Goal: Task Accomplishment & Management: Manage account settings

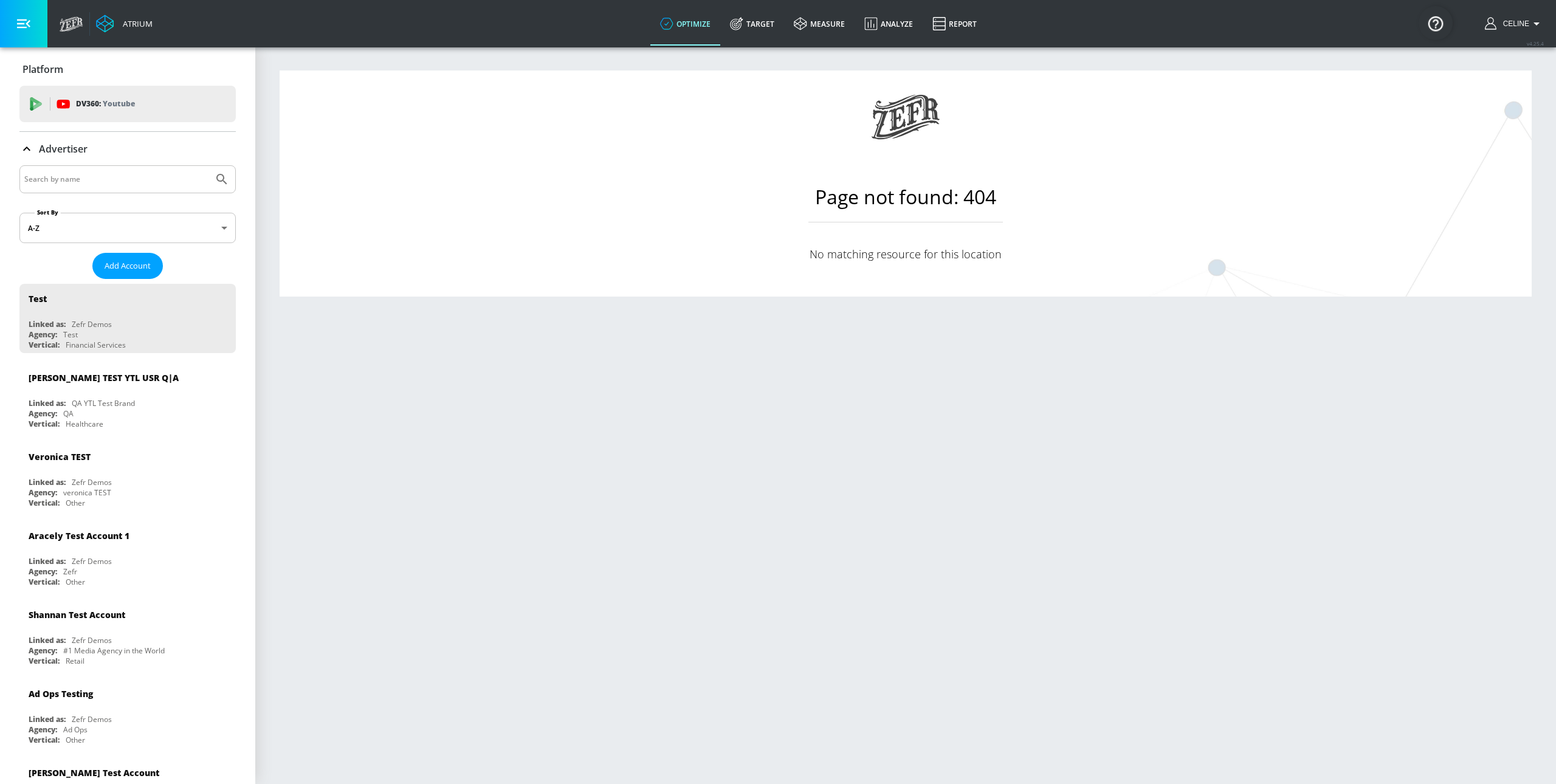
click at [178, 181] on input "Search by name" at bounding box center [117, 179] width 185 height 16
type input "disney channel"
click at [208, 166] on button "Submit Search" at bounding box center [221, 179] width 27 height 27
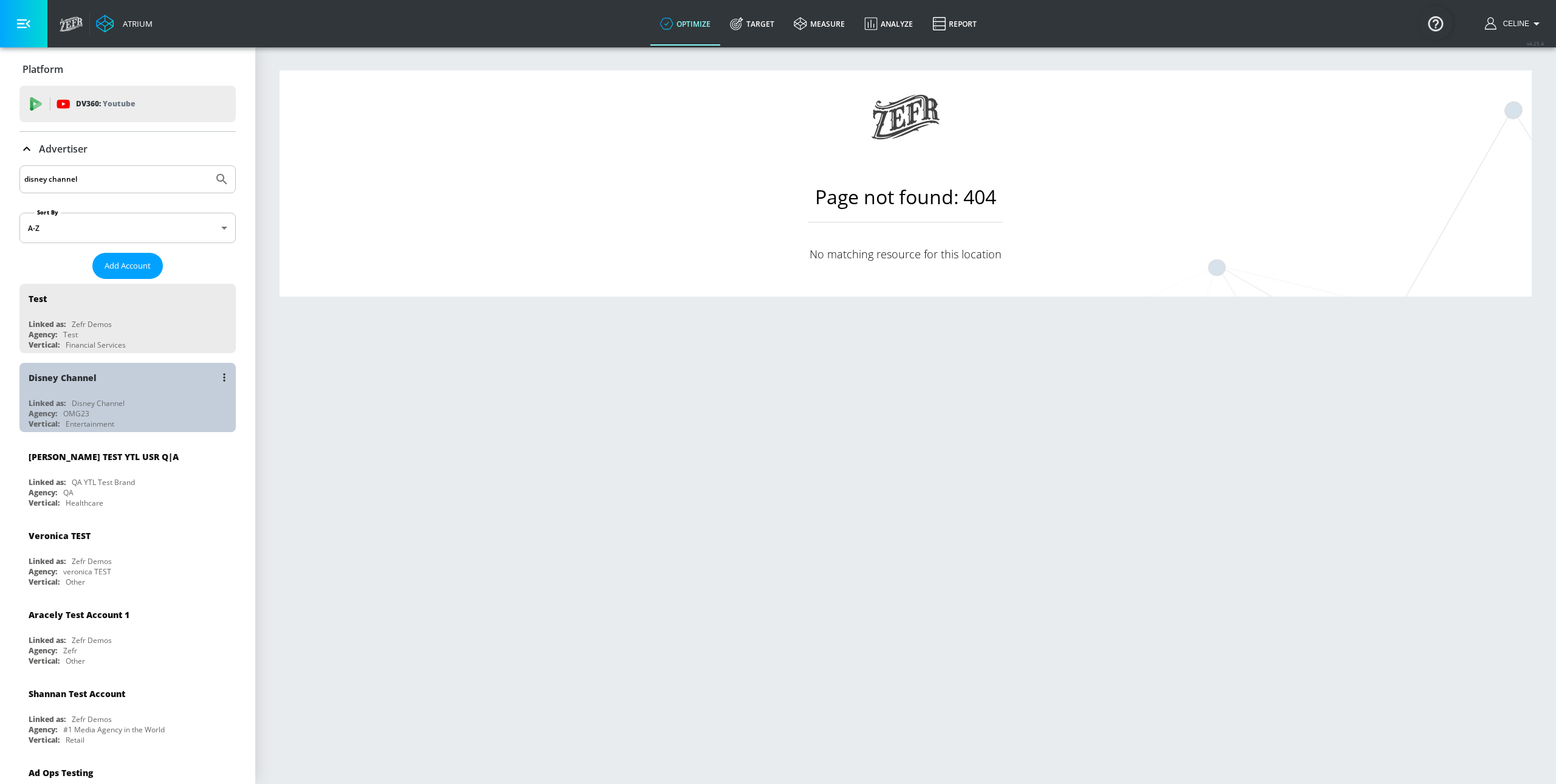
click at [164, 402] on div "Linked as: Disney Channel" at bounding box center [131, 403] width 204 height 10
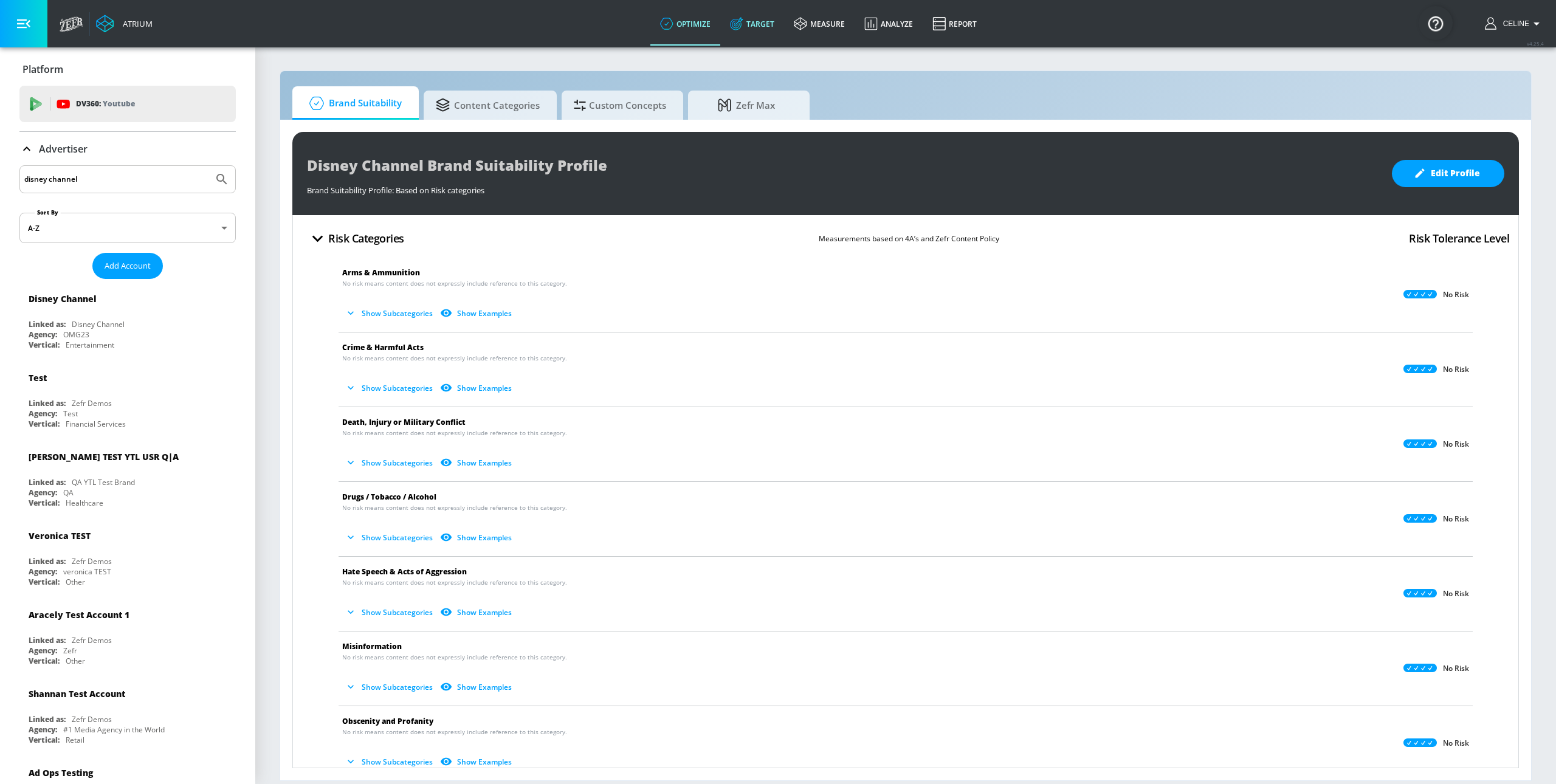
click at [750, 11] on link "Target" at bounding box center [752, 23] width 64 height 44
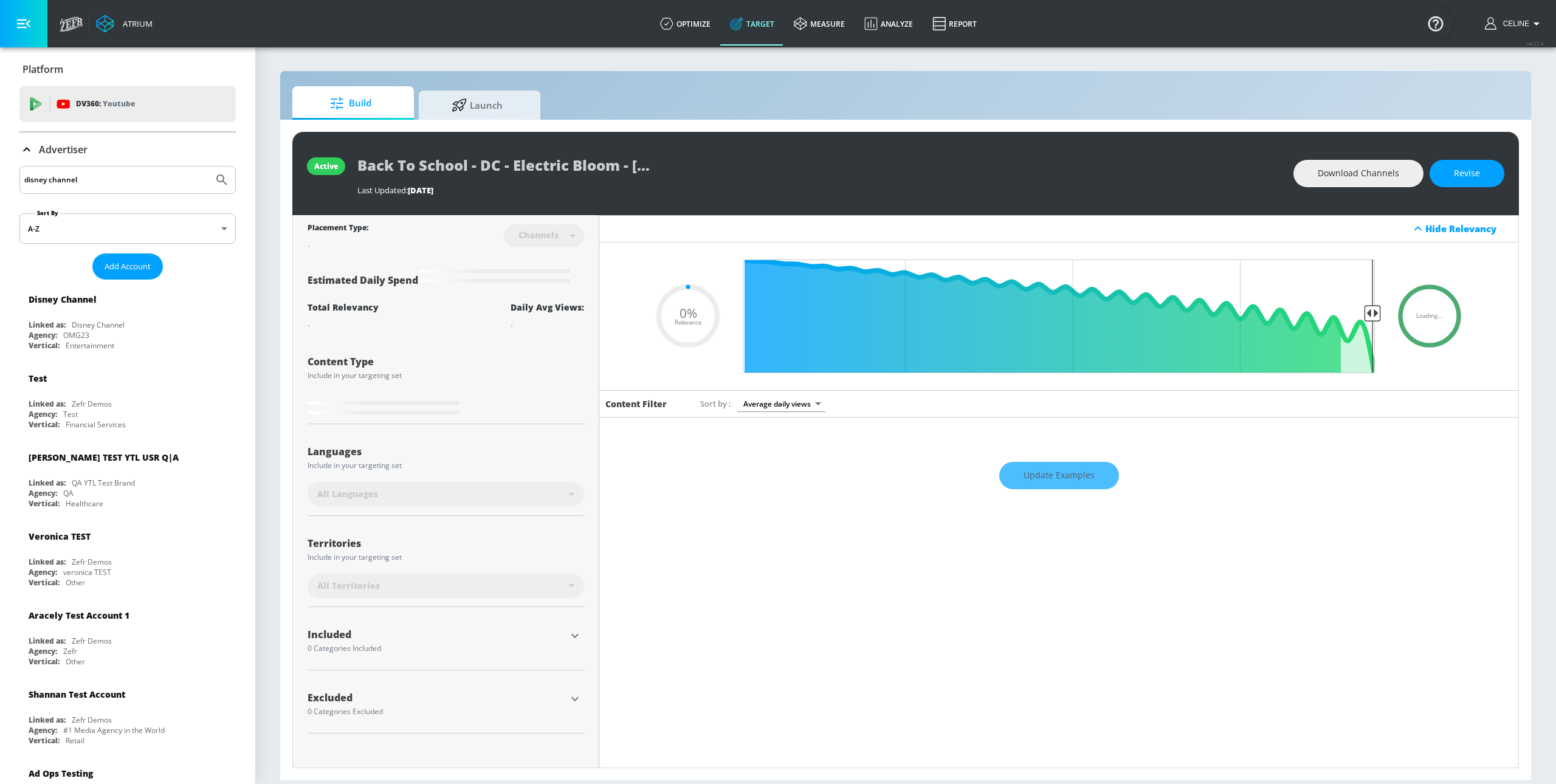
click at [40, 143] on p "Advertiser" at bounding box center [63, 149] width 48 height 13
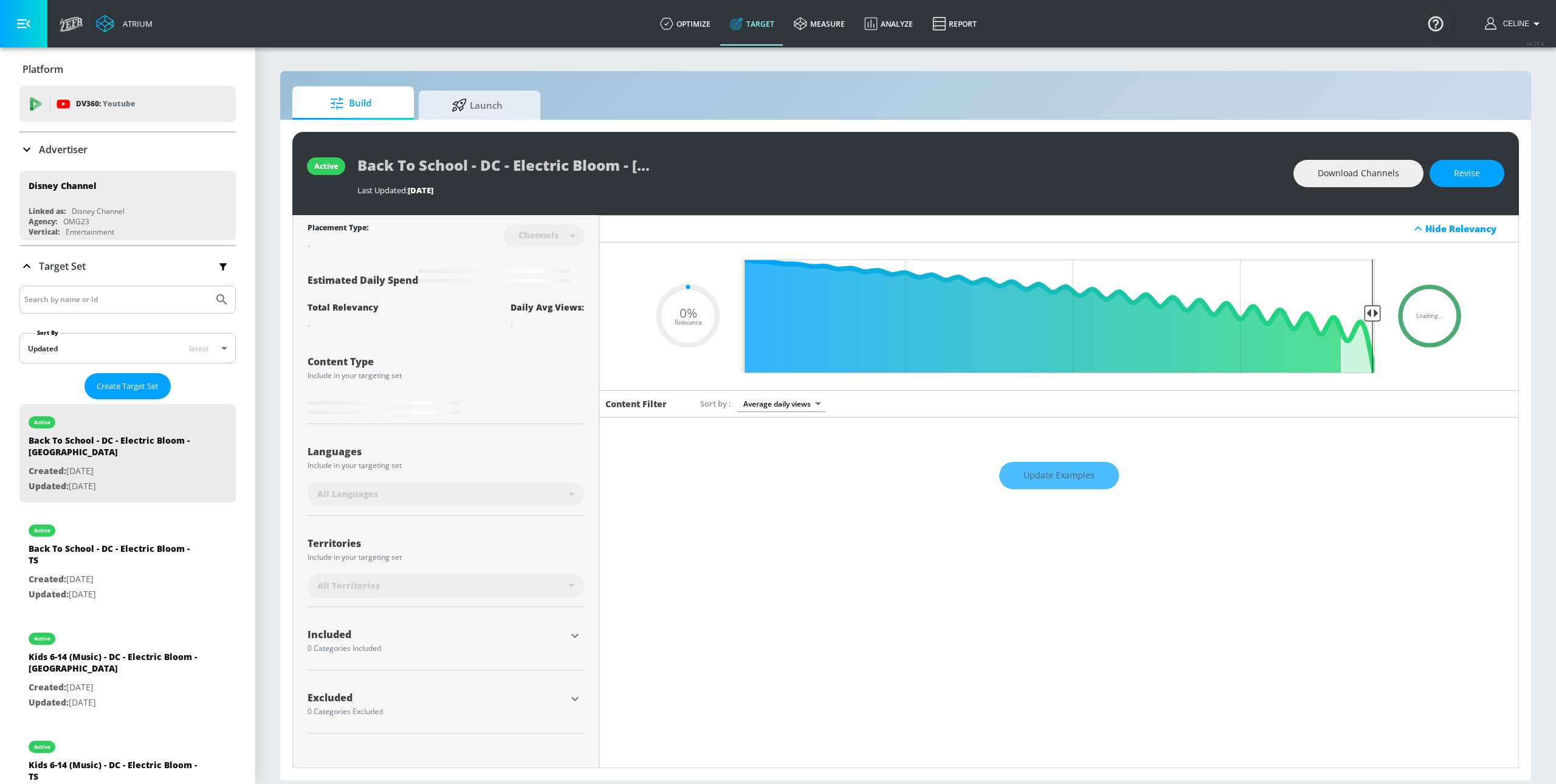
type input "0.5"
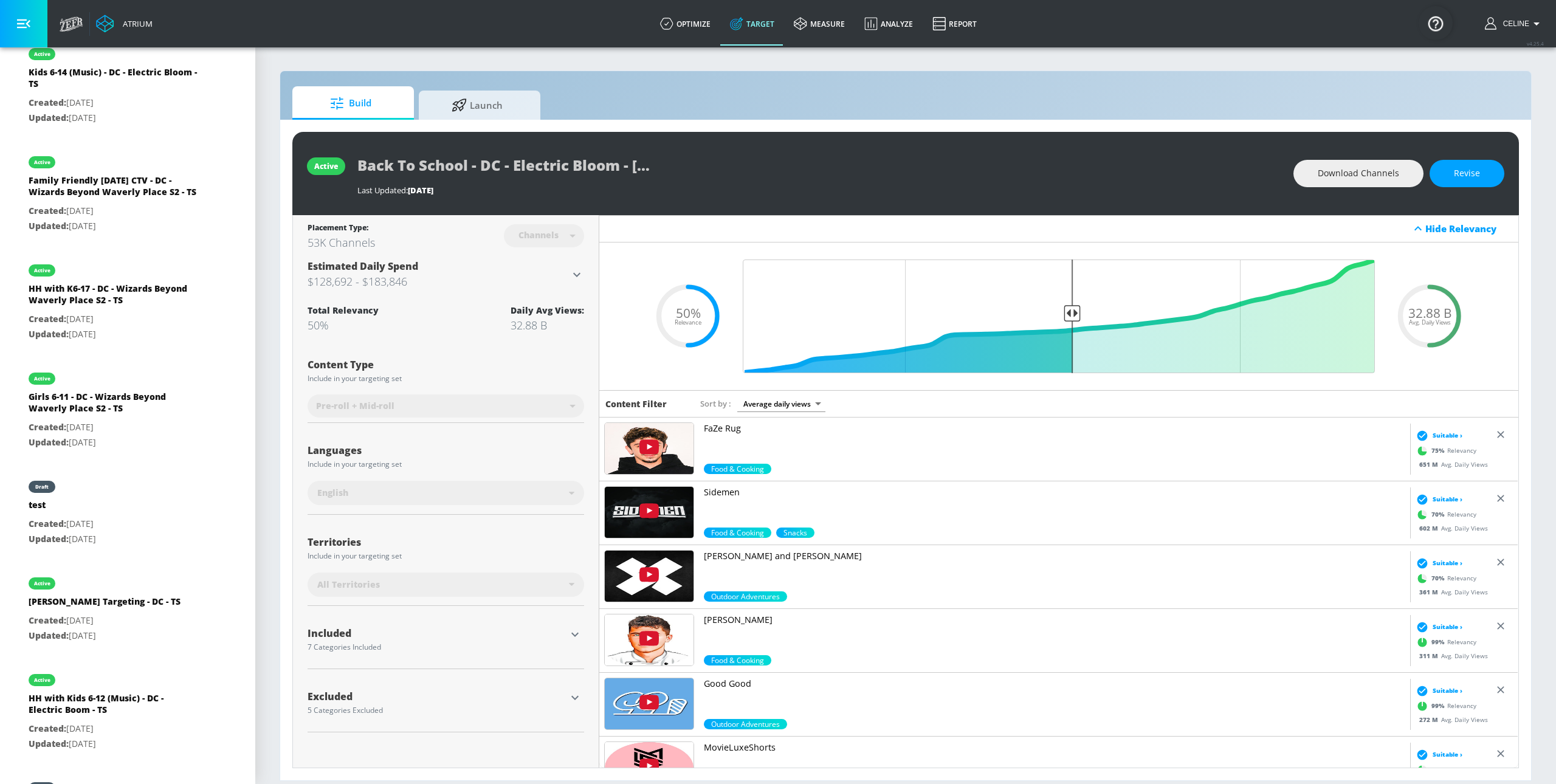
scroll to position [710, 0]
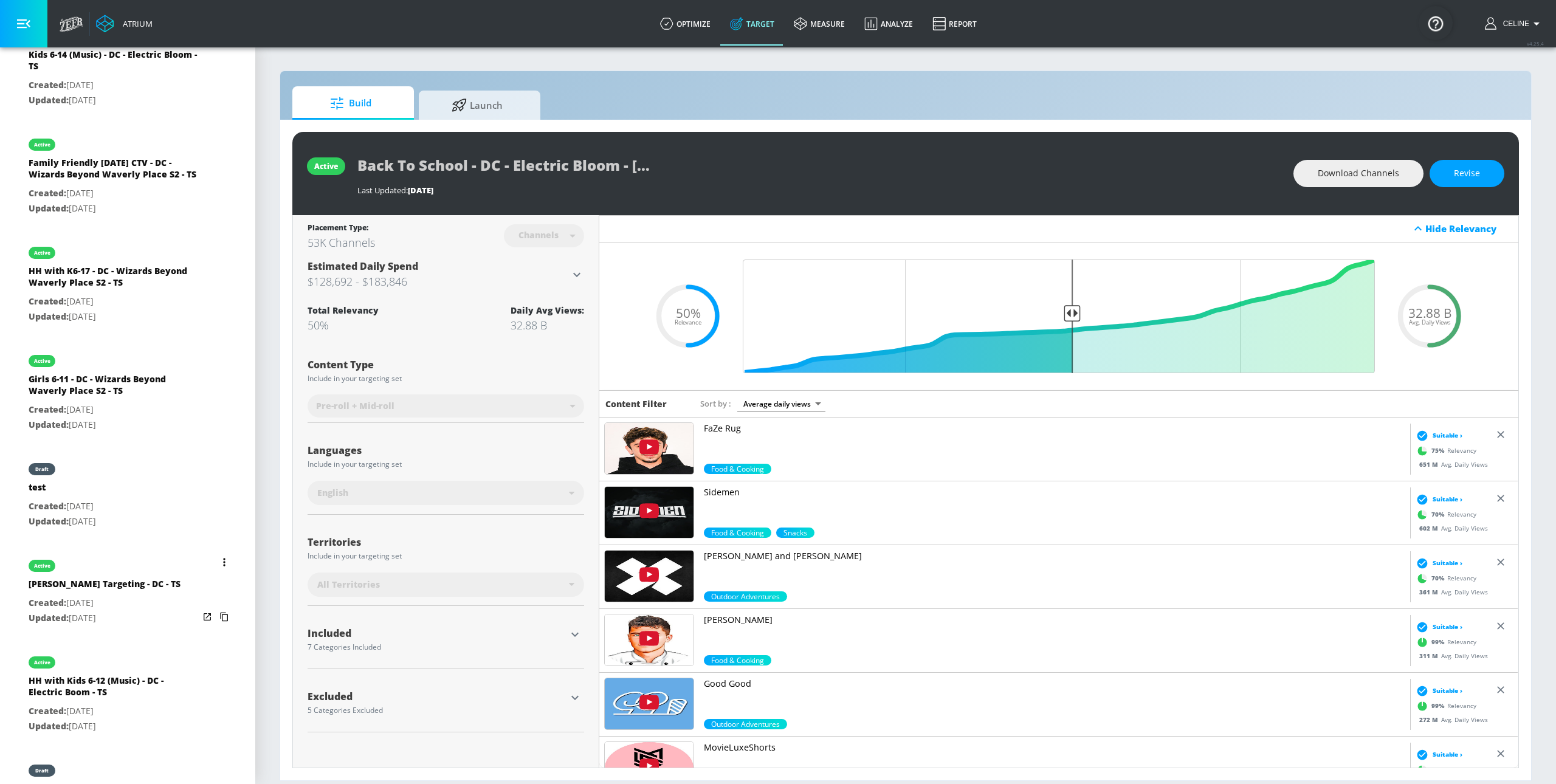
click at [216, 570] on button "list of Target Set" at bounding box center [224, 562] width 17 height 17
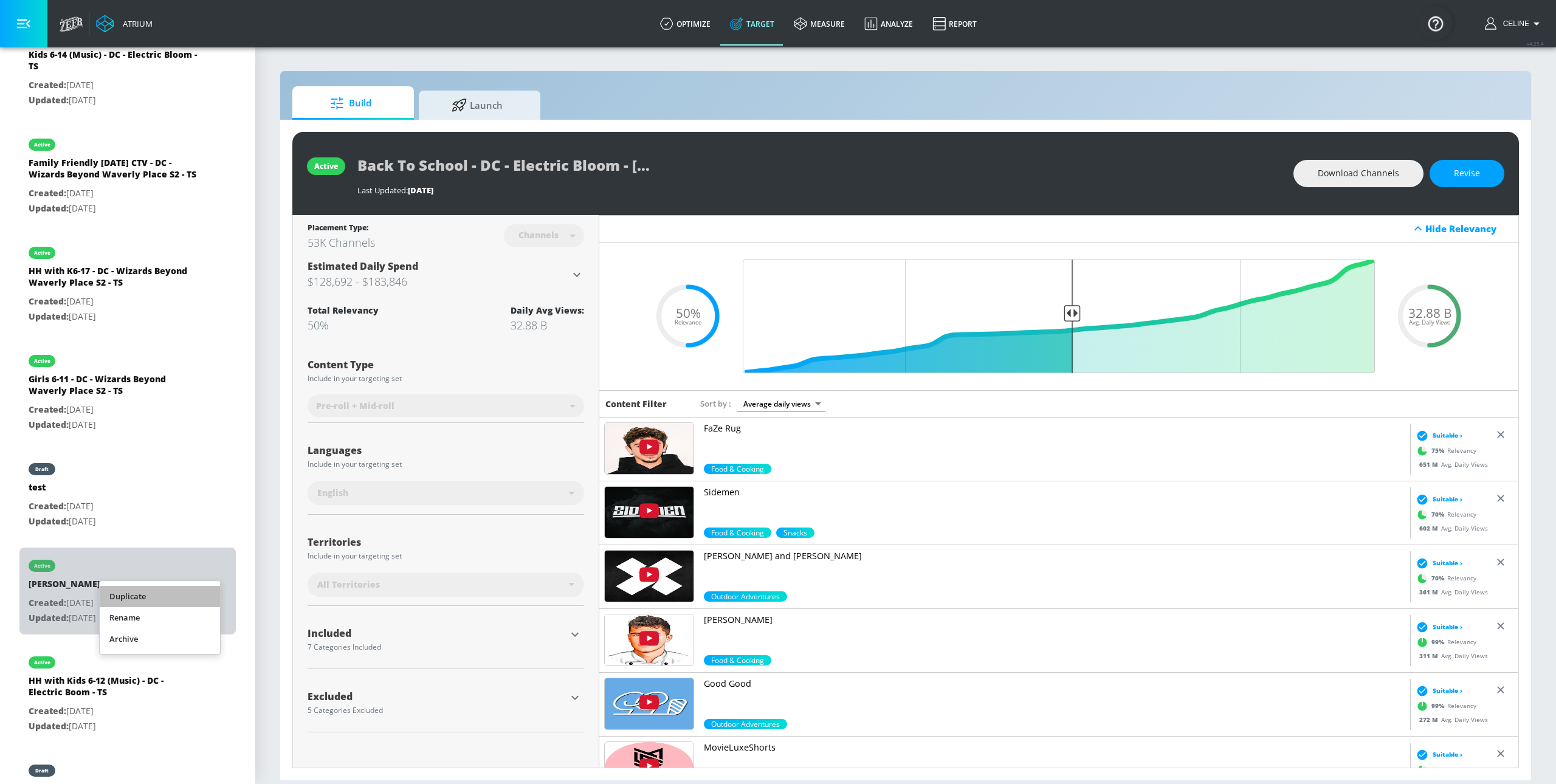
click at [201, 593] on li "Duplicate" at bounding box center [160, 596] width 121 height 22
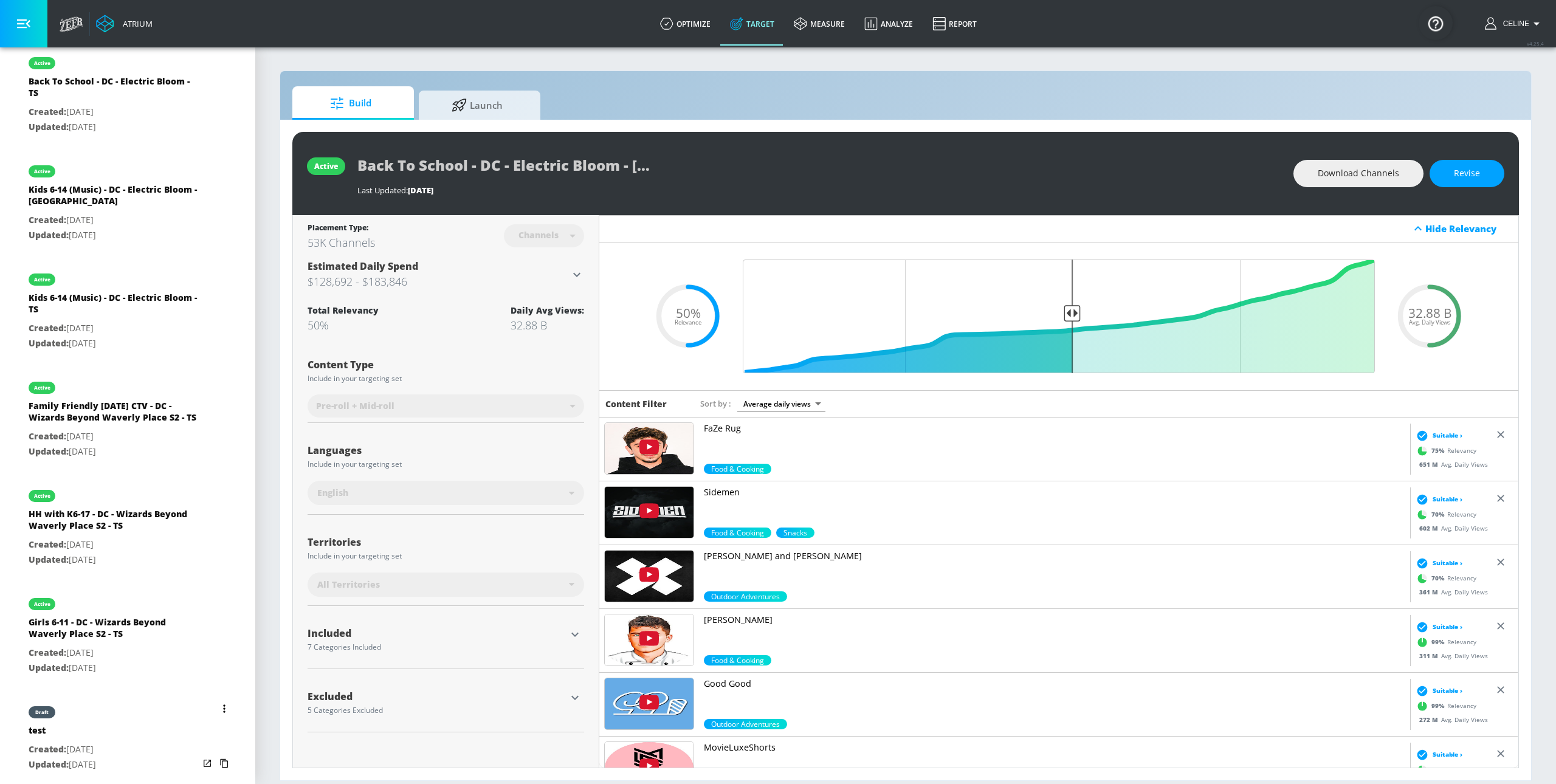
scroll to position [0, 0]
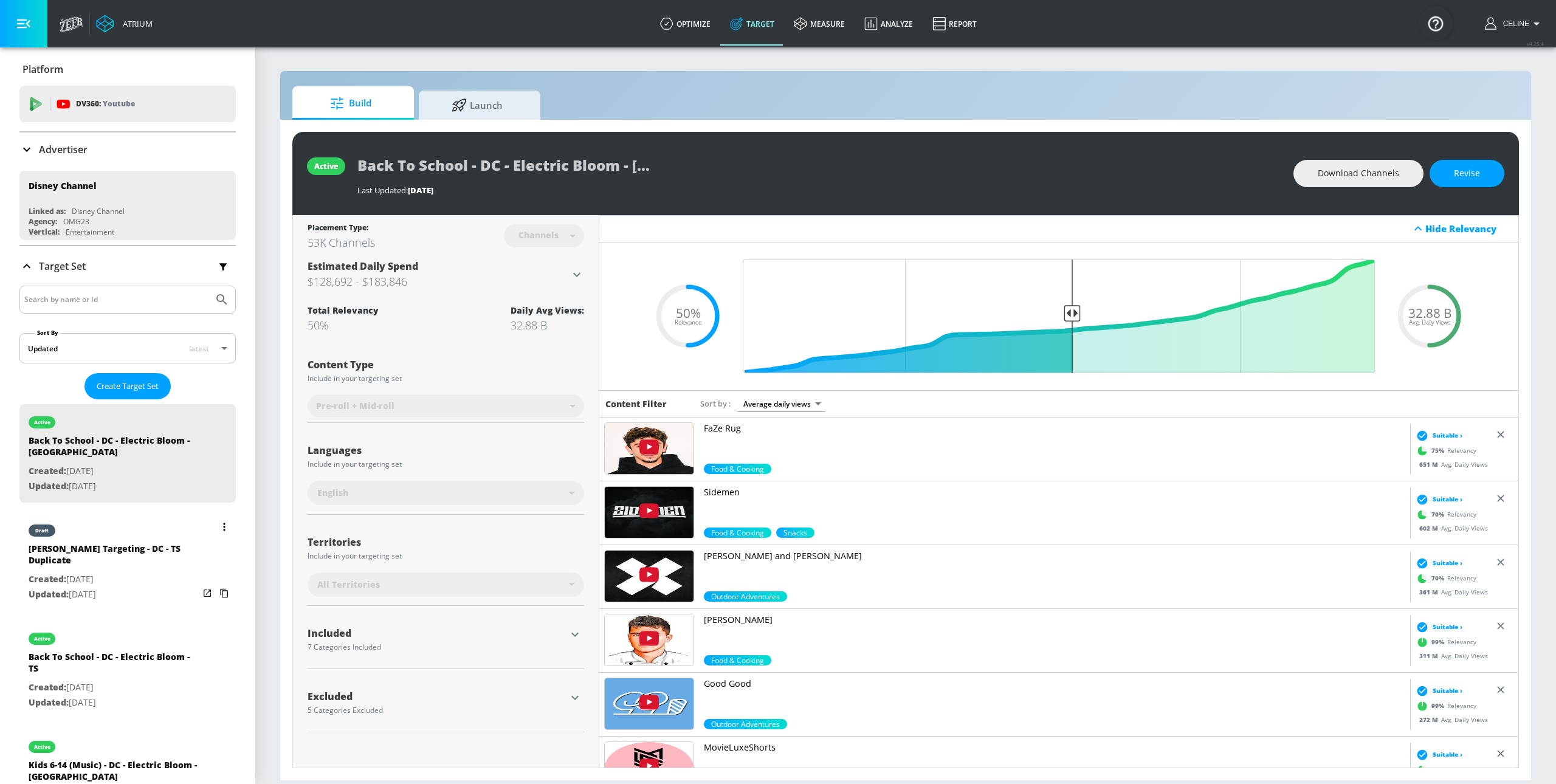
click at [95, 555] on div "[PERSON_NAME] Targeting - DC - TS Duplicate" at bounding box center [113, 557] width 170 height 29
type input "[PERSON_NAME] Targeting - DC - TS Duplicate"
type input "0.05"
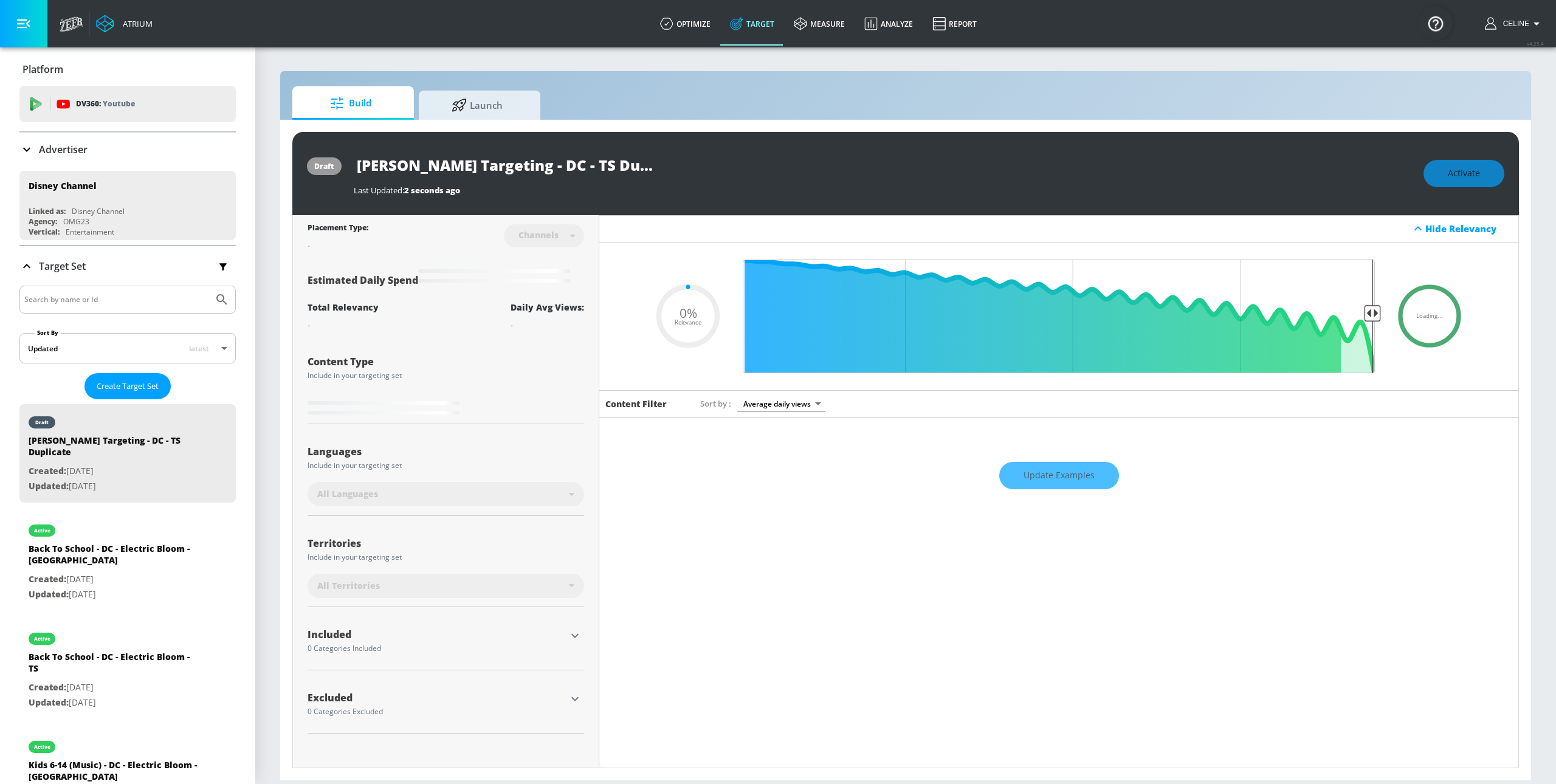
scroll to position [0, 5]
drag, startPoint x: 589, startPoint y: 167, endPoint x: 752, endPoint y: 161, distance: 163.1
click at [752, 161] on div "[PERSON_NAME] Targeting - DC - TS Duplicate" at bounding box center [883, 165] width 1058 height 28
type input "[PERSON_NAME] Targeting - DC - TS"
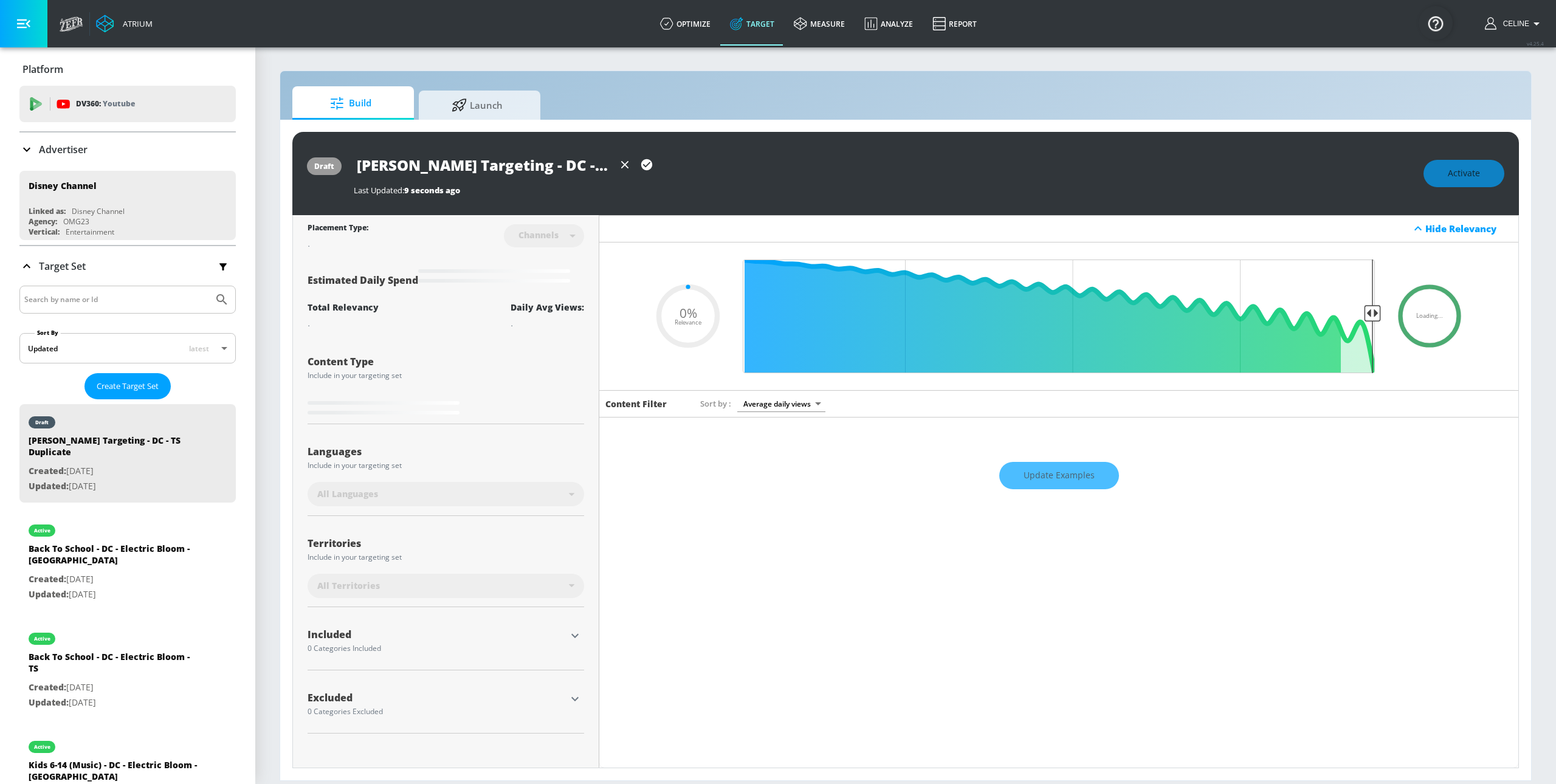
drag, startPoint x: 524, startPoint y: 171, endPoint x: 240, endPoint y: 166, distance: 284.0
click at [240, 166] on div "Atrium optimize Target measure Analyze Report optimize Target measure Analyze R…" at bounding box center [778, 392] width 1556 height 784
type input "0.68"
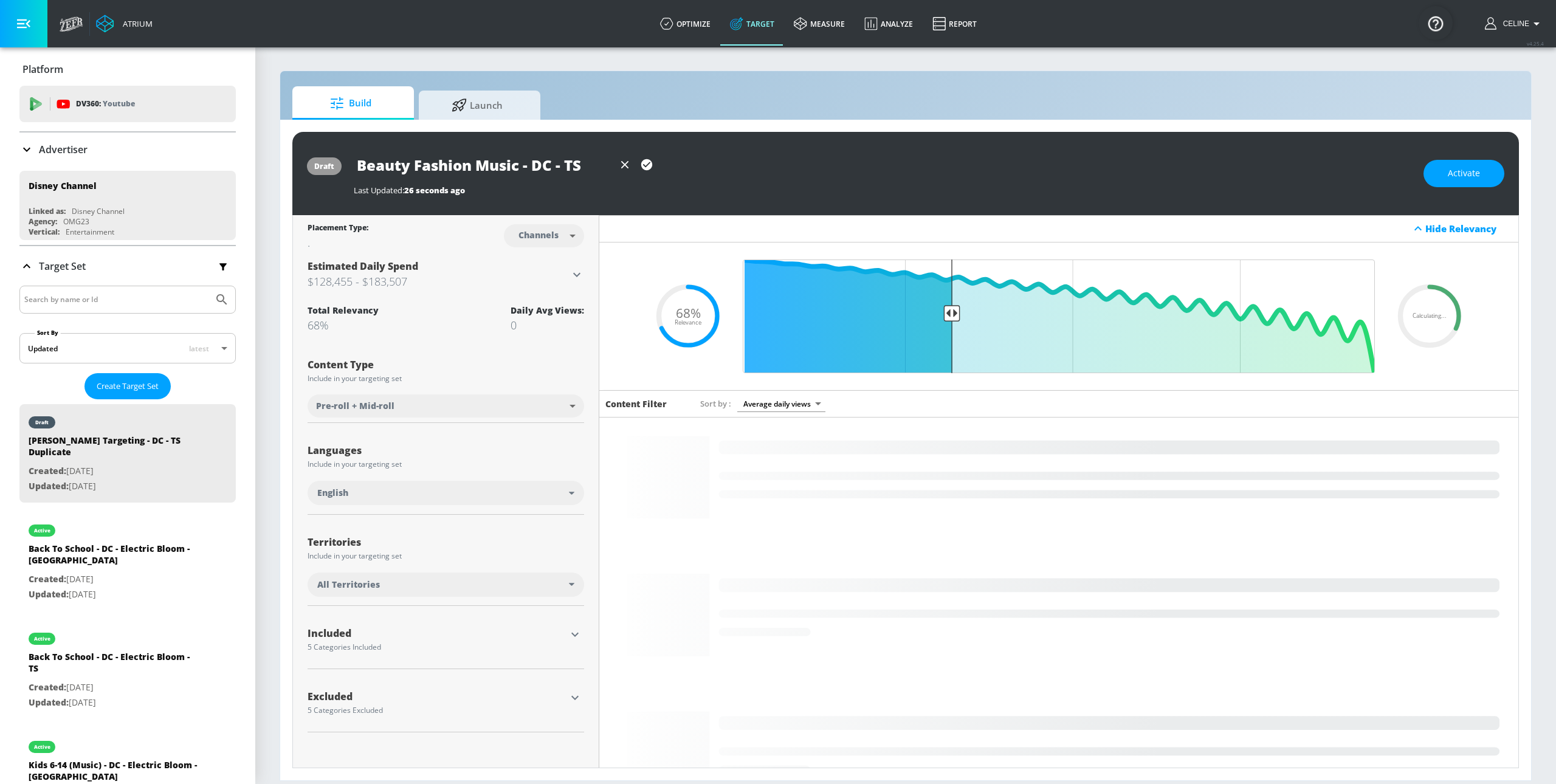
click at [555, 168] on input "Beauty Fashion Music - DC - TS" at bounding box center [484, 165] width 260 height 28
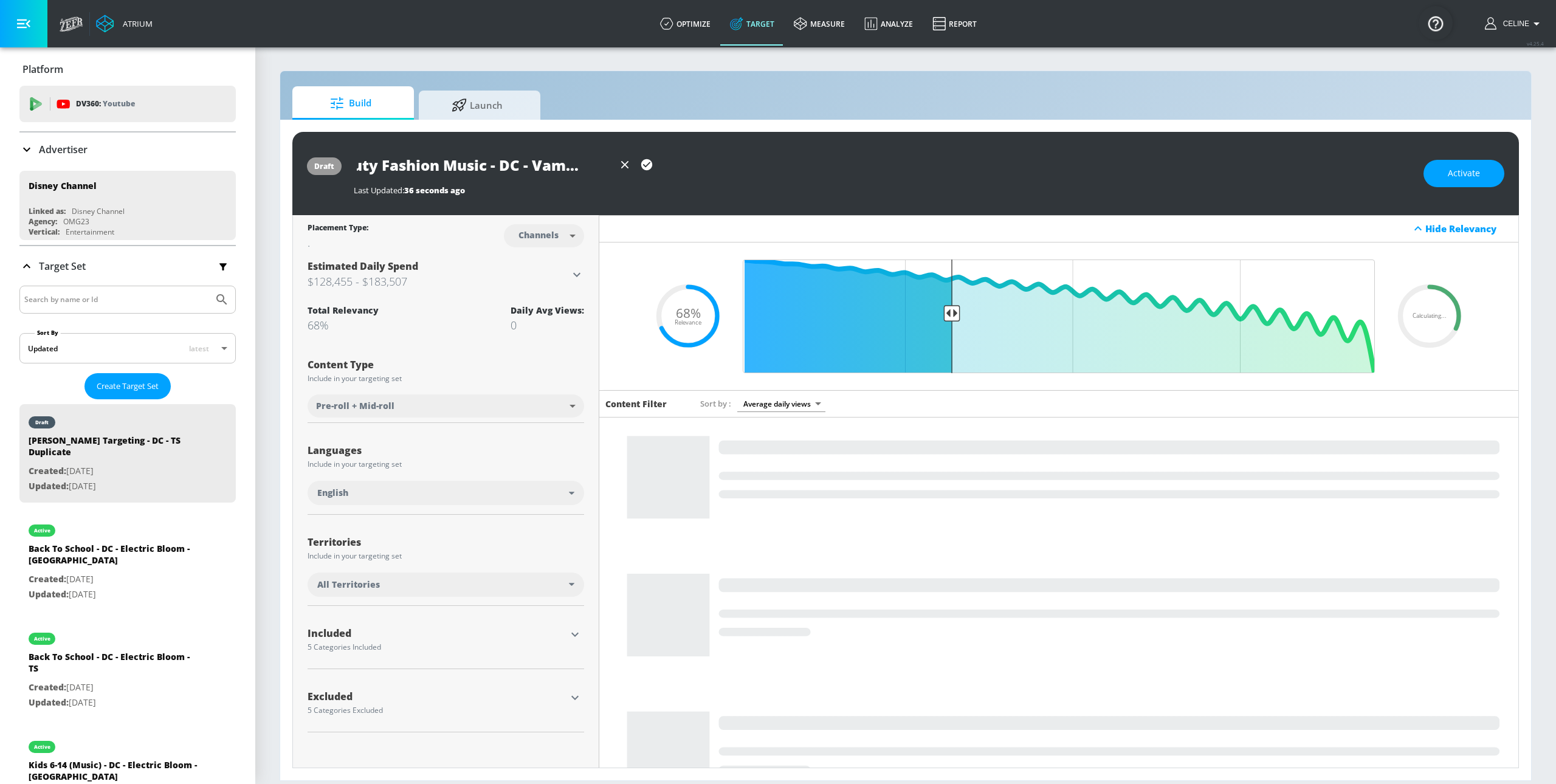
scroll to position [0, 36]
click at [553, 164] on input "Beauty Fashion Music - DC - Vampirina - TS" at bounding box center [484, 165] width 260 height 28
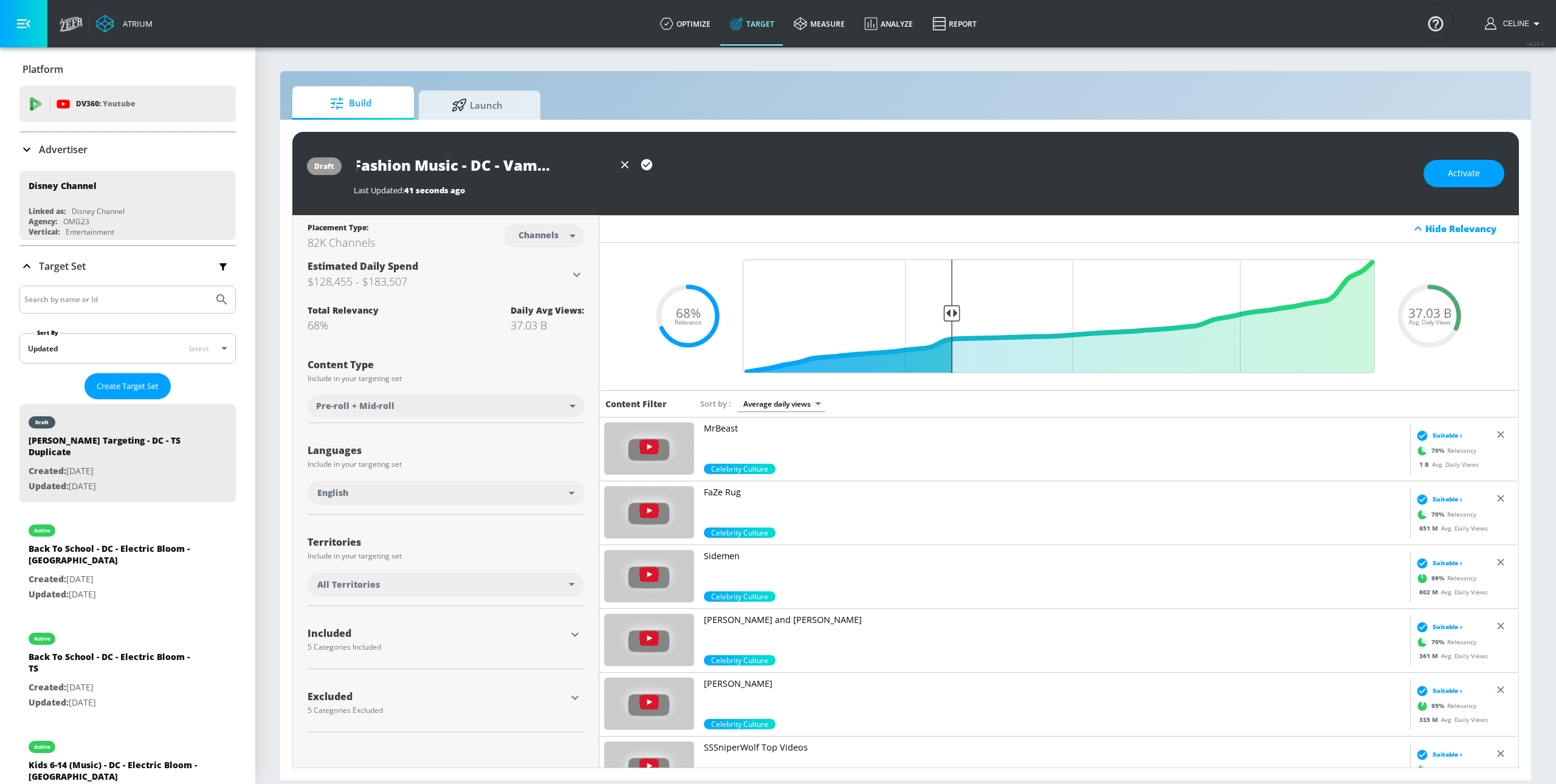
drag, startPoint x: 587, startPoint y: 170, endPoint x: 709, endPoint y: 178, distance: 122.3
click at [709, 178] on div "Beauty Fashion Music - DC - Vampirina - TS" at bounding box center [883, 165] width 1058 height 28
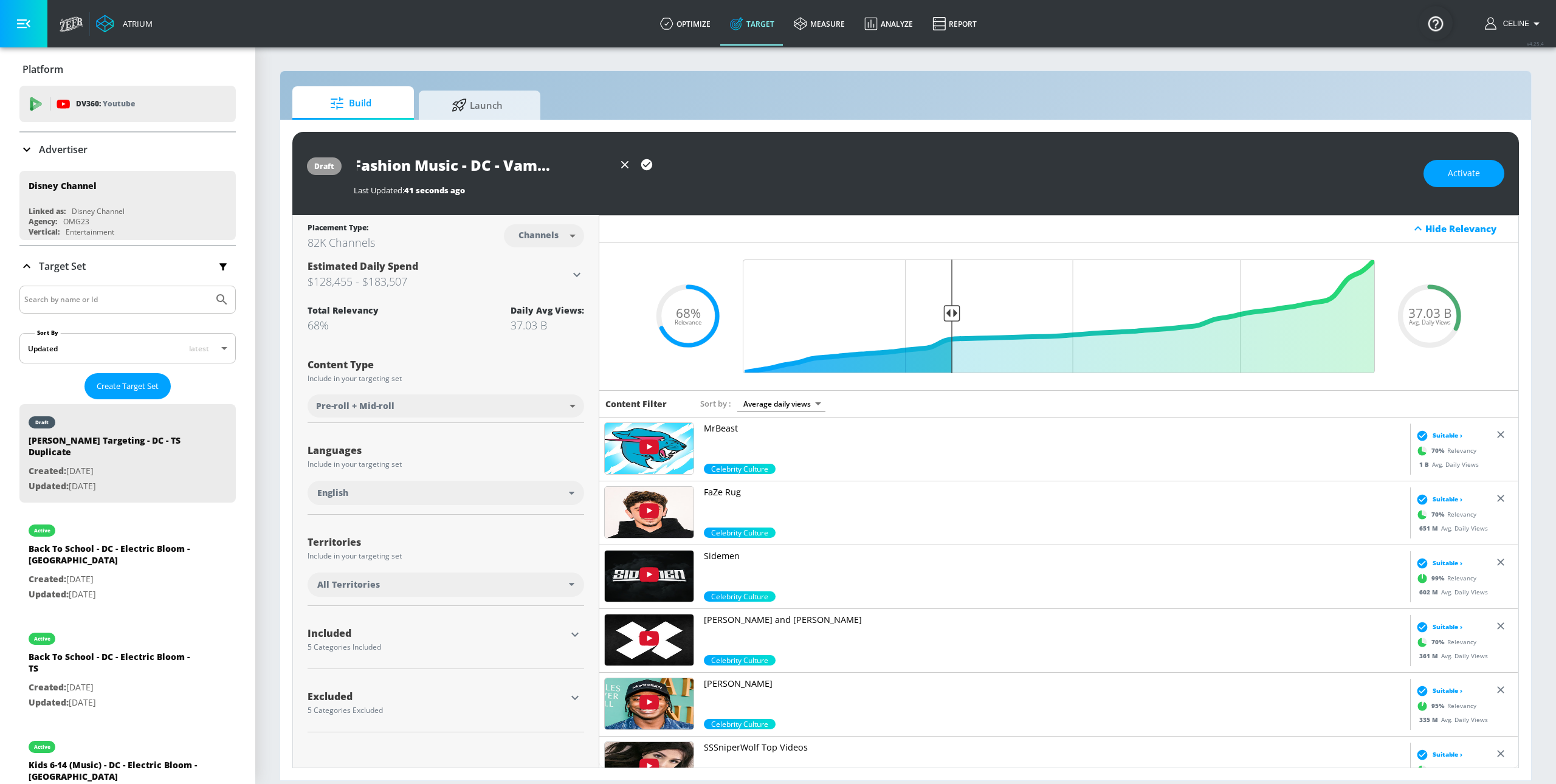
click at [597, 166] on input "Beauty Fashion Music - DC - Vampirina - TS" at bounding box center [484, 165] width 260 height 28
type input "Beauty Fashion Music - DC - Vampirina - TS"
click at [571, 640] on icon "button" at bounding box center [574, 634] width 15 height 15
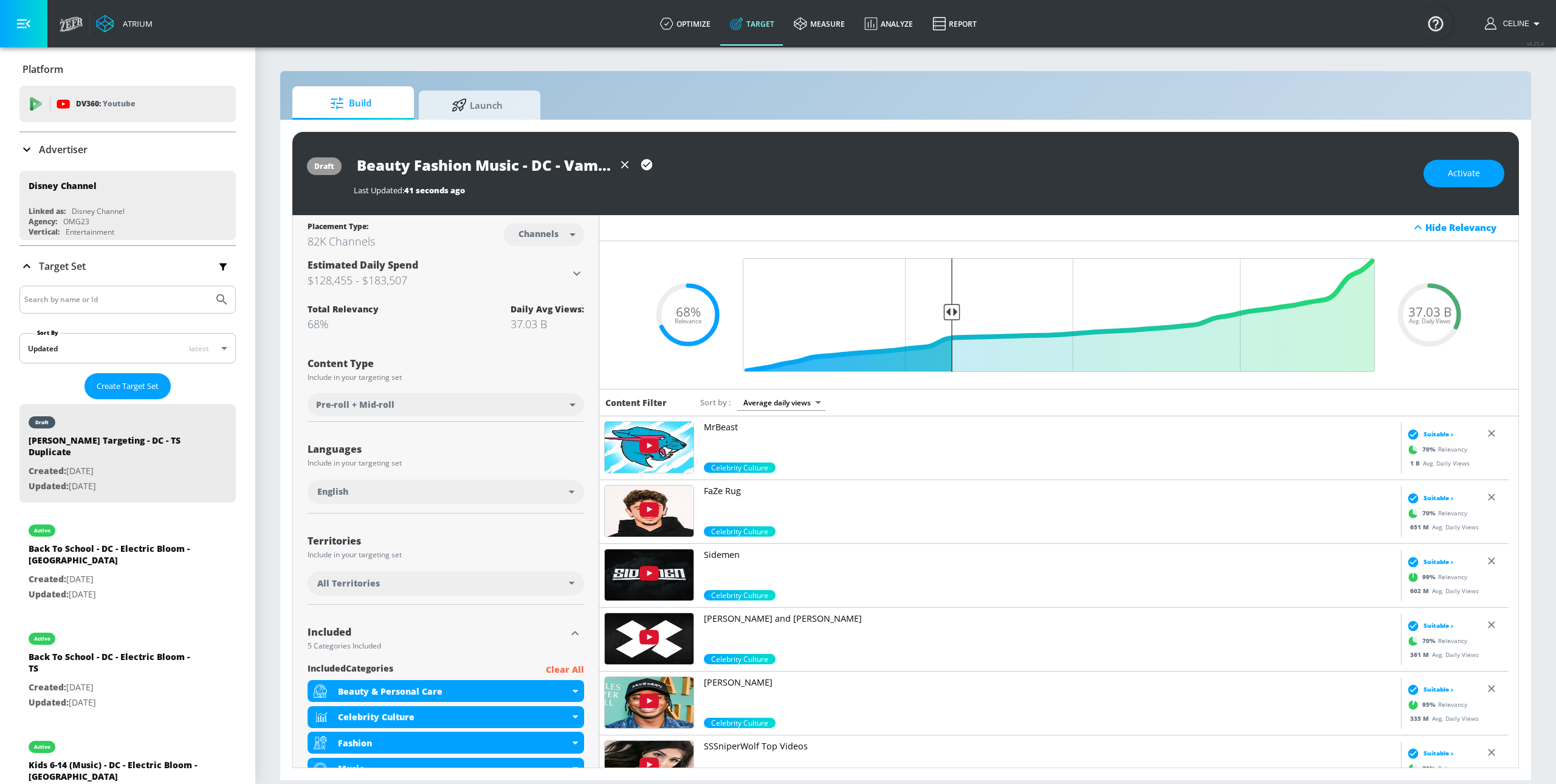
scroll to position [0, 0]
click at [538, 240] on body "Atrium optimize Target measure Analyze Report optimize Target measure Analyze R…" at bounding box center [778, 392] width 1556 height 784
click at [541, 283] on div "Videos" at bounding box center [536, 282] width 35 height 13
type input "videos"
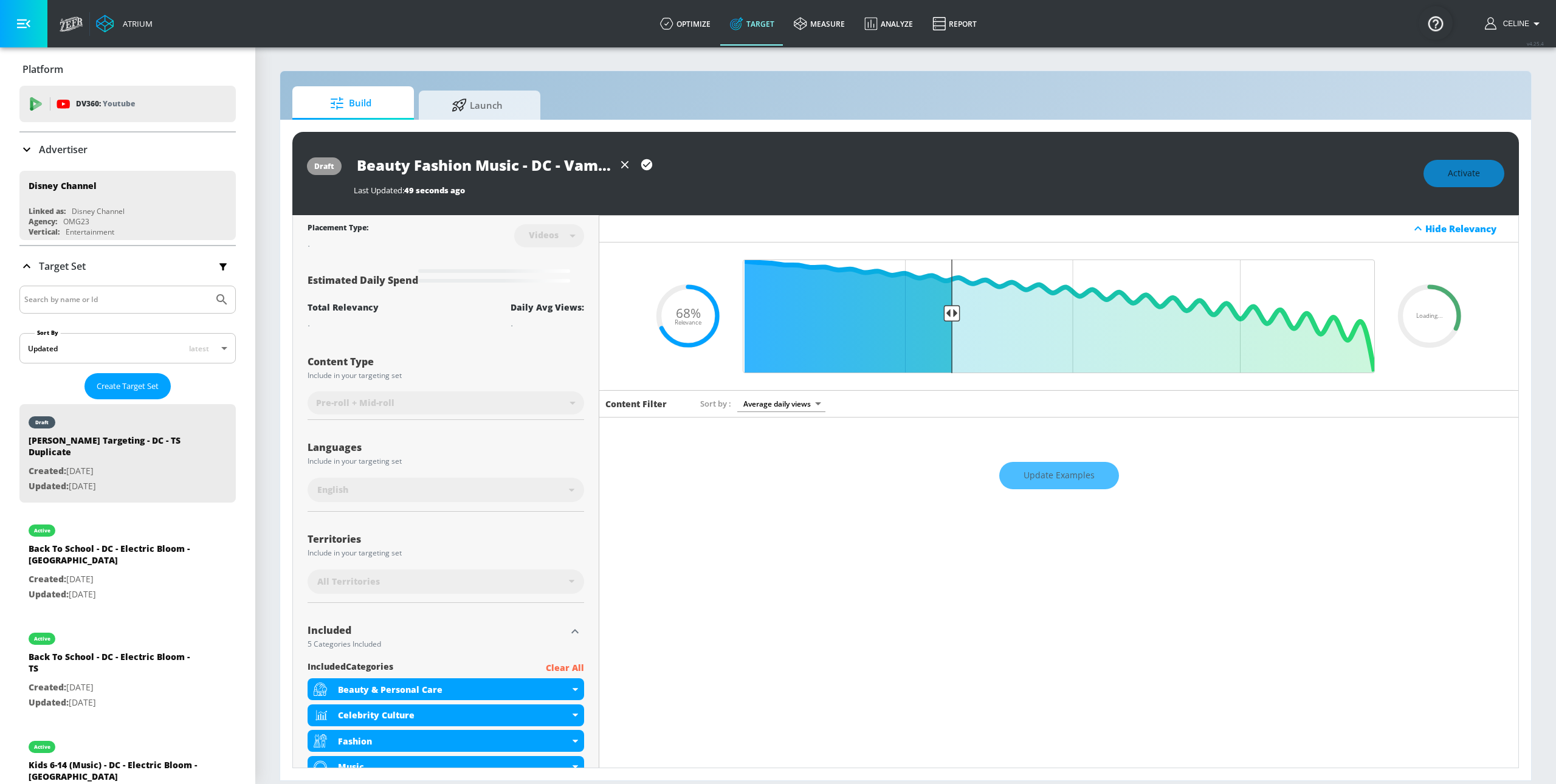
click at [645, 164] on icon "button" at bounding box center [647, 164] width 11 height 11
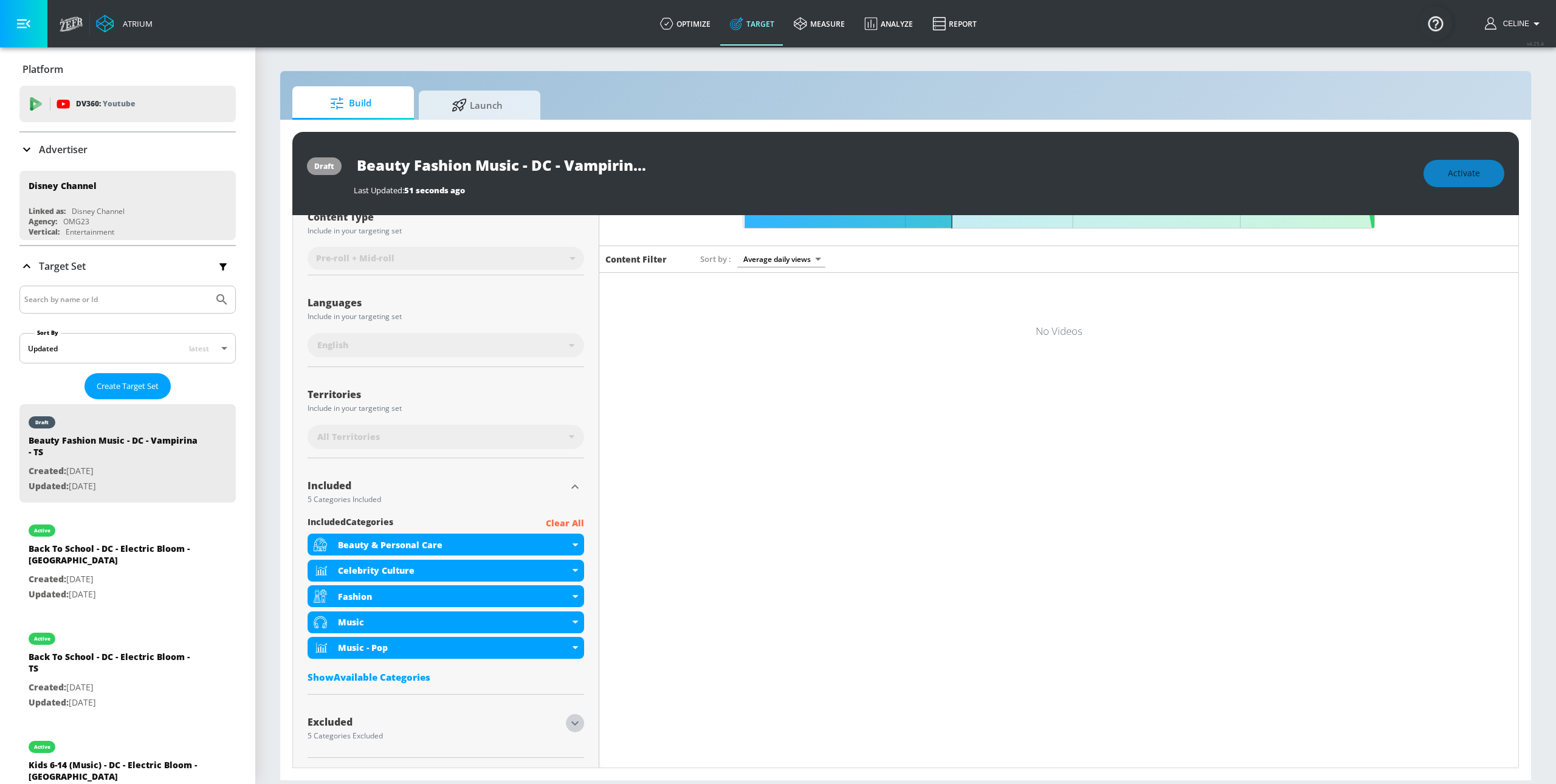
click at [573, 724] on icon "button" at bounding box center [574, 723] width 7 height 5
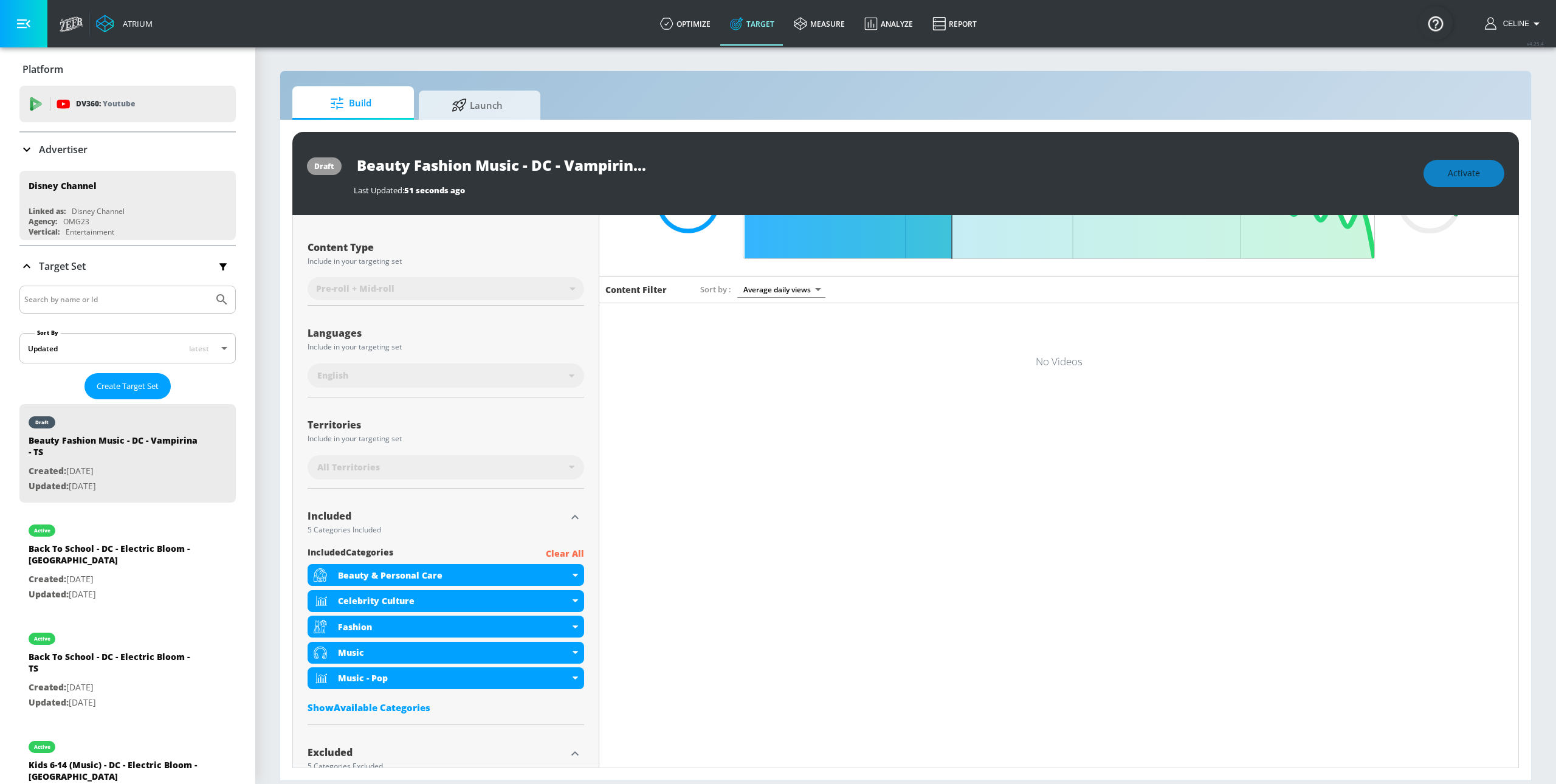
scroll to position [197, 0]
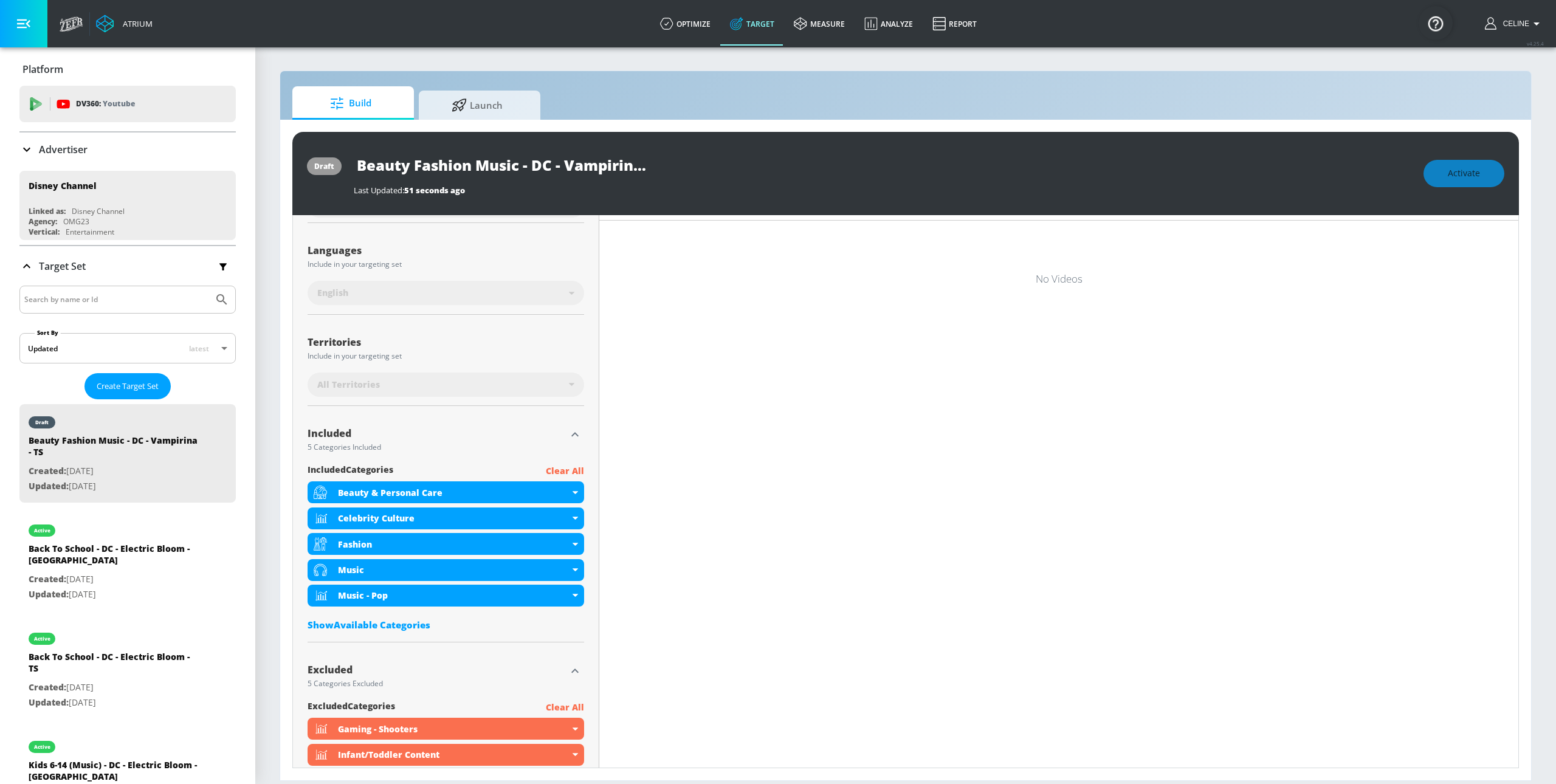
type input "[PERSON_NAME] Targeting - DC - TS Duplicate"
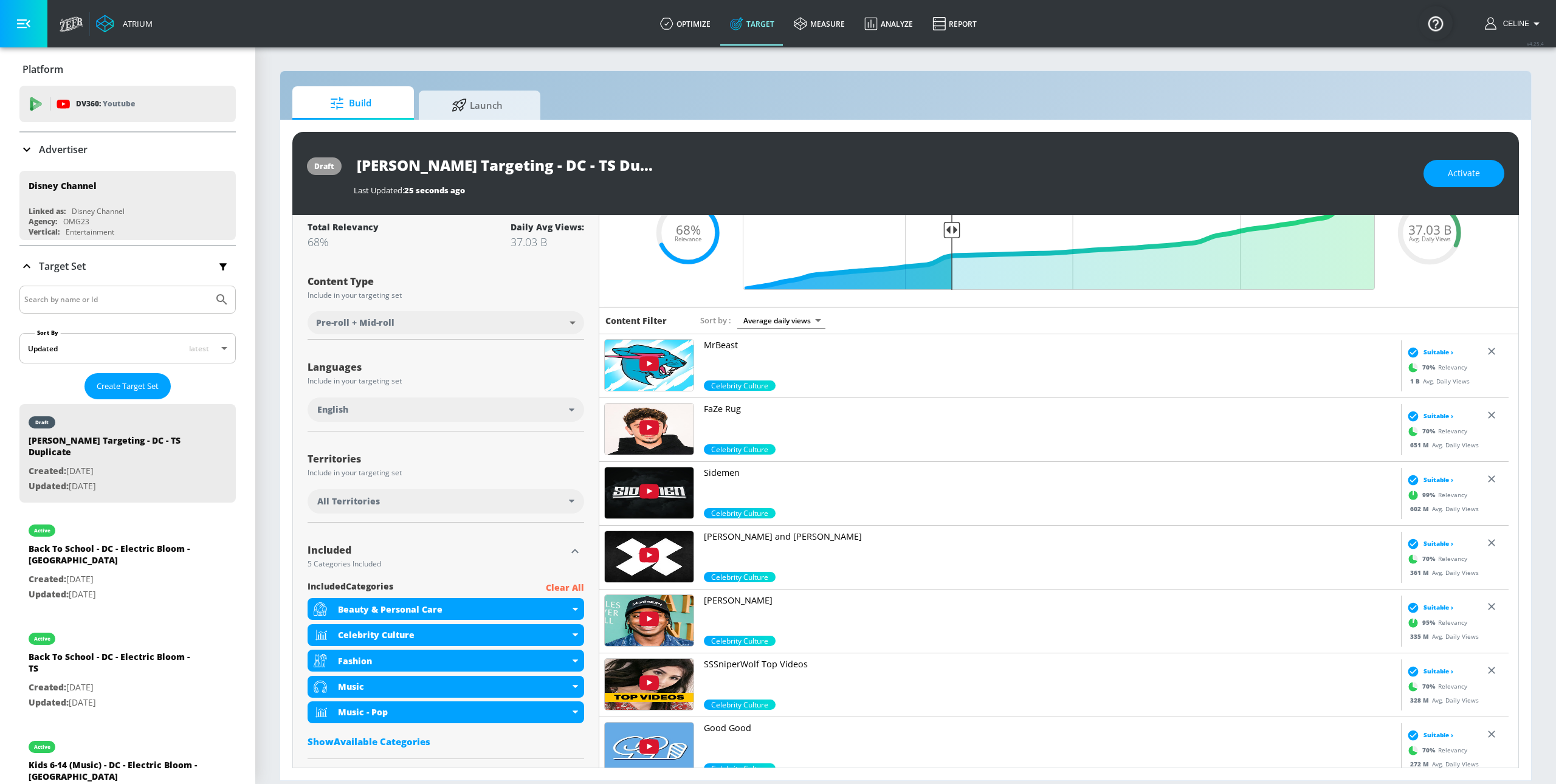
scroll to position [0, 0]
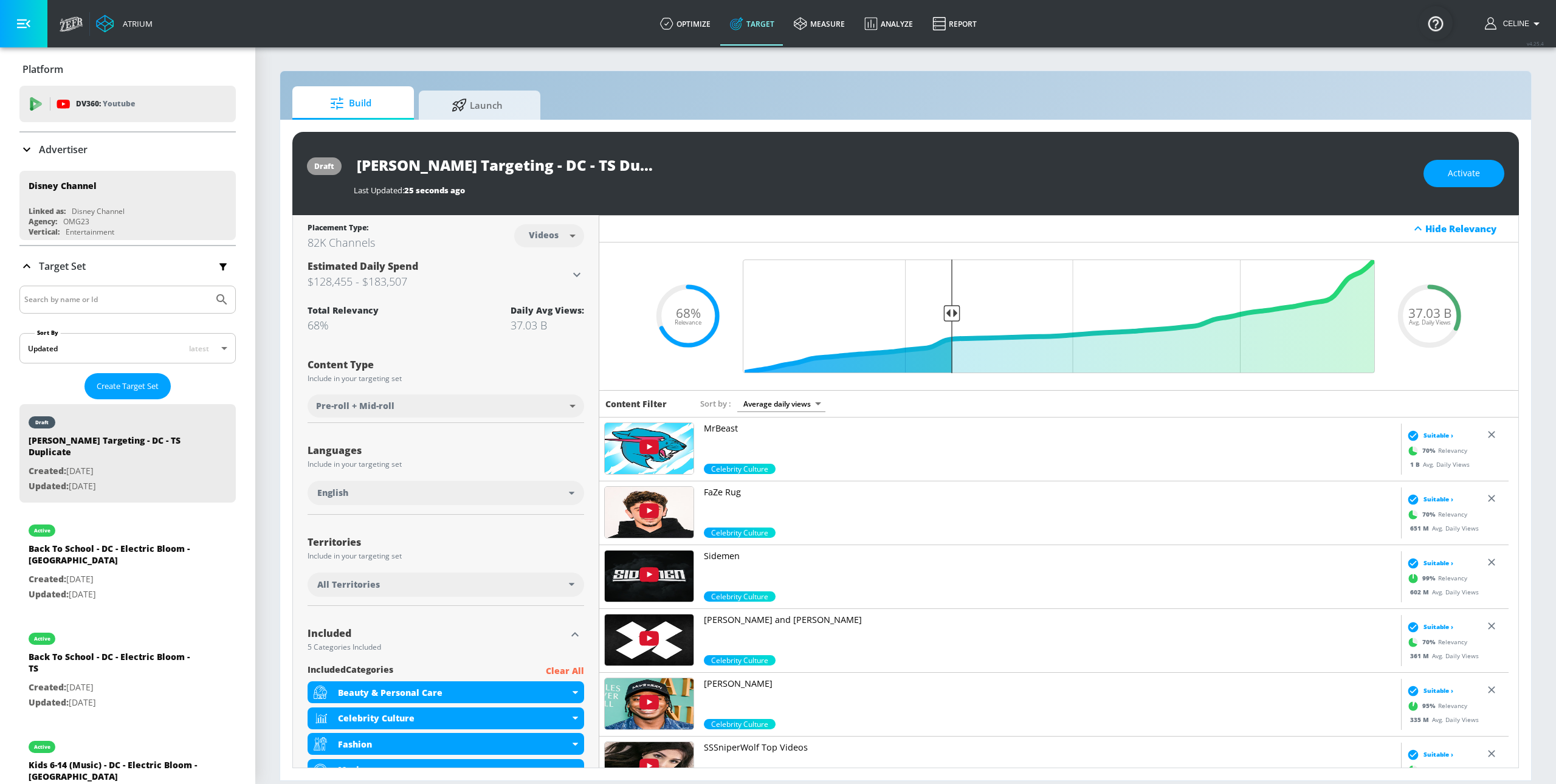
click at [556, 236] on body "Atrium optimize Target measure Analyze Report optimize Target measure Analyze R…" at bounding box center [778, 392] width 1556 height 784
click at [553, 286] on div "Videos" at bounding box center [541, 282] width 35 height 13
drag, startPoint x: 947, startPoint y: 312, endPoint x: 898, endPoint y: 314, distance: 49.0
type input "0.75"
click at [898, 314] on input "Final Threshold" at bounding box center [1059, 317] width 644 height 114
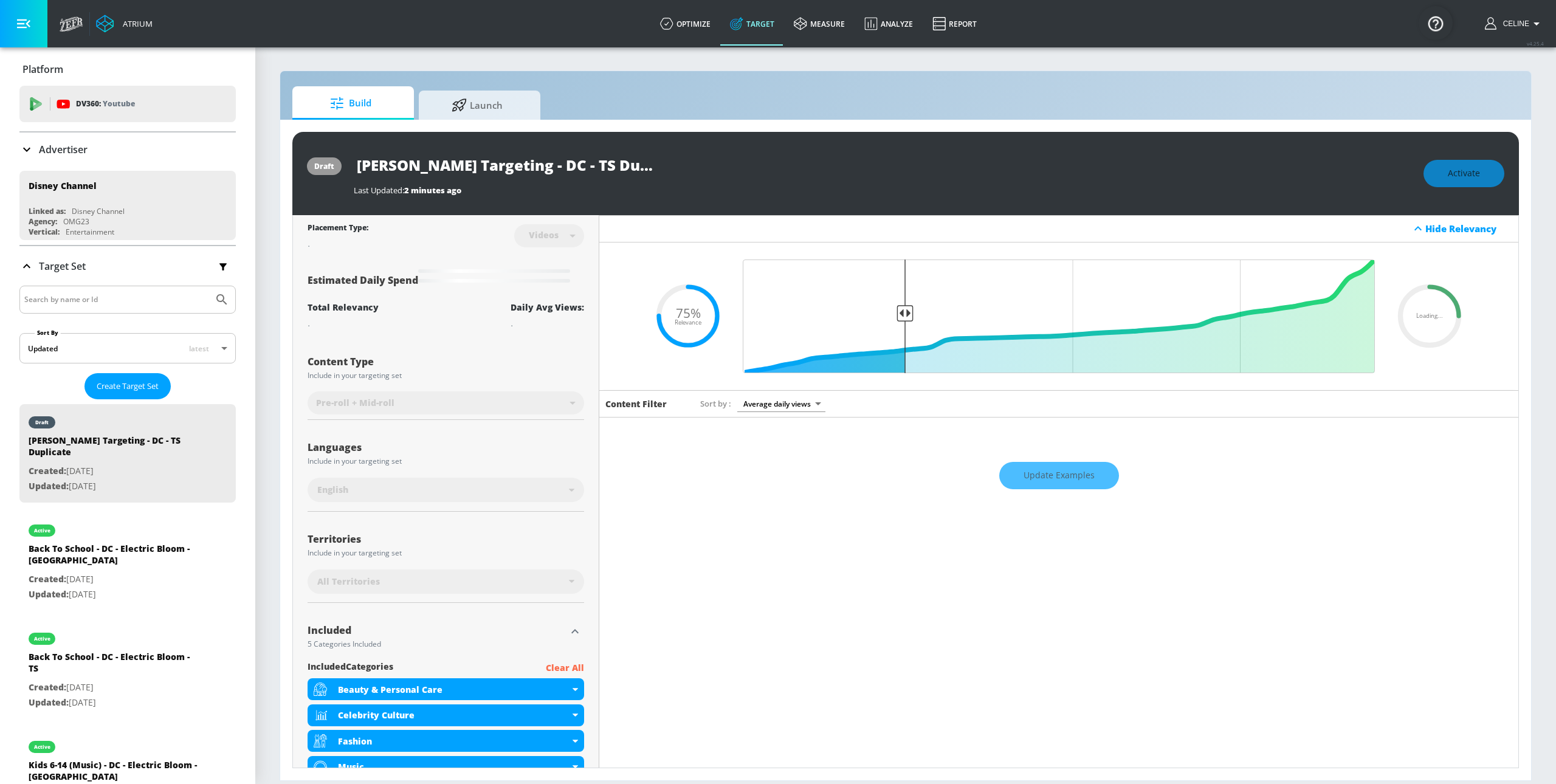
click at [1044, 473] on div "Update Examples" at bounding box center [1059, 475] width 919 height 42
click at [1041, 476] on div "Update Examples" at bounding box center [1059, 475] width 919 height 42
click at [1024, 474] on div "Update Examples" at bounding box center [1059, 475] width 919 height 42
click at [1020, 482] on div "Update Examples" at bounding box center [1059, 475] width 919 height 42
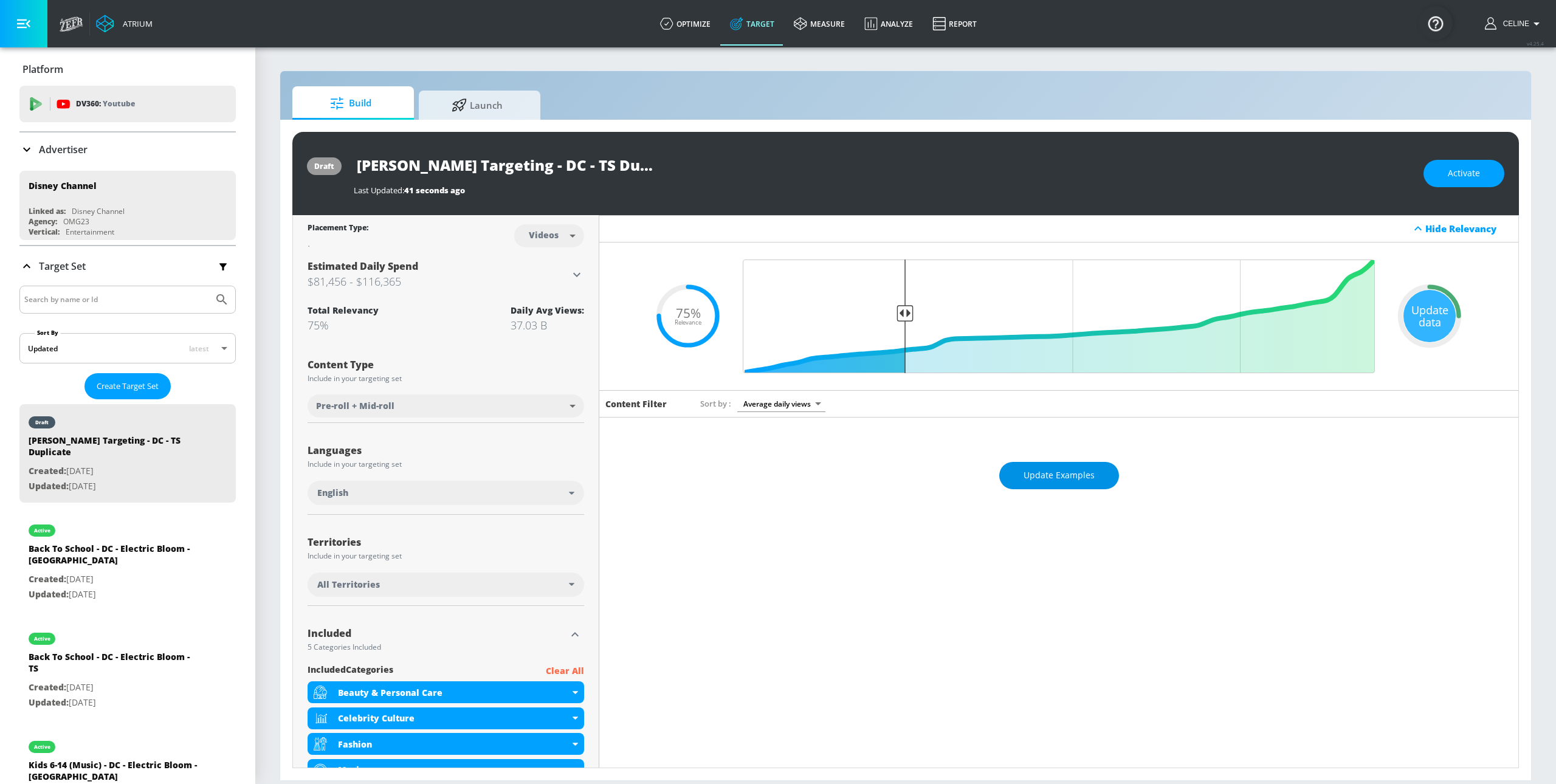
click at [1055, 482] on span "Update Examples" at bounding box center [1059, 476] width 71 height 15
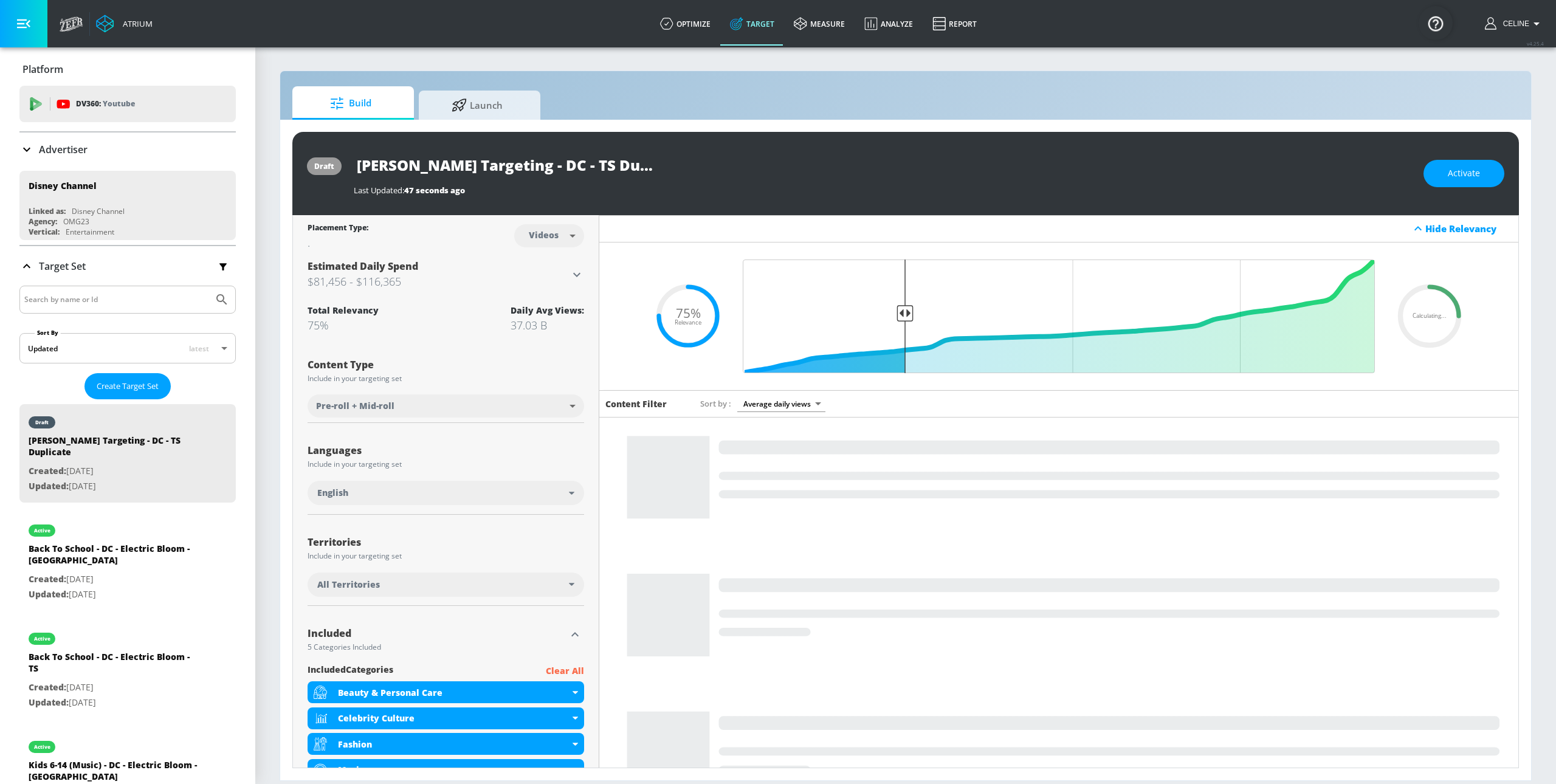
scroll to position [373, 0]
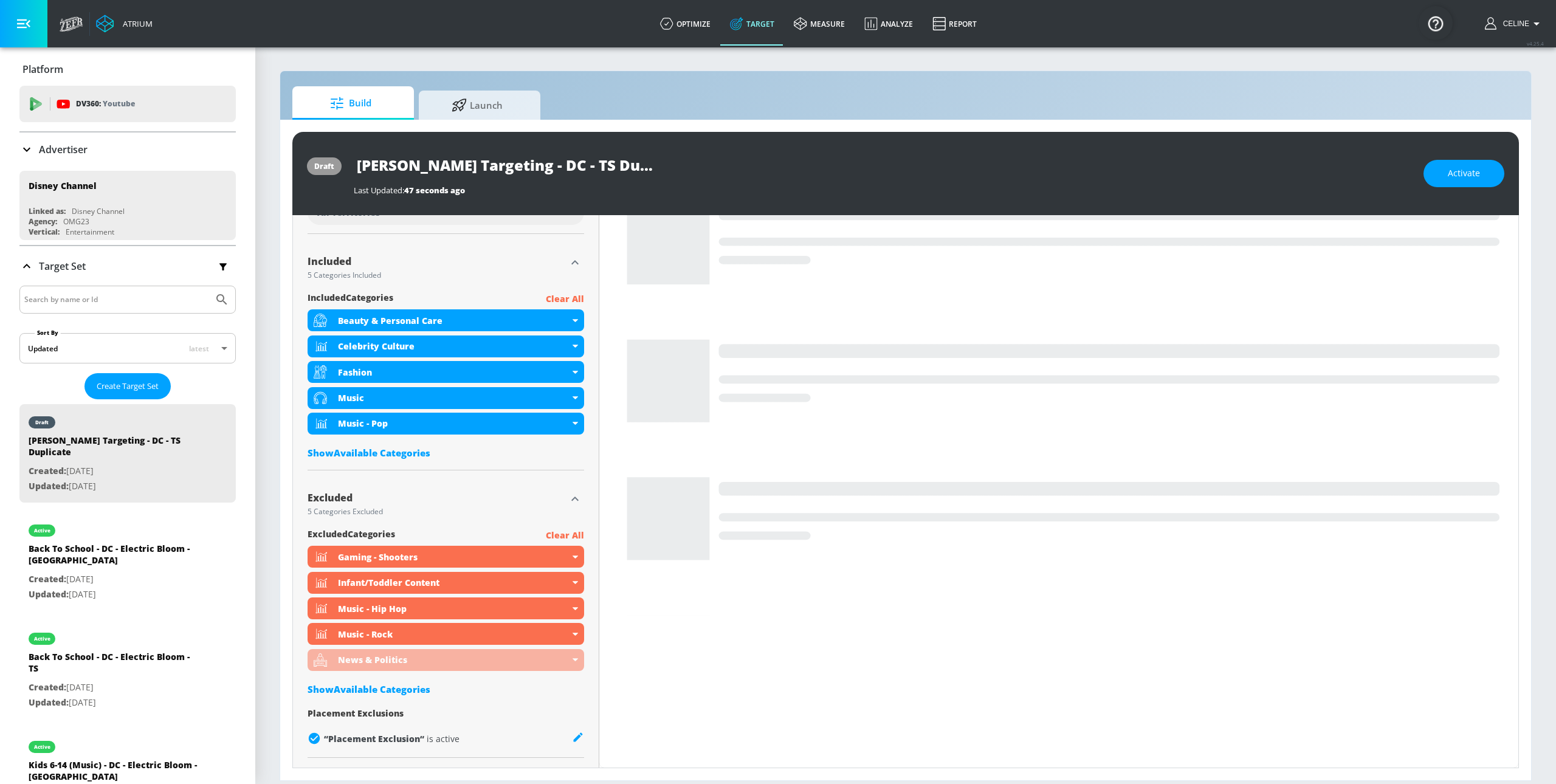
click at [577, 503] on icon "button" at bounding box center [574, 499] width 15 height 15
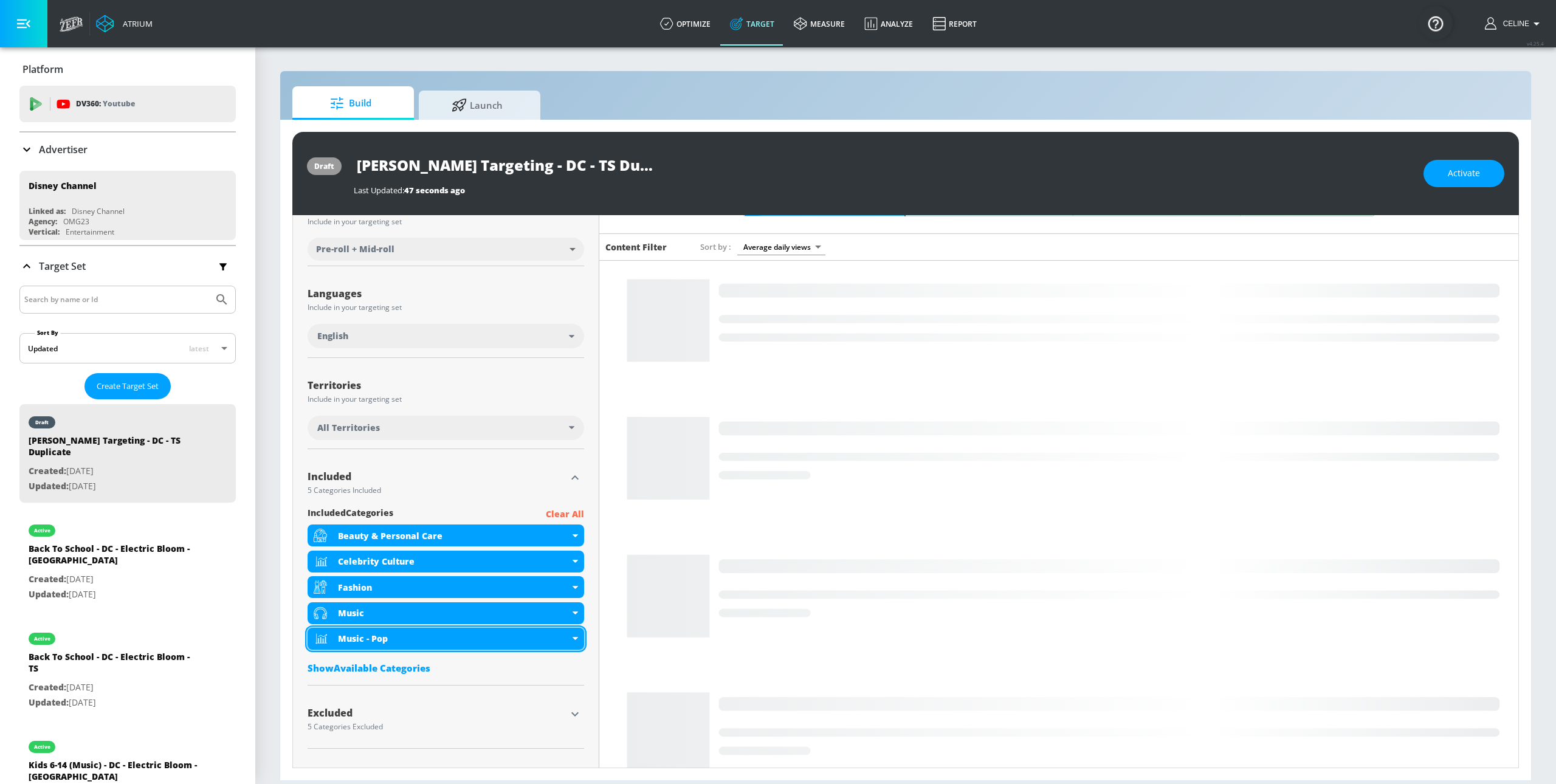
scroll to position [290, 0]
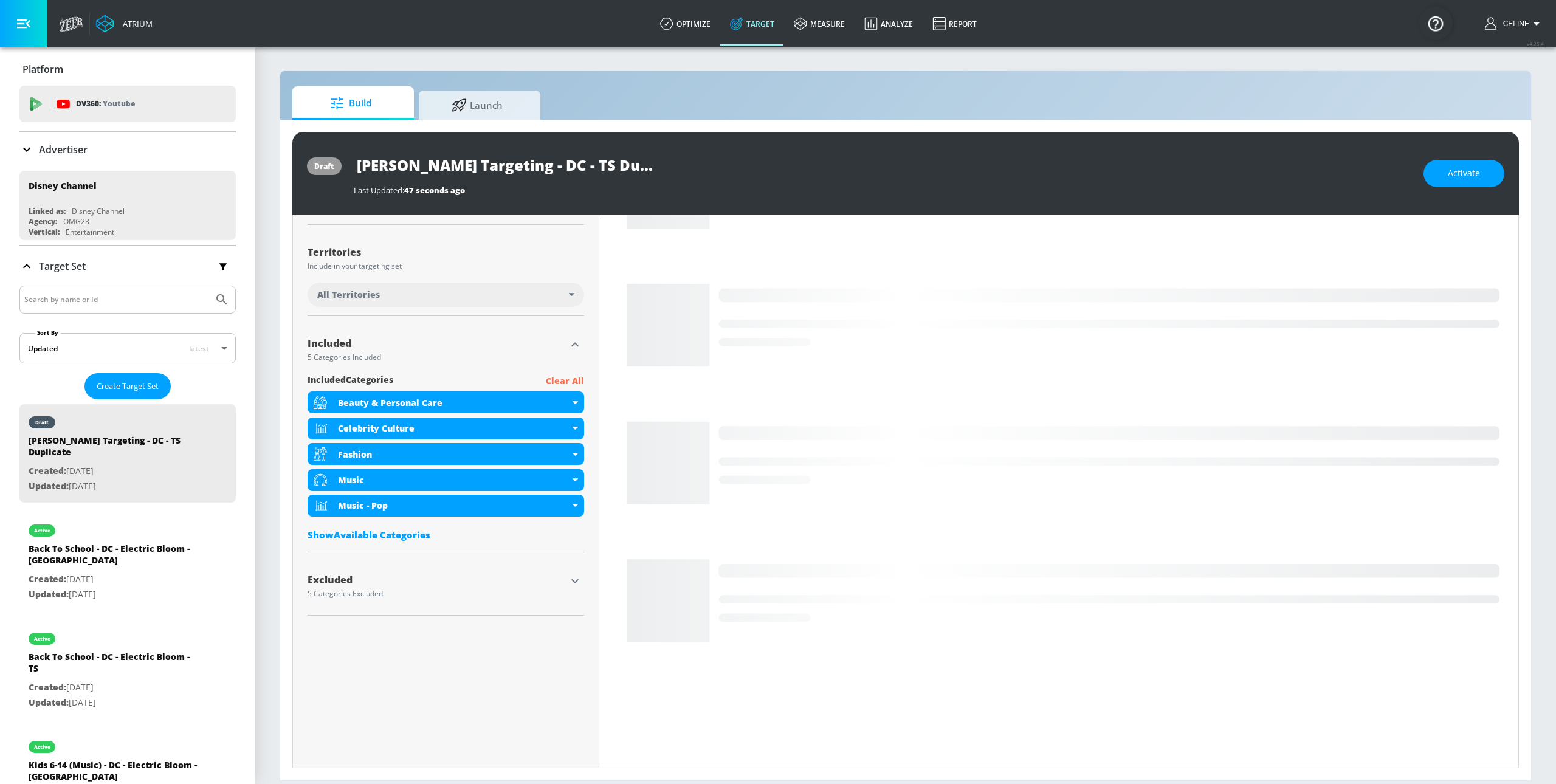
click at [367, 536] on div "Show Available Categories" at bounding box center [446, 535] width 277 height 12
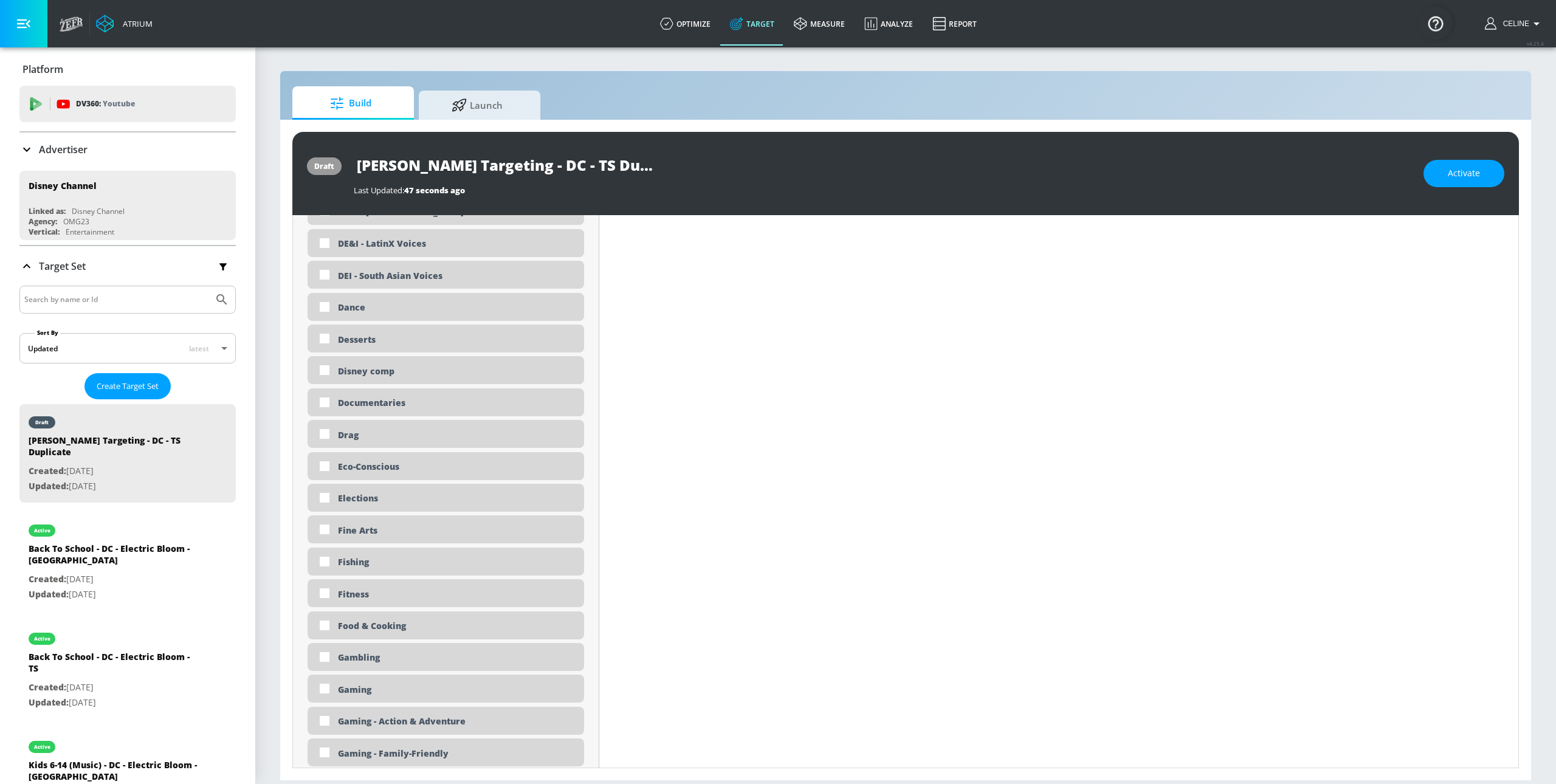
scroll to position [1260, 0]
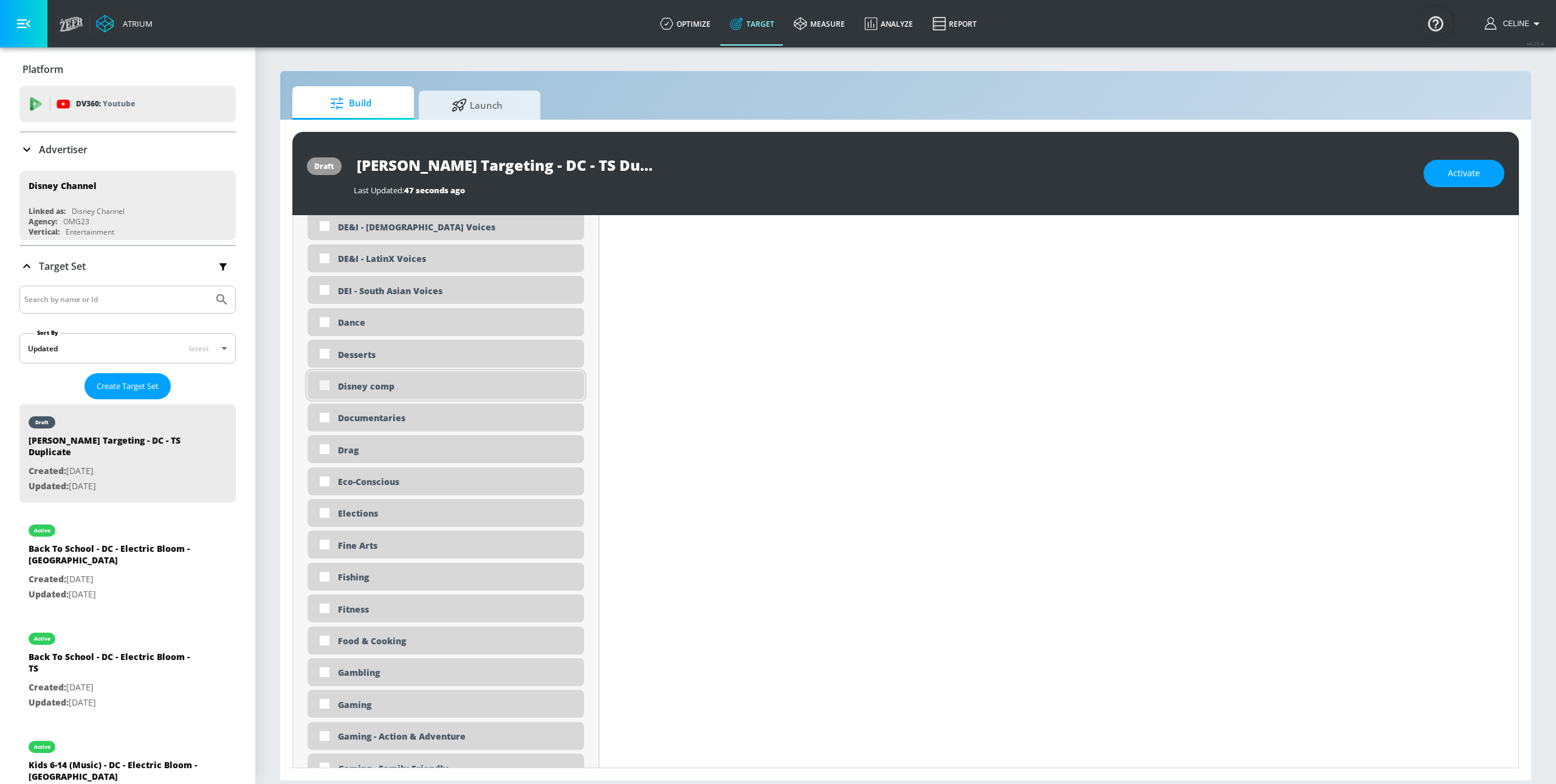
click at [327, 392] on input "checkbox" at bounding box center [324, 385] width 22 height 22
checkbox input "true"
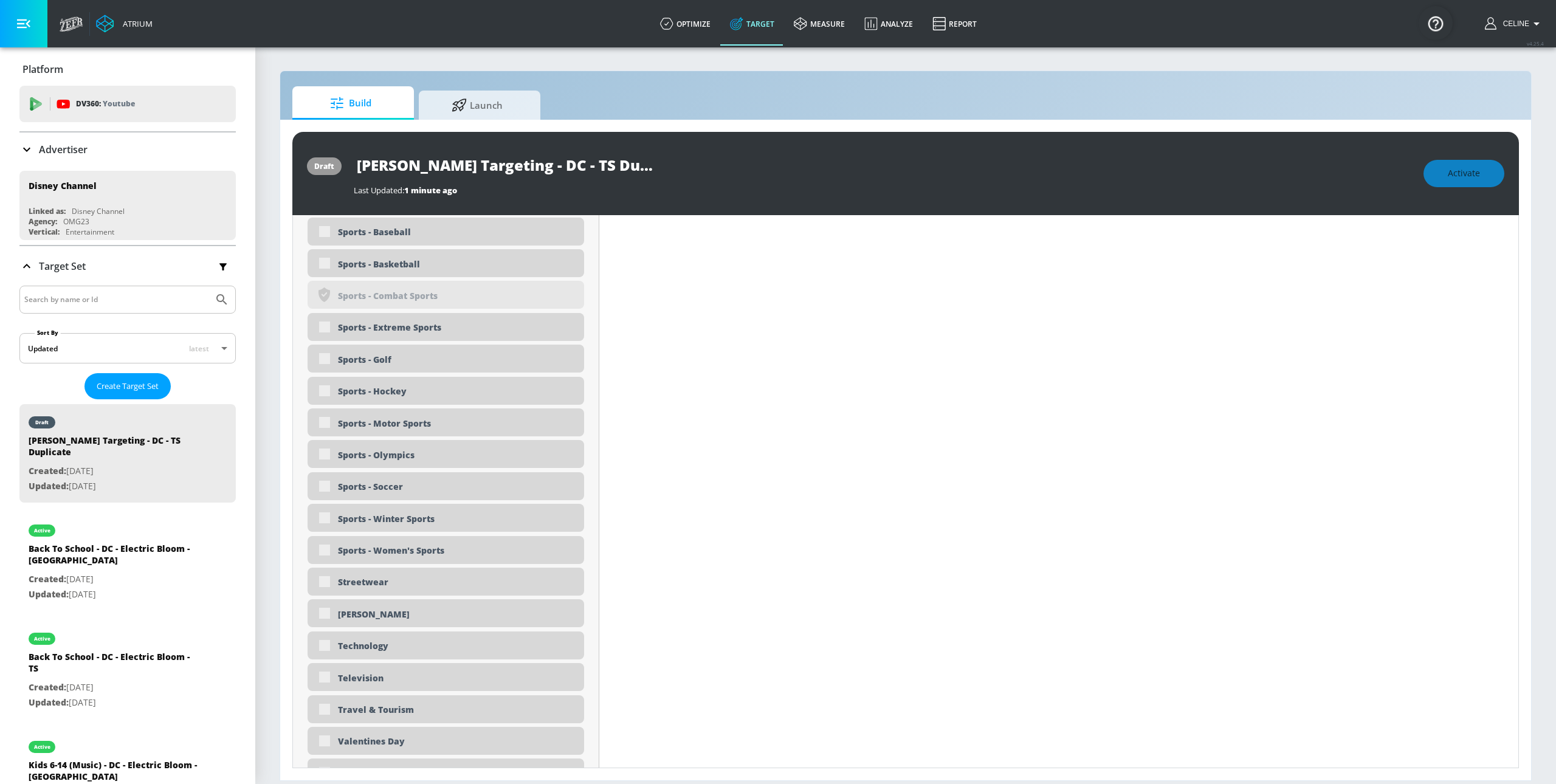
scroll to position [3354, 0]
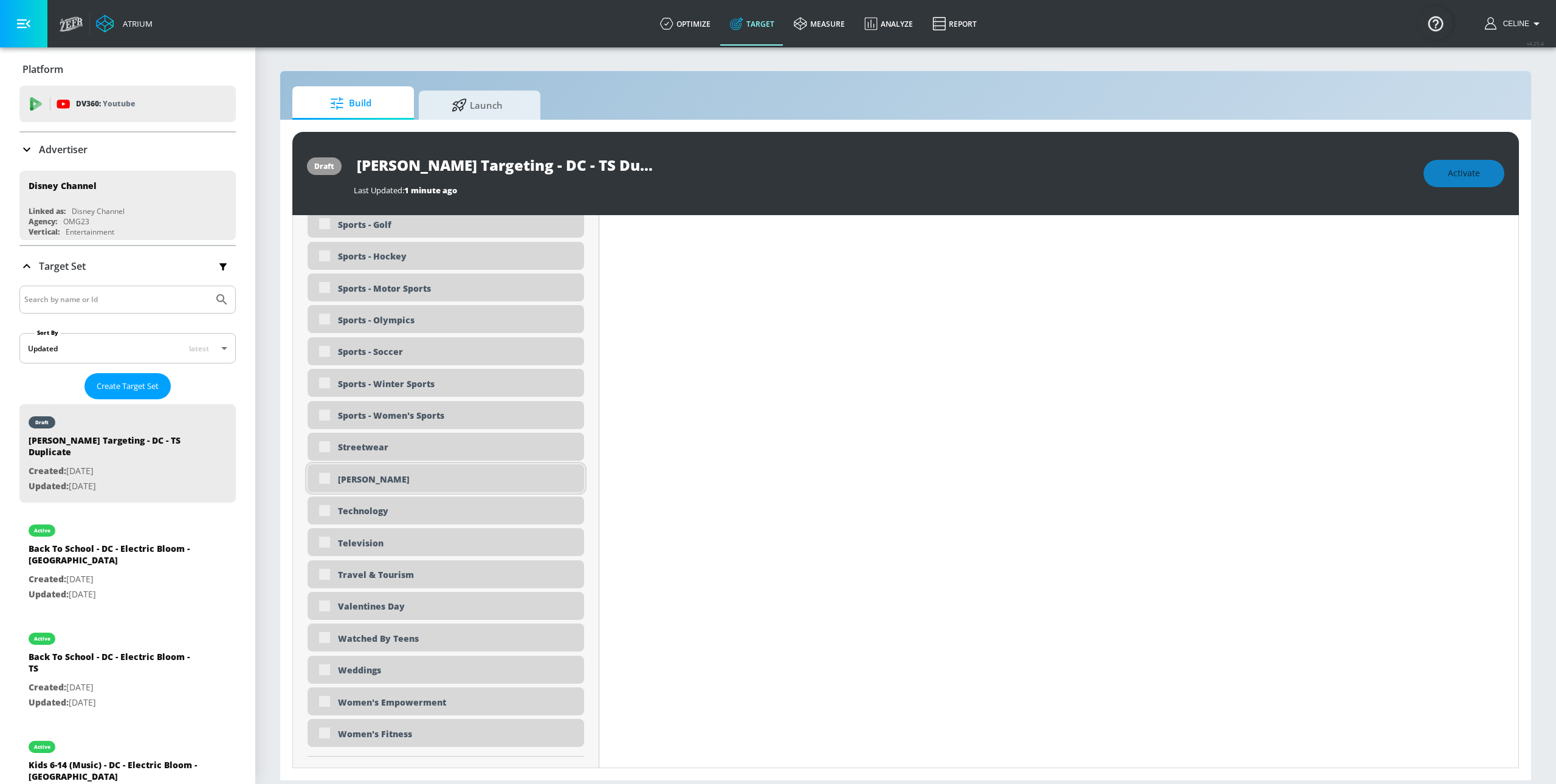
click at [321, 489] on div "[PERSON_NAME]" at bounding box center [446, 478] width 277 height 28
click at [325, 481] on div "[PERSON_NAME]" at bounding box center [446, 478] width 277 height 28
click at [327, 482] on div "[PERSON_NAME]" at bounding box center [446, 478] width 277 height 28
click at [327, 482] on div "[PERSON_NAME]" at bounding box center [446, 478] width 277 height 28
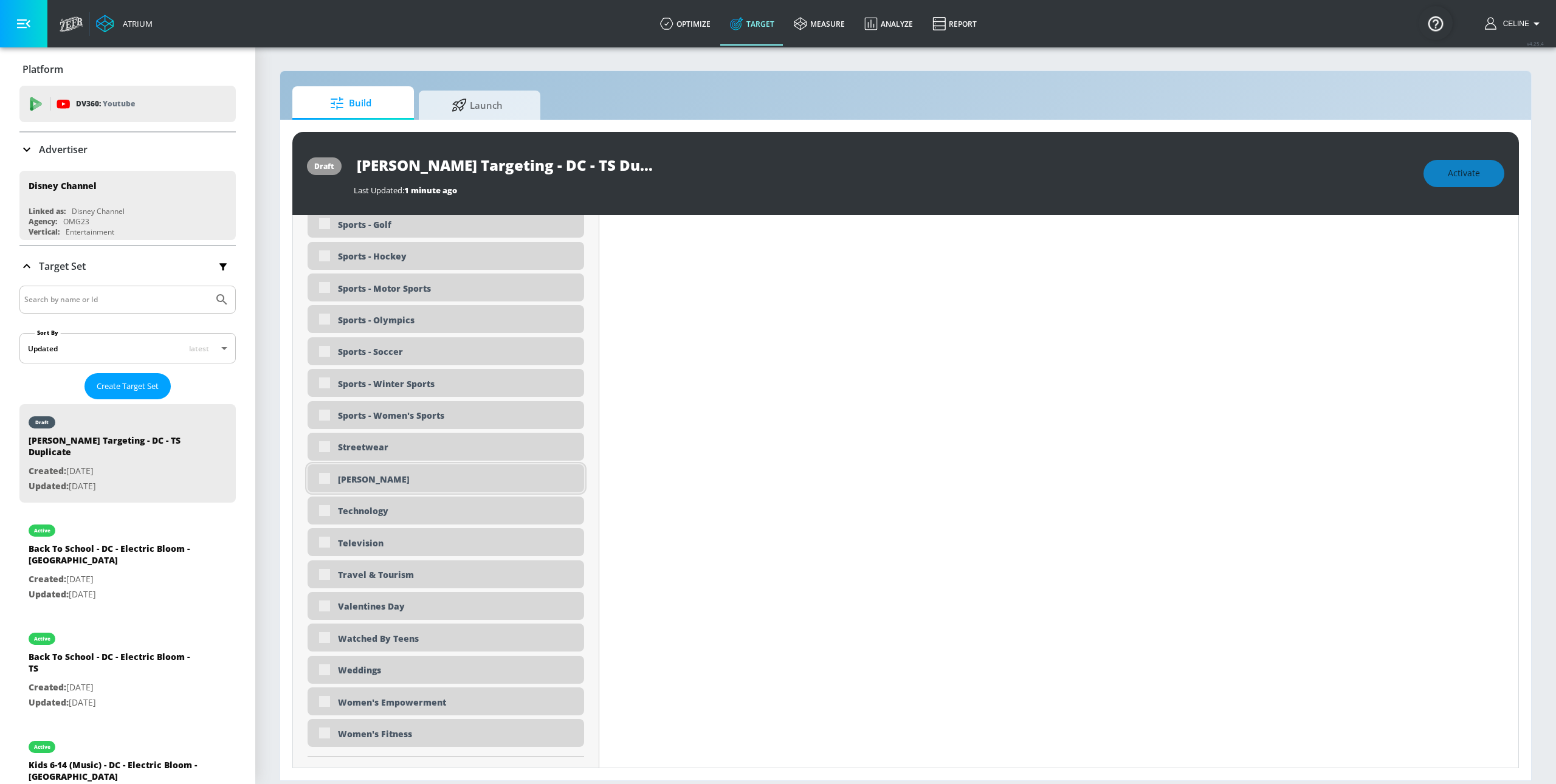
click at [324, 474] on div "[PERSON_NAME]" at bounding box center [446, 478] width 277 height 28
click at [324, 477] on div "[PERSON_NAME]" at bounding box center [446, 478] width 277 height 28
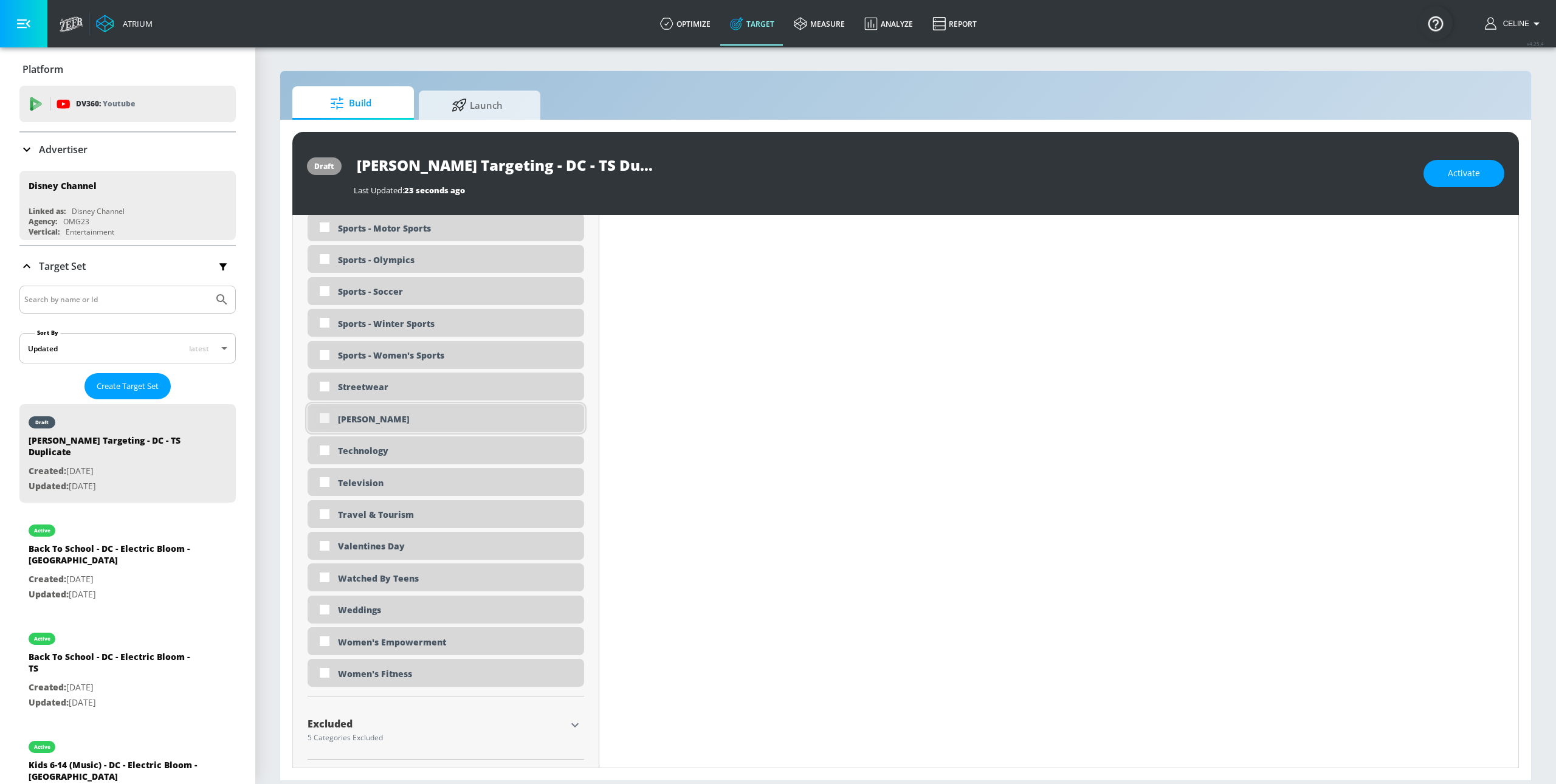
scroll to position [3420, 0]
click at [318, 415] on input "checkbox" at bounding box center [324, 416] width 22 height 22
checkbox input "true"
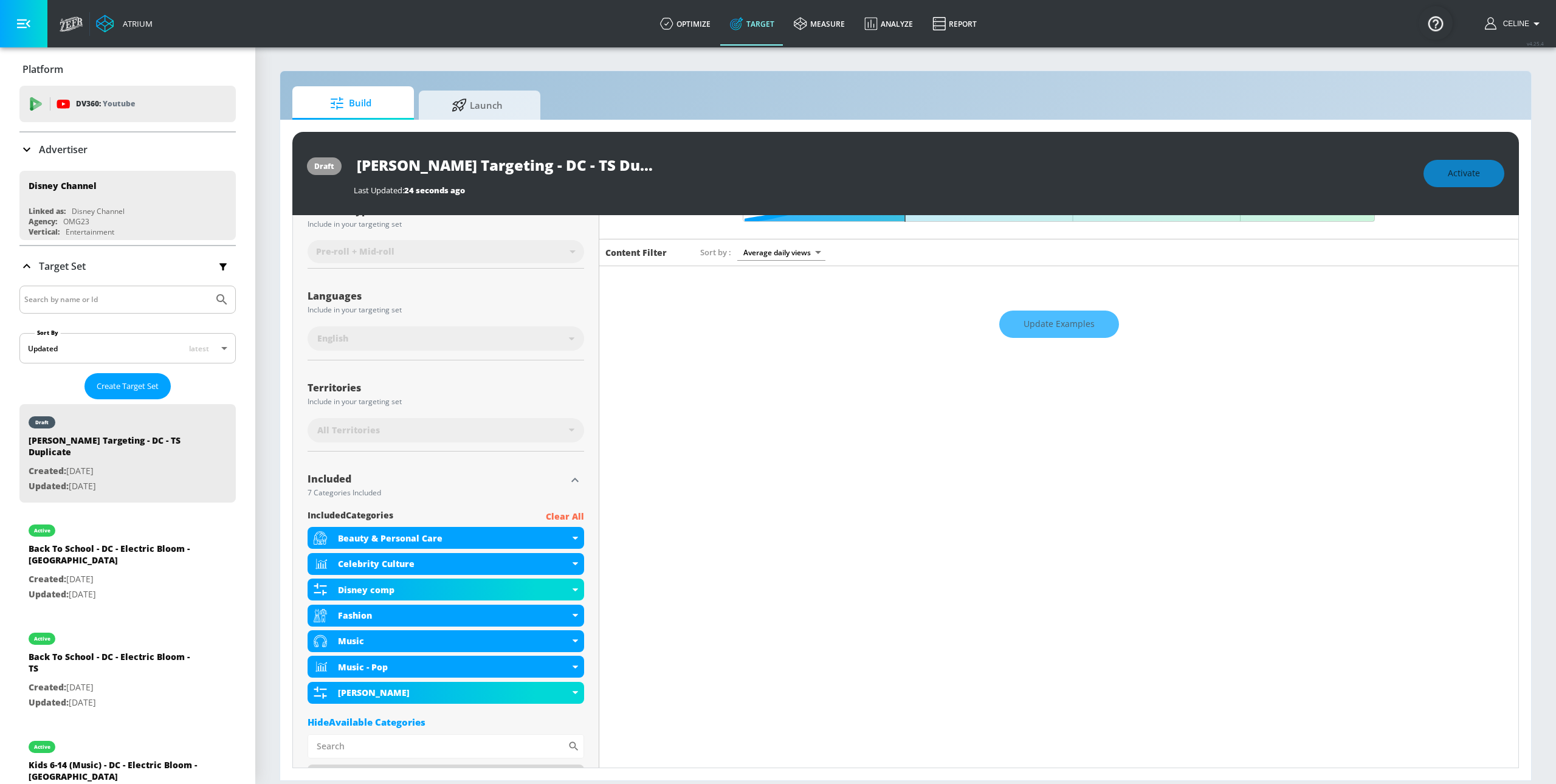
scroll to position [0, 0]
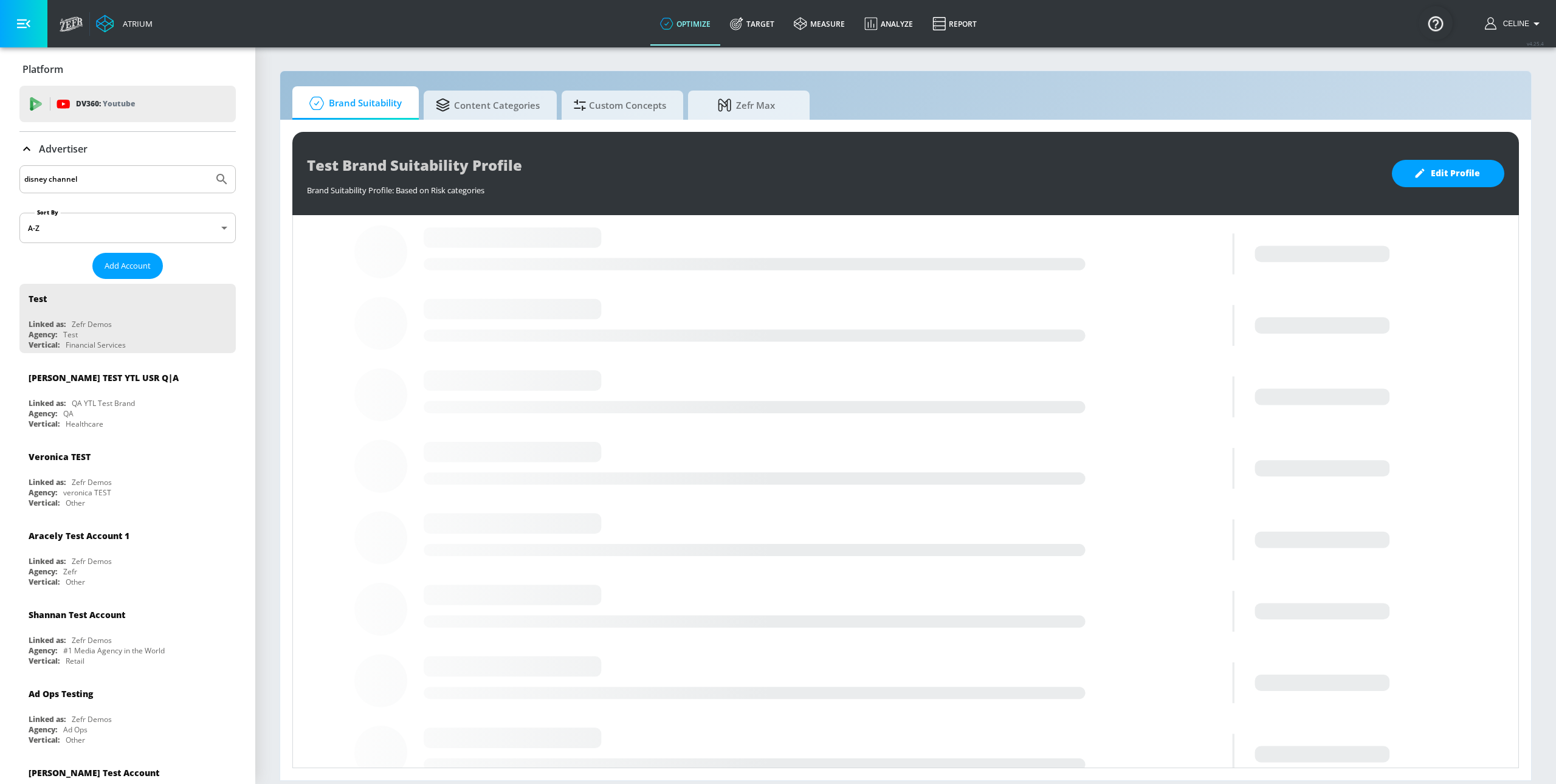
type input "disney channel"
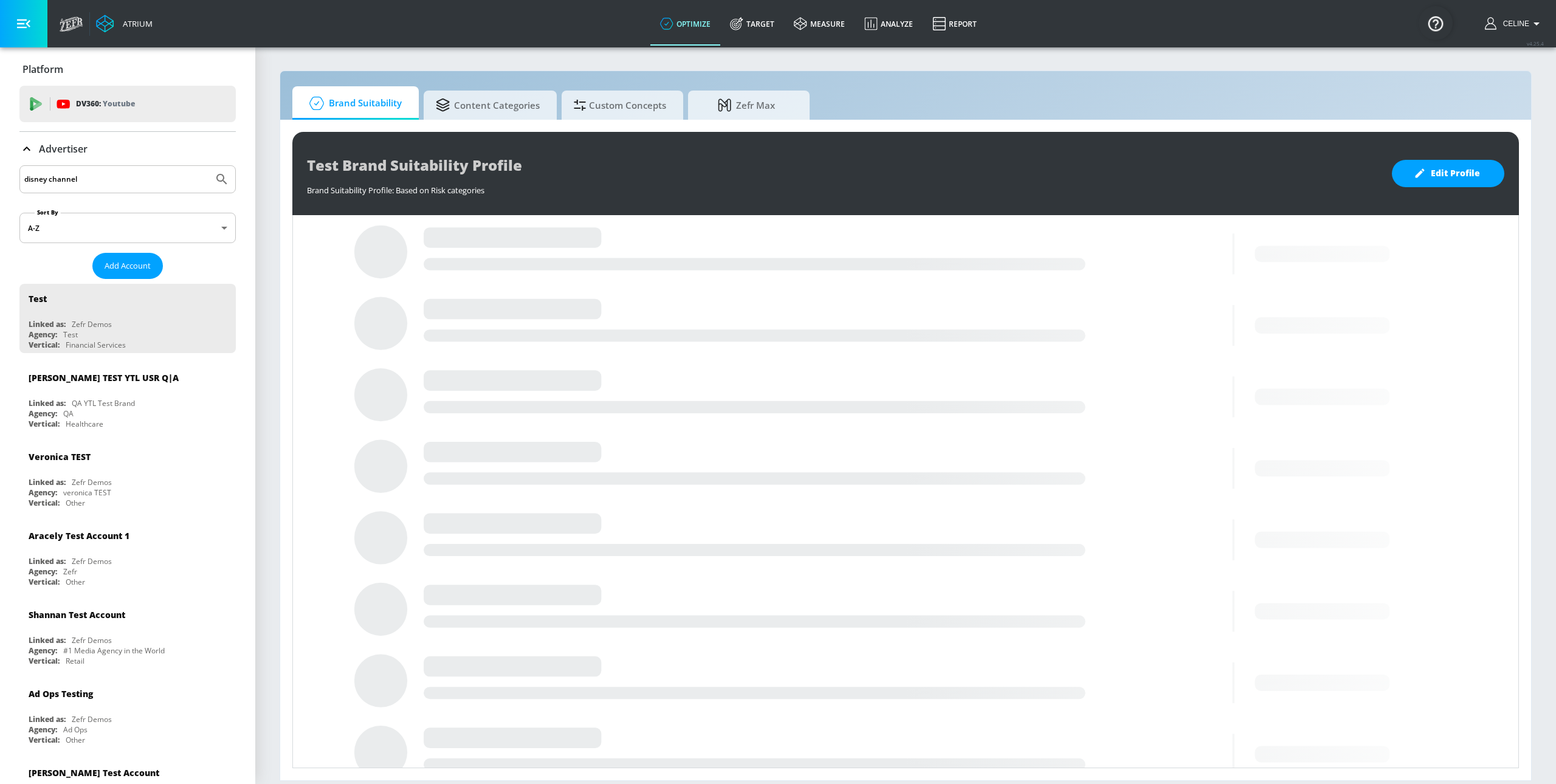
click at [208, 166] on button "Submit Search" at bounding box center [221, 179] width 27 height 27
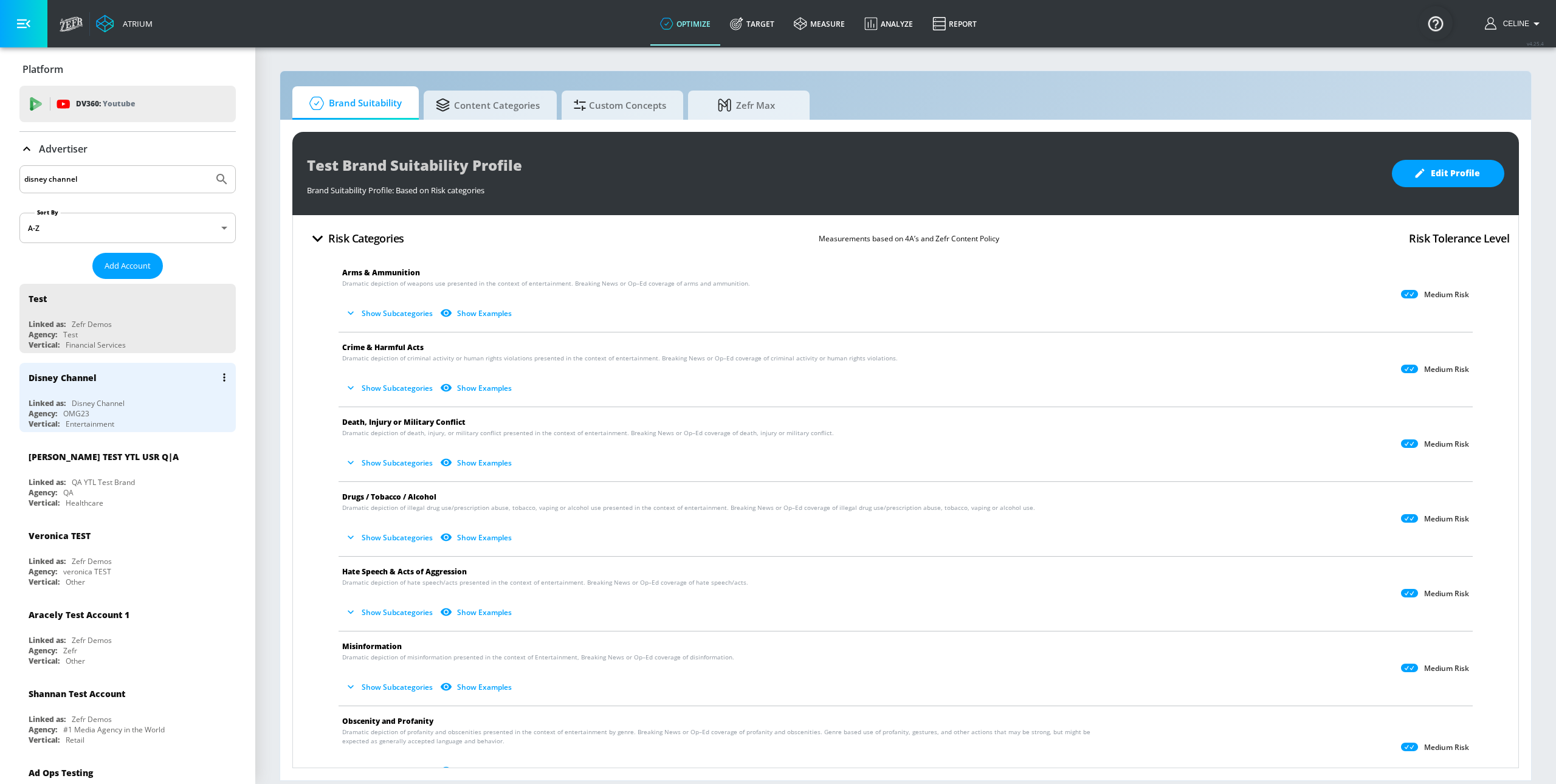
click at [131, 412] on div "Agency: OMG23" at bounding box center [131, 413] width 204 height 10
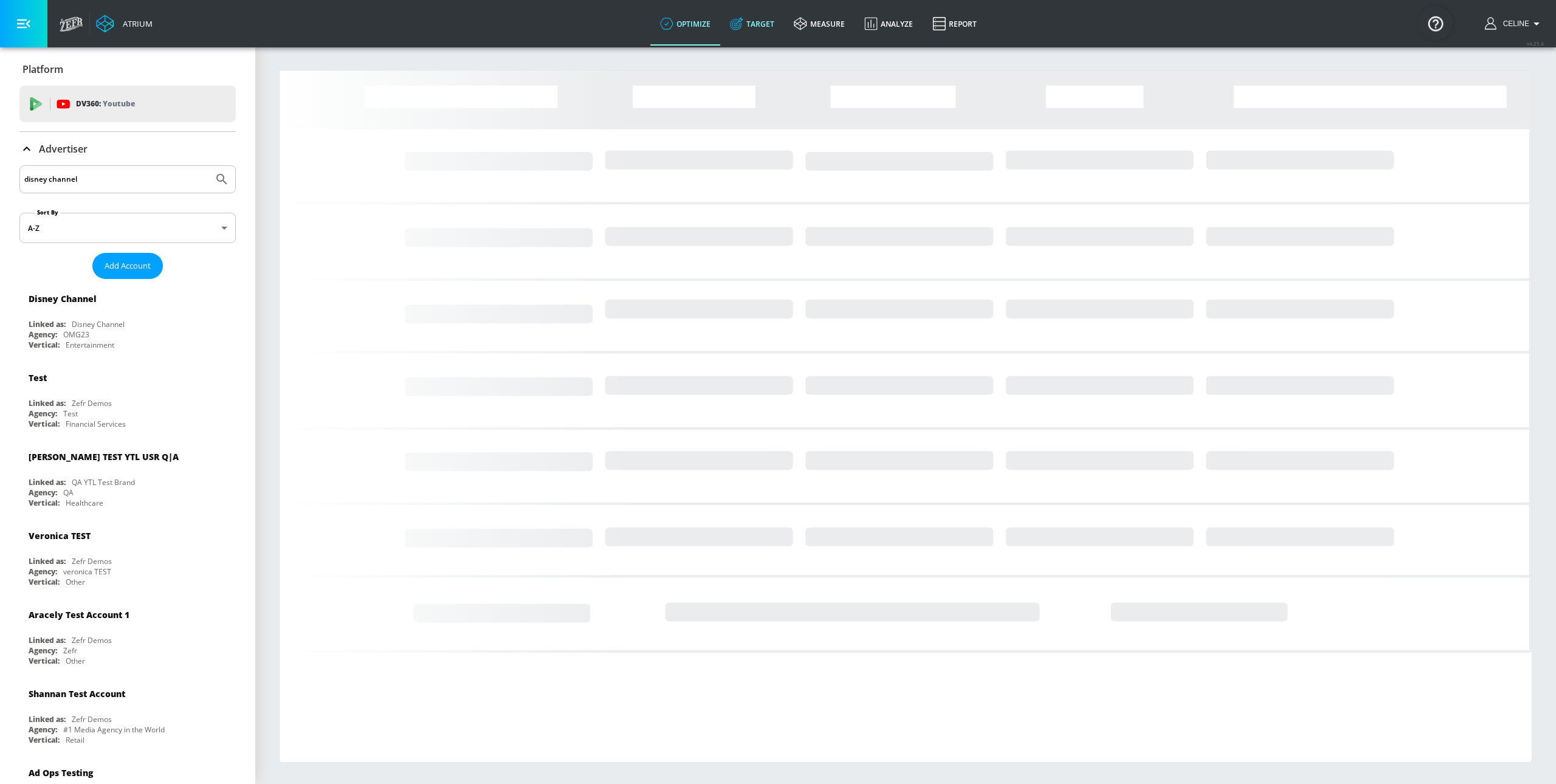
click at [761, 18] on link "Target" at bounding box center [752, 23] width 64 height 44
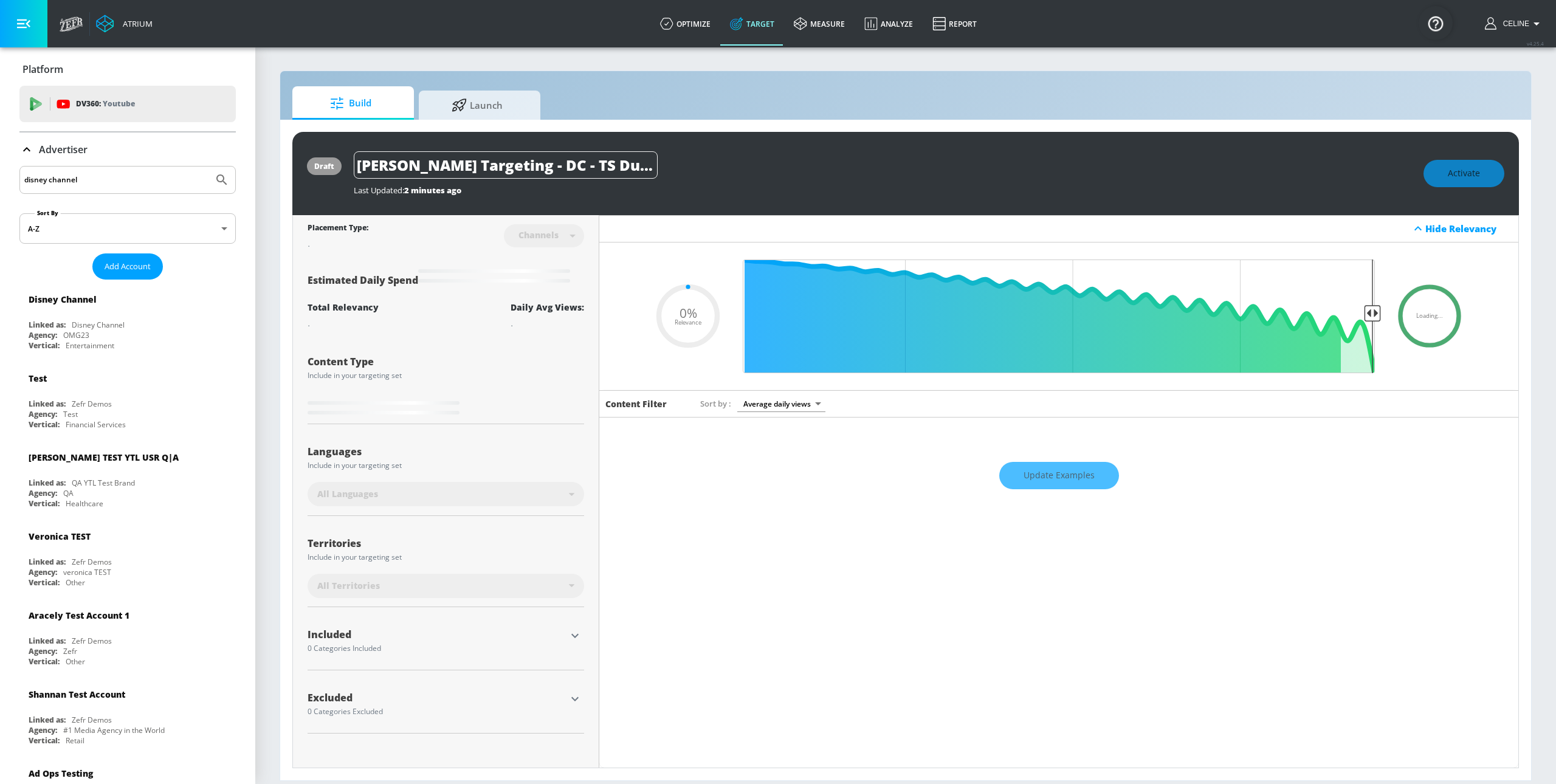
click at [33, 153] on icon at bounding box center [26, 149] width 15 height 15
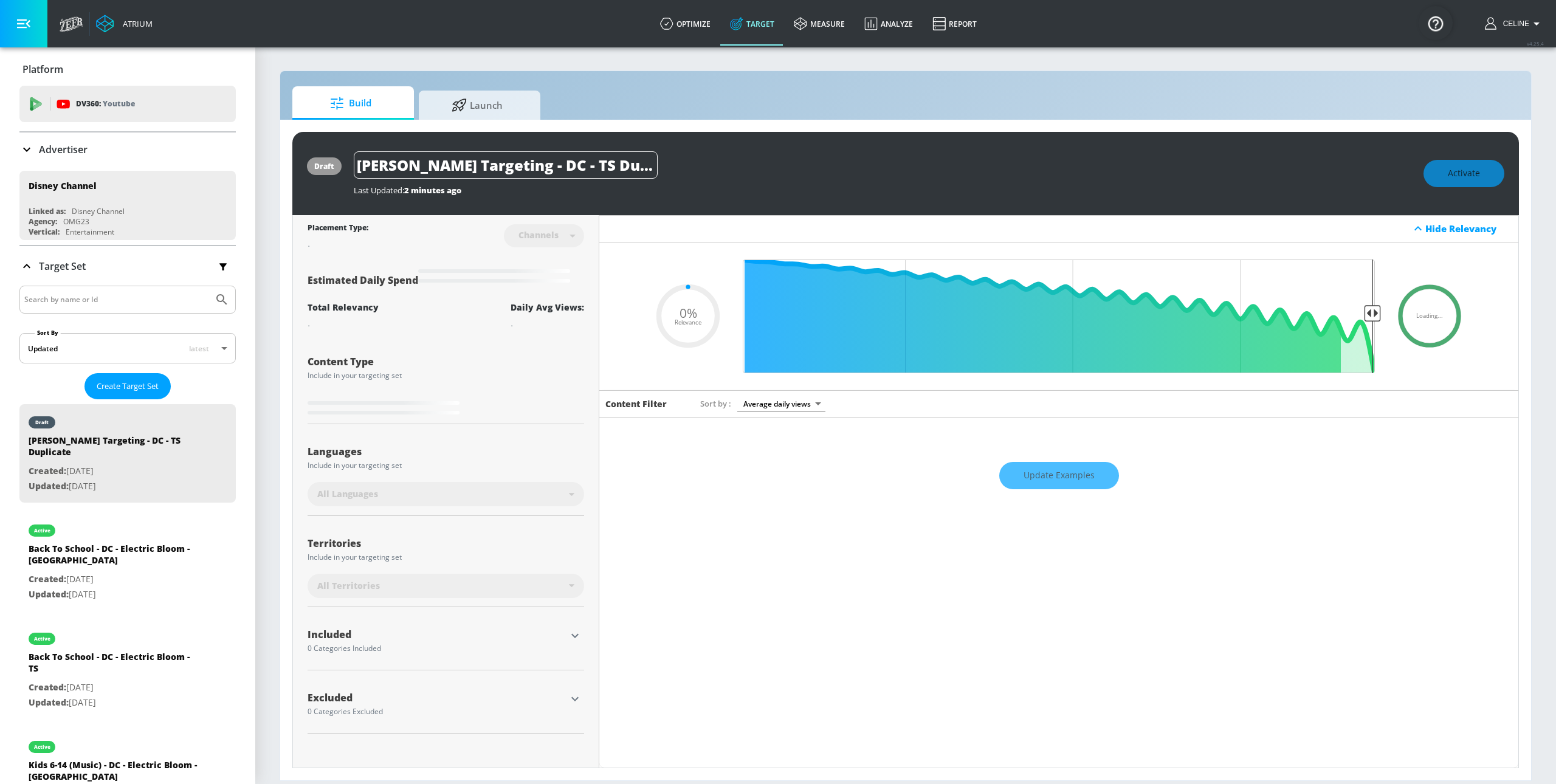
click at [579, 647] on div "Included 0 Categories Included" at bounding box center [446, 640] width 277 height 28
click at [577, 640] on icon "button" at bounding box center [574, 636] width 15 height 15
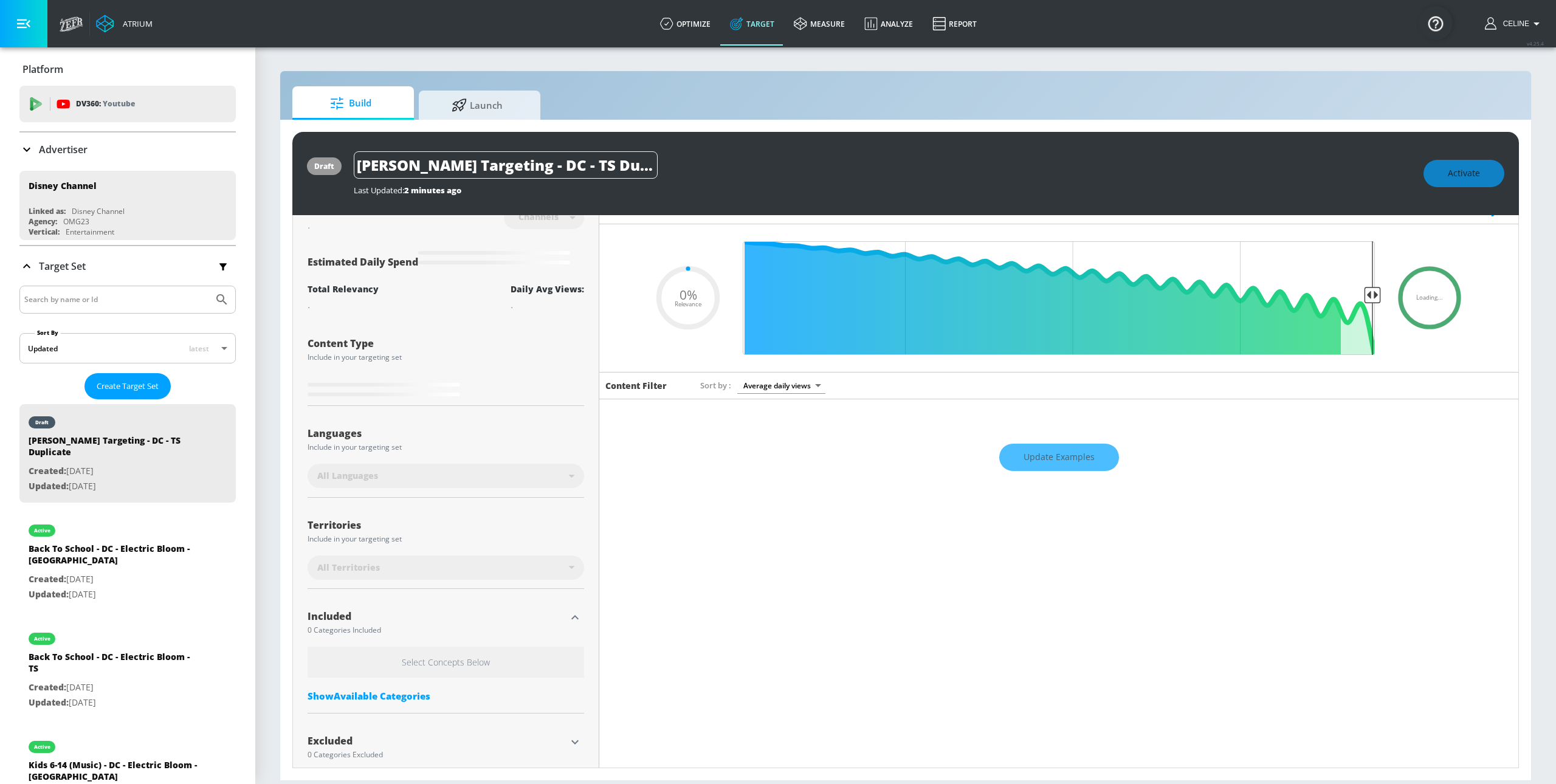
scroll to position [38, 0]
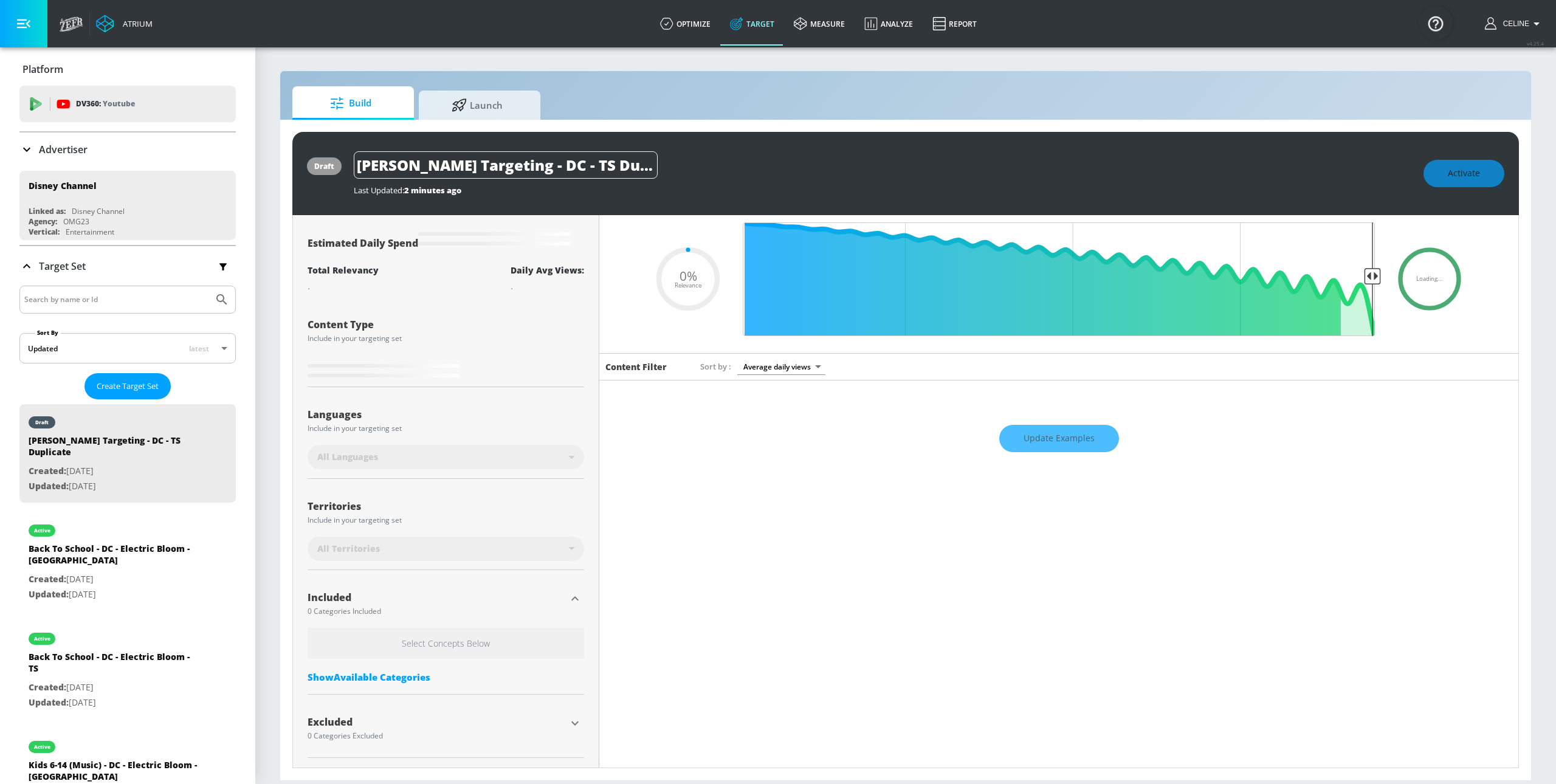
click at [393, 678] on div "Show Available Categories" at bounding box center [446, 677] width 277 height 12
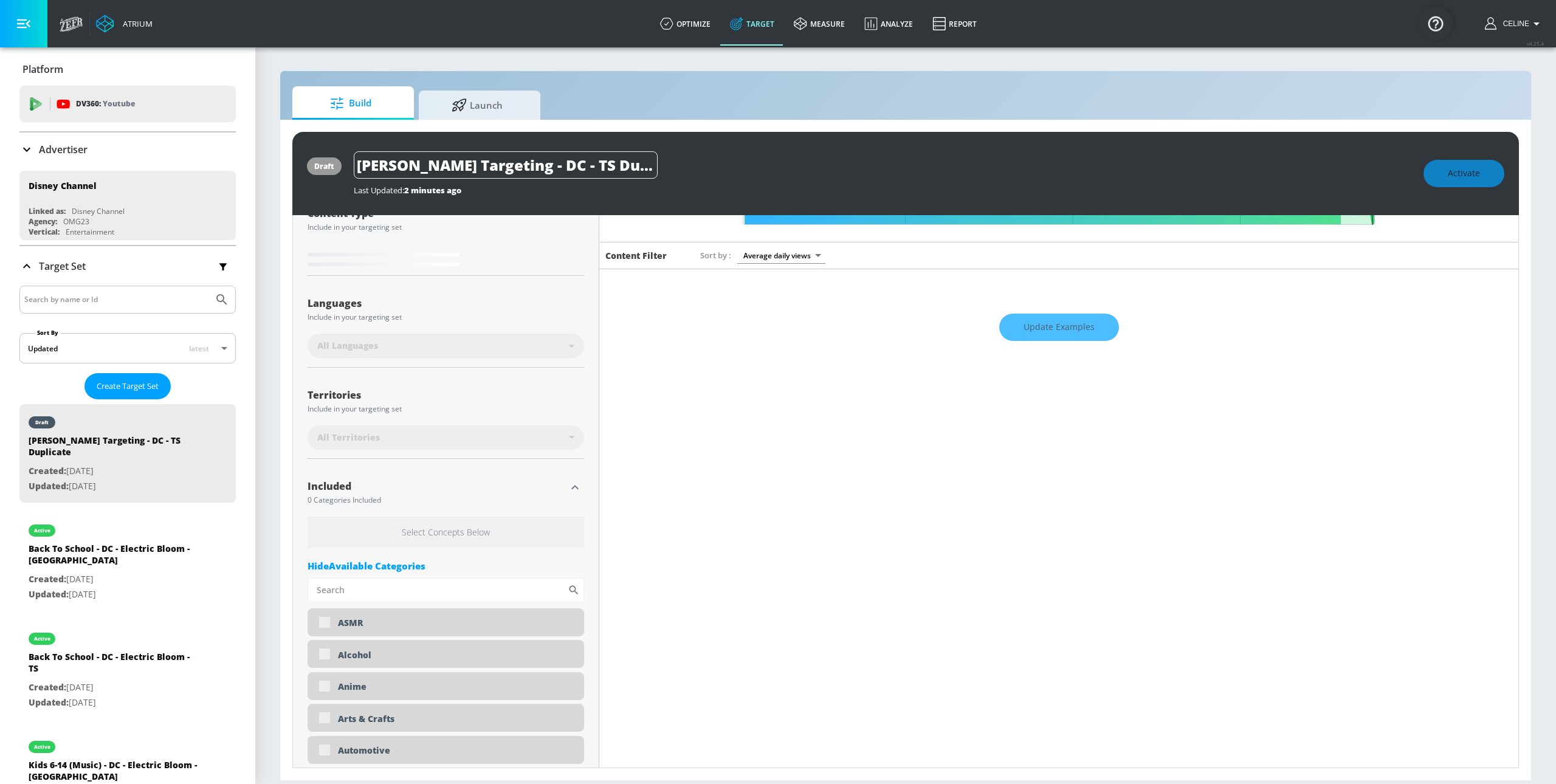
scroll to position [52, 0]
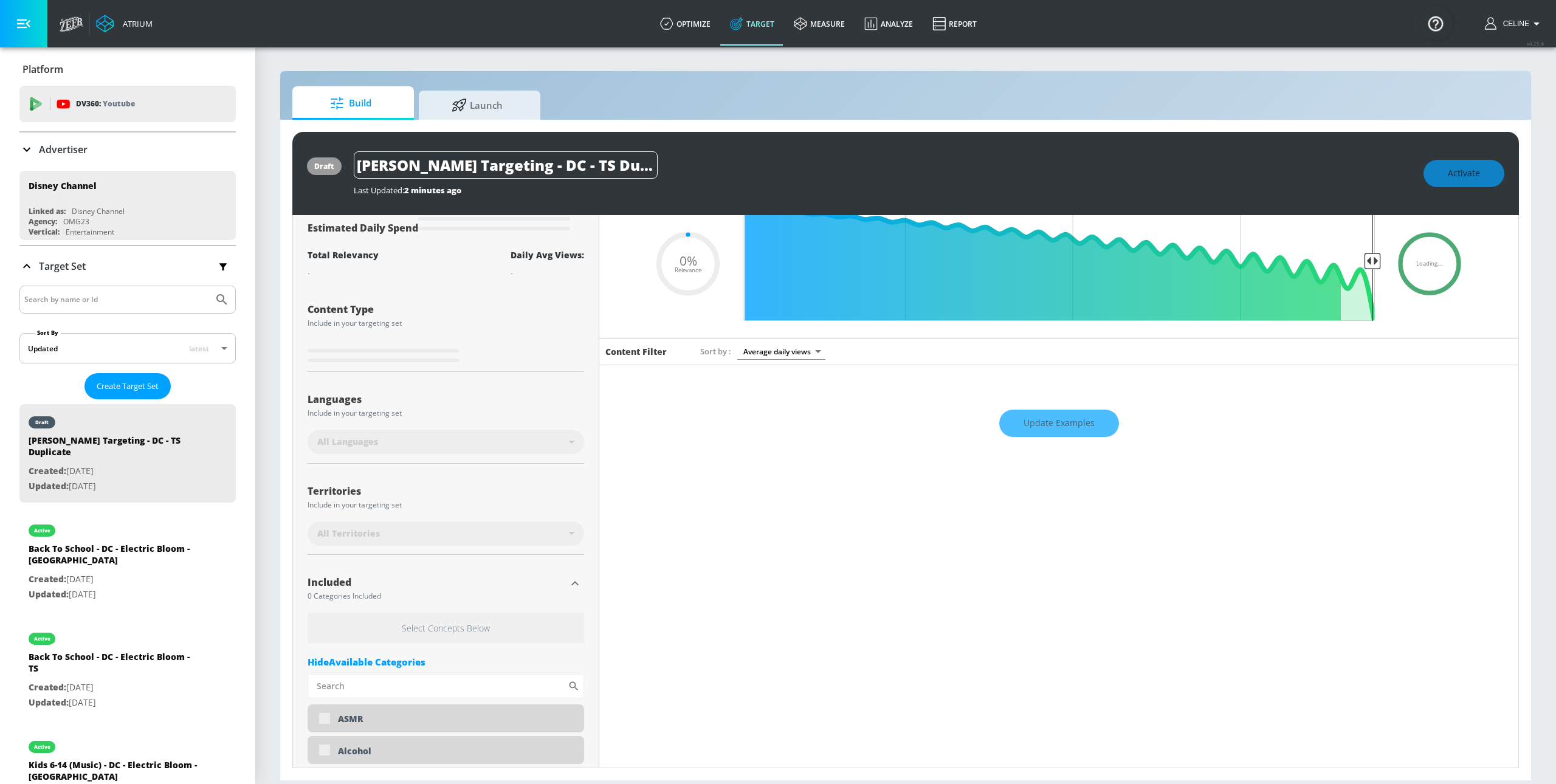
click at [573, 586] on icon "button" at bounding box center [574, 583] width 15 height 15
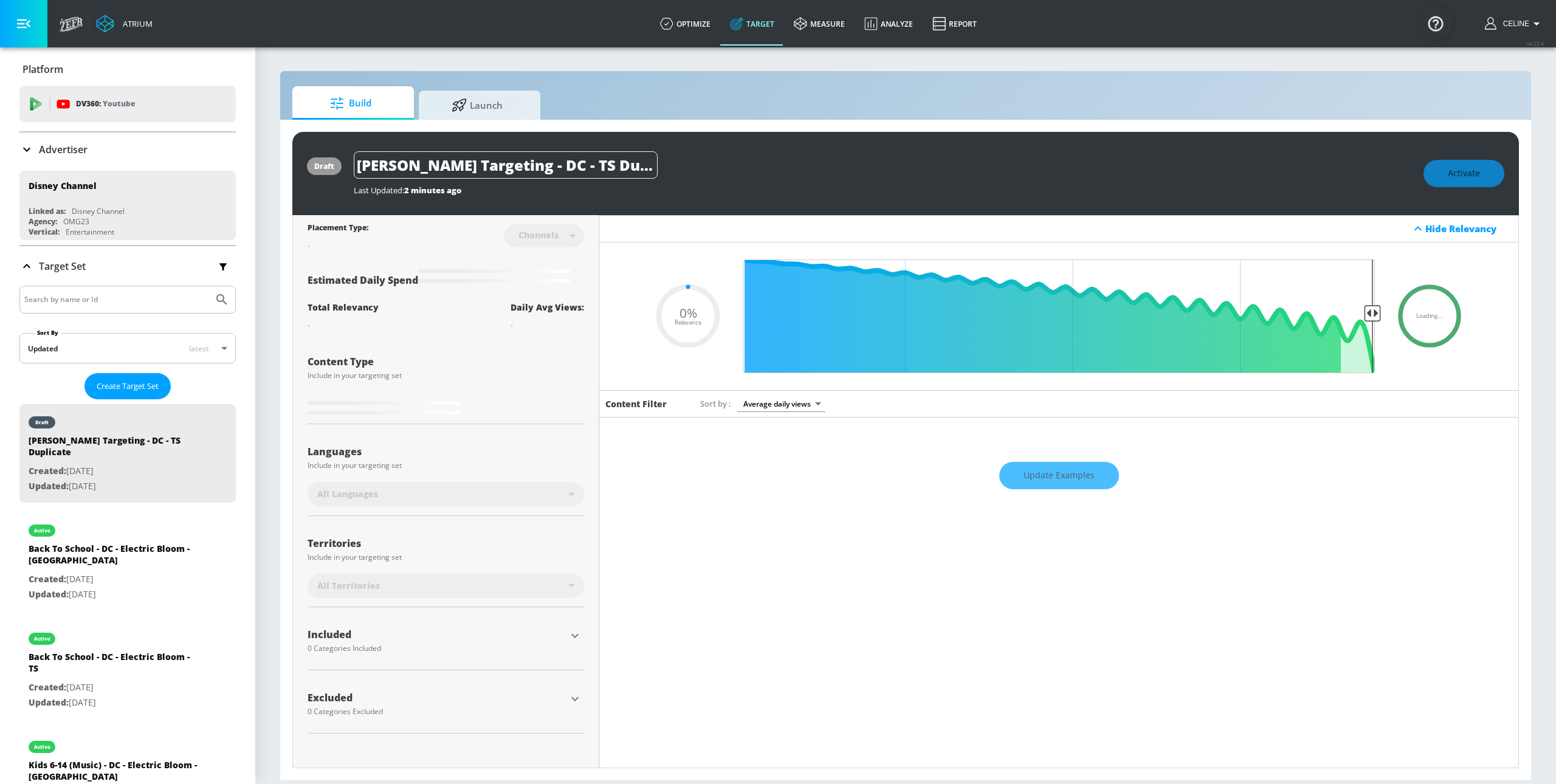
scroll to position [0, 0]
type input "0.75"
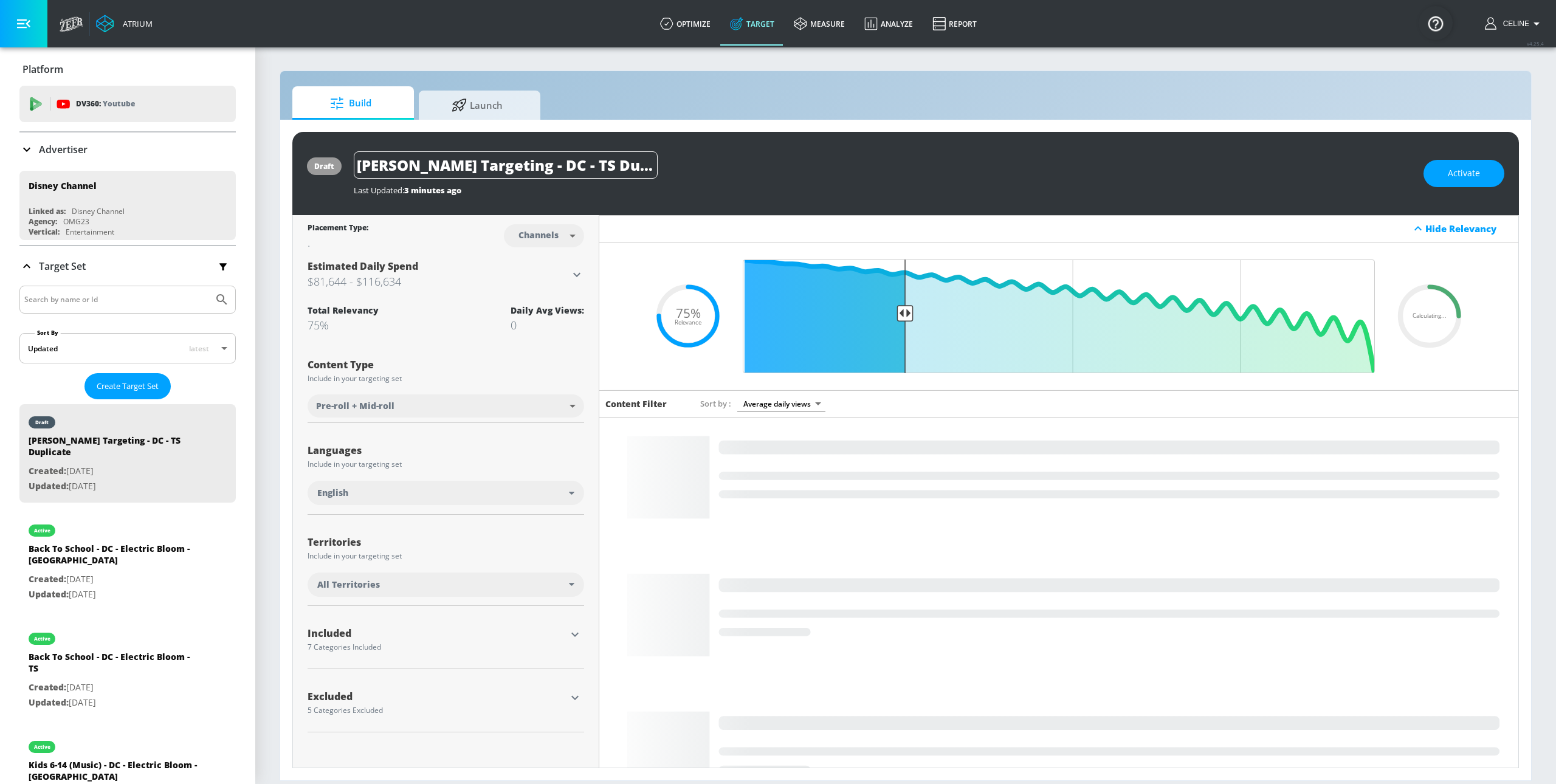
click at [576, 640] on icon "button" at bounding box center [574, 634] width 15 height 15
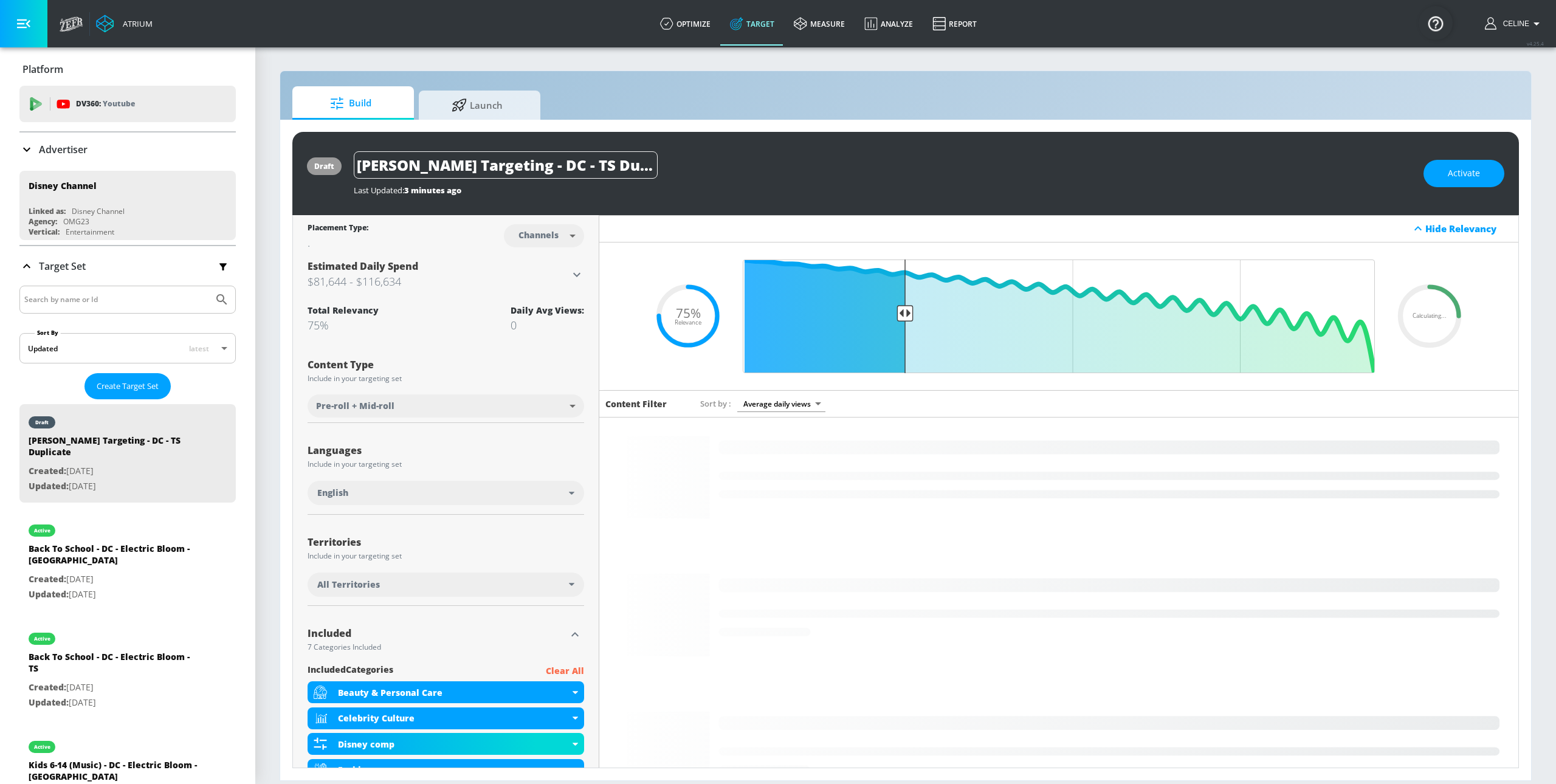
drag, startPoint x: 522, startPoint y: 168, endPoint x: 291, endPoint y: 173, distance: 231.1
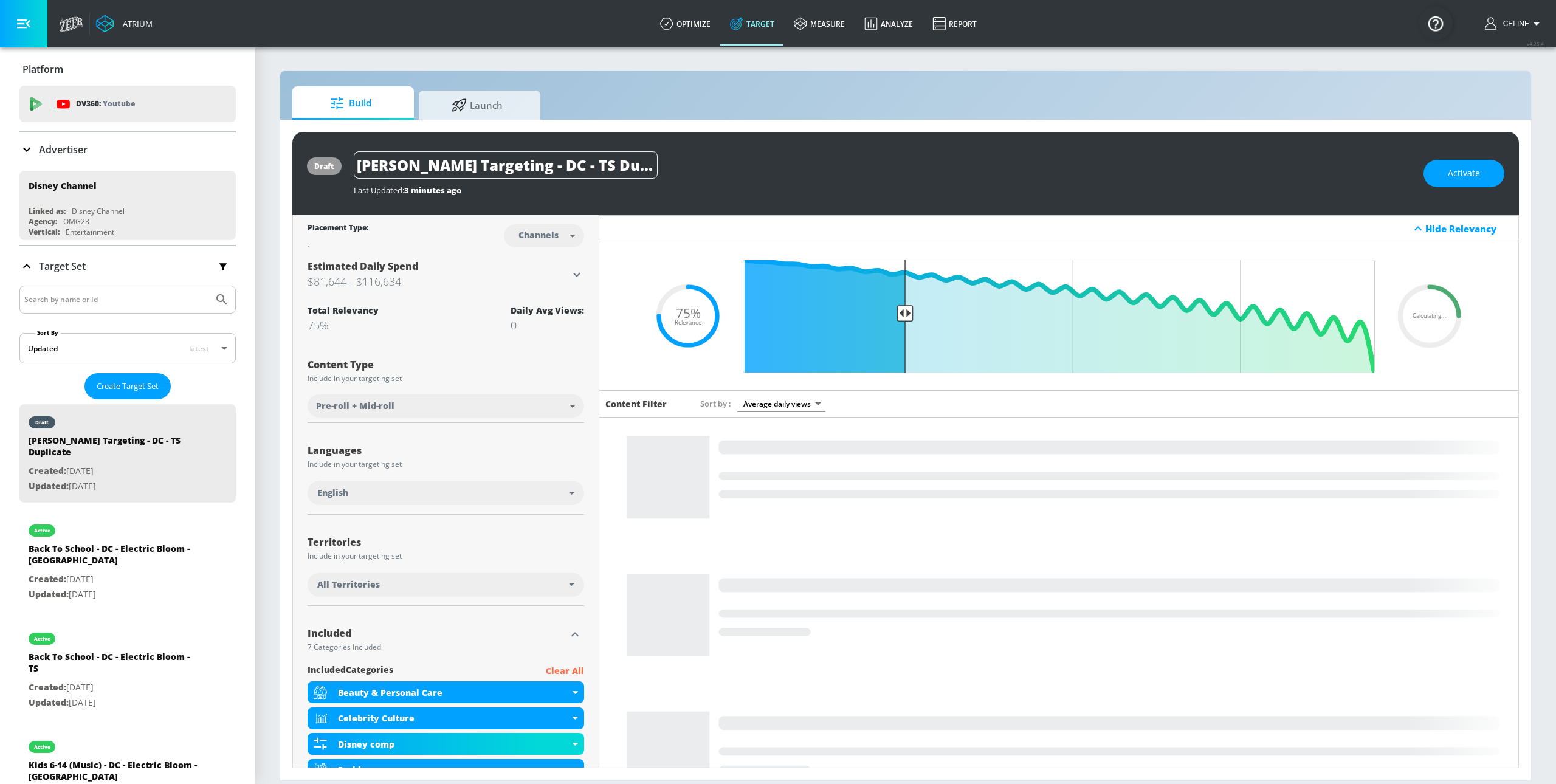
click at [291, 173] on div "draft [PERSON_NAME] Targeting - DC - TS Duplicate Last Updated: 3 minutes ago A…" at bounding box center [905, 450] width 1251 height 660
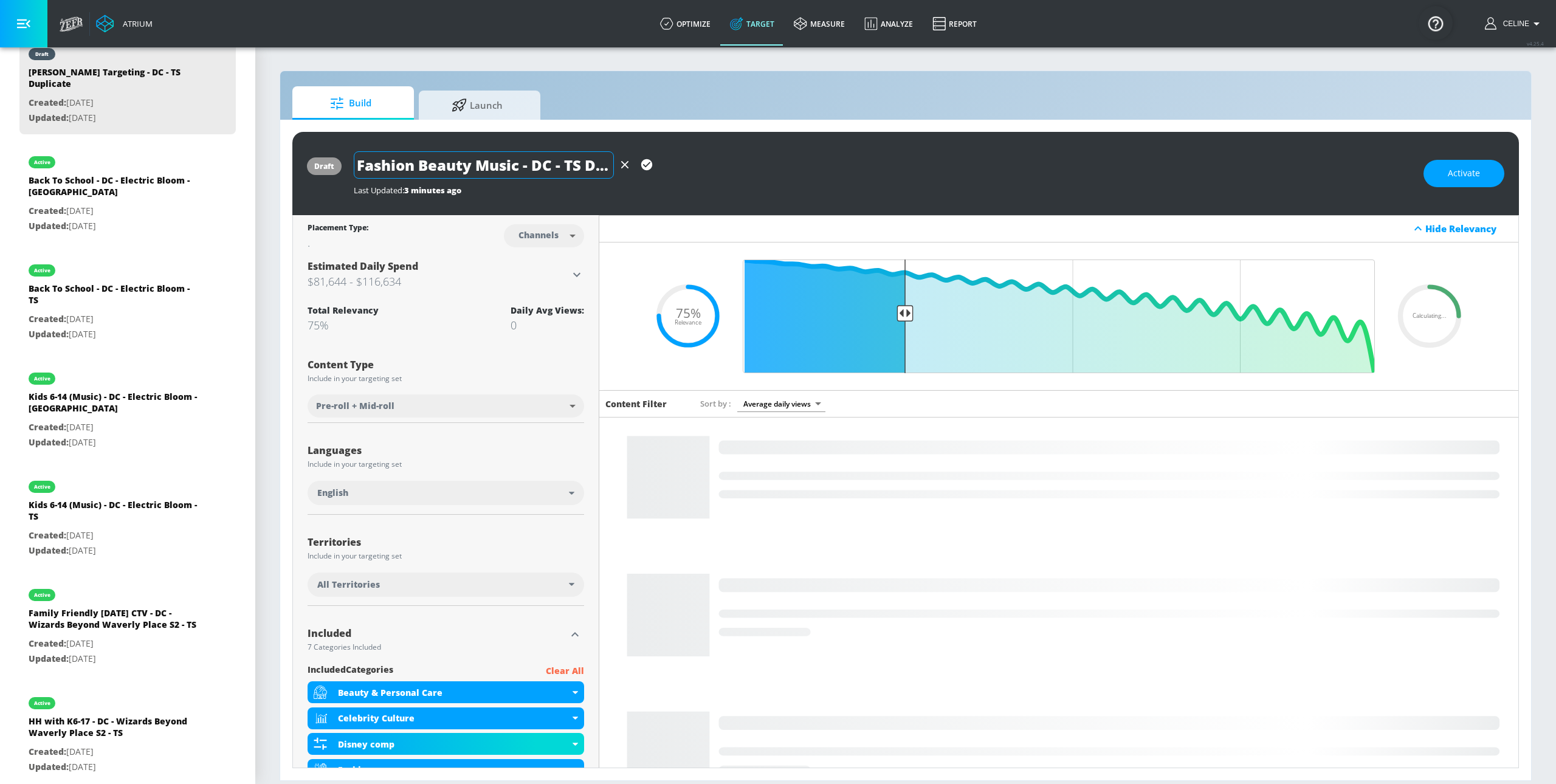
click at [562, 165] on input "Fashion Beauty Music - DC - TS Duplicate" at bounding box center [484, 165] width 260 height 28
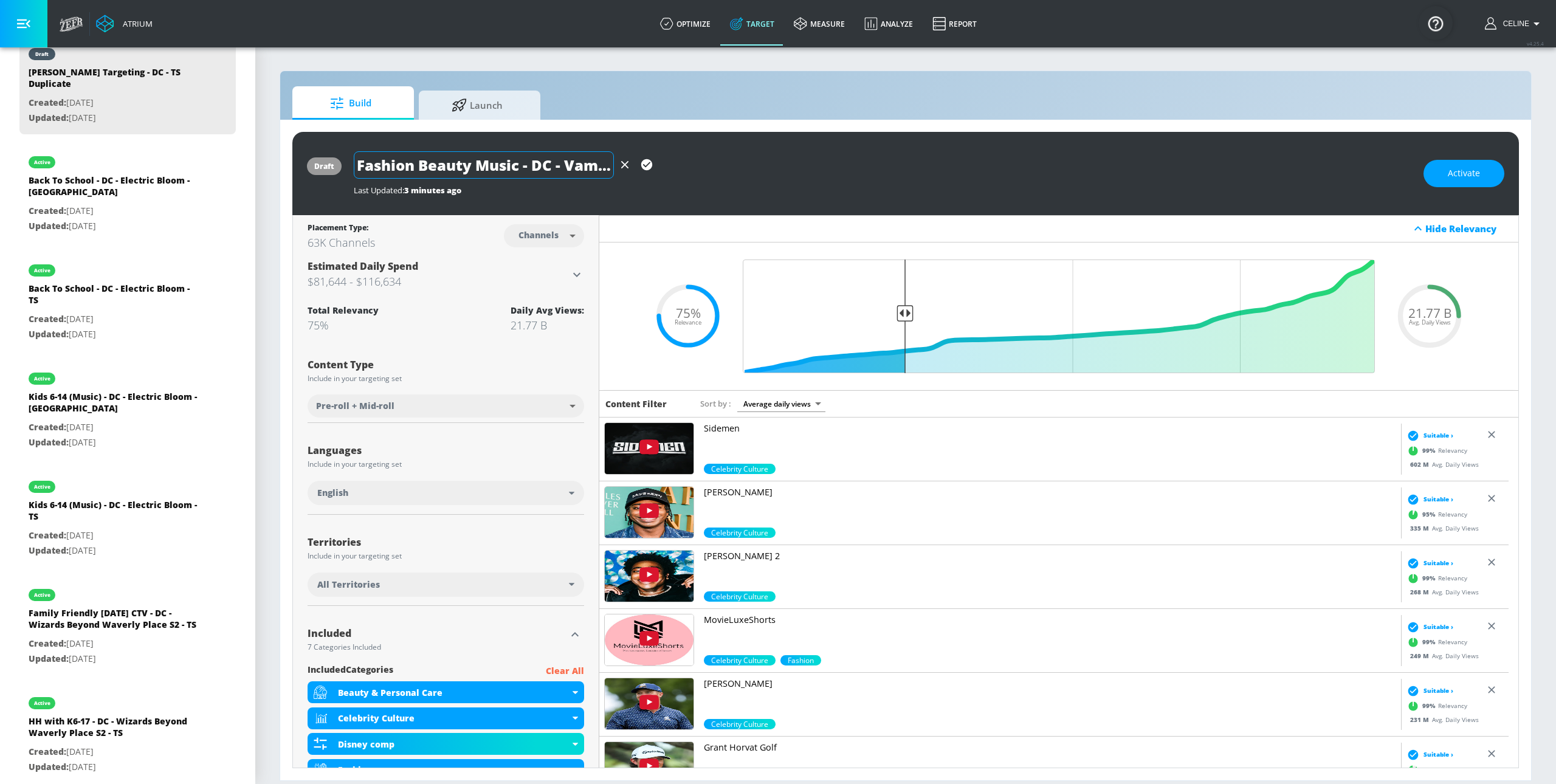
scroll to position [0, 36]
drag, startPoint x: 768, startPoint y: 181, endPoint x: 773, endPoint y: 190, distance: 10.3
click at [780, 193] on div "Fashion Beauty Music - DC - Vampirina TS Duplicate Last Updated: 3 minutes ago" at bounding box center [883, 174] width 1058 height 45
click at [552, 173] on input "Fashion Beauty Music - DC - Vampirina TS Duplicate" at bounding box center [484, 165] width 260 height 28
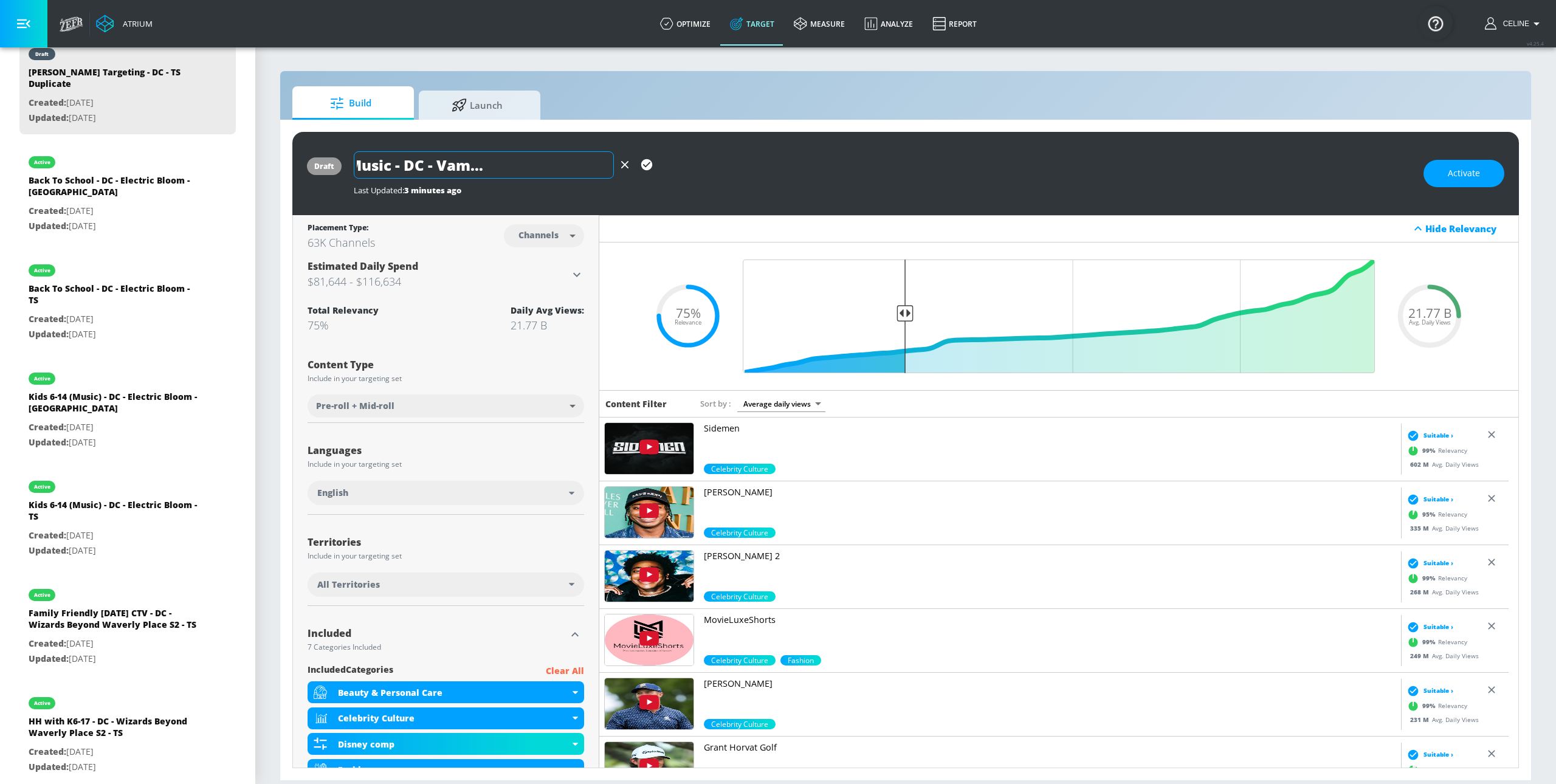
drag, startPoint x: 590, startPoint y: 167, endPoint x: 603, endPoint y: 170, distance: 13.3
click at [653, 172] on div "Fashion Beauty Music - DC - Vampirina TS Duplicate" at bounding box center [505, 165] width 304 height 28
click at [591, 168] on input "Fashion Beauty Music - DC - Vampirina TS Duplicate" at bounding box center [484, 165] width 260 height 28
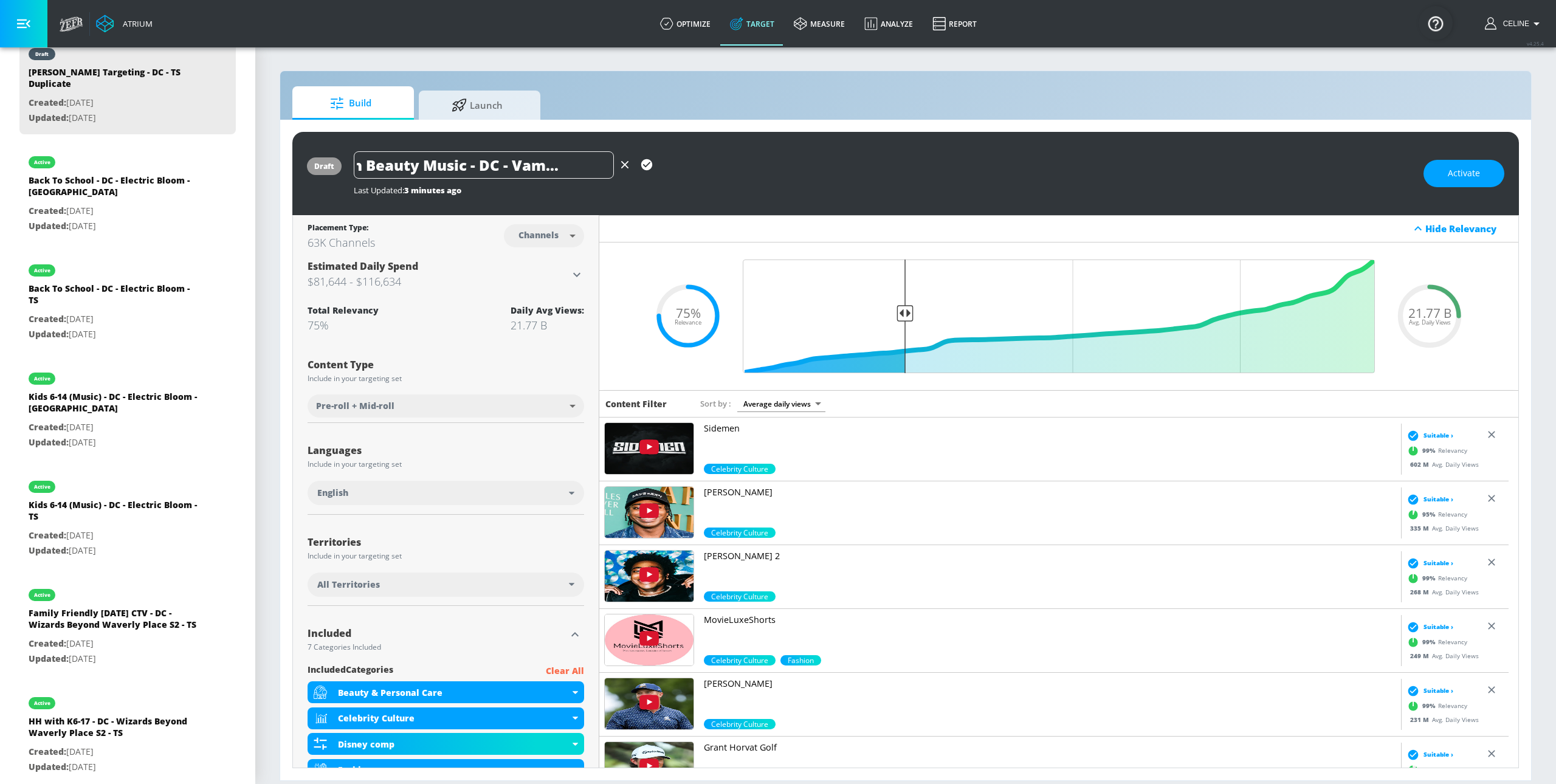
type input "Fashion Beauty Music - DC - Vampirina TS"
click at [640, 166] on icon "button" at bounding box center [647, 164] width 13 height 13
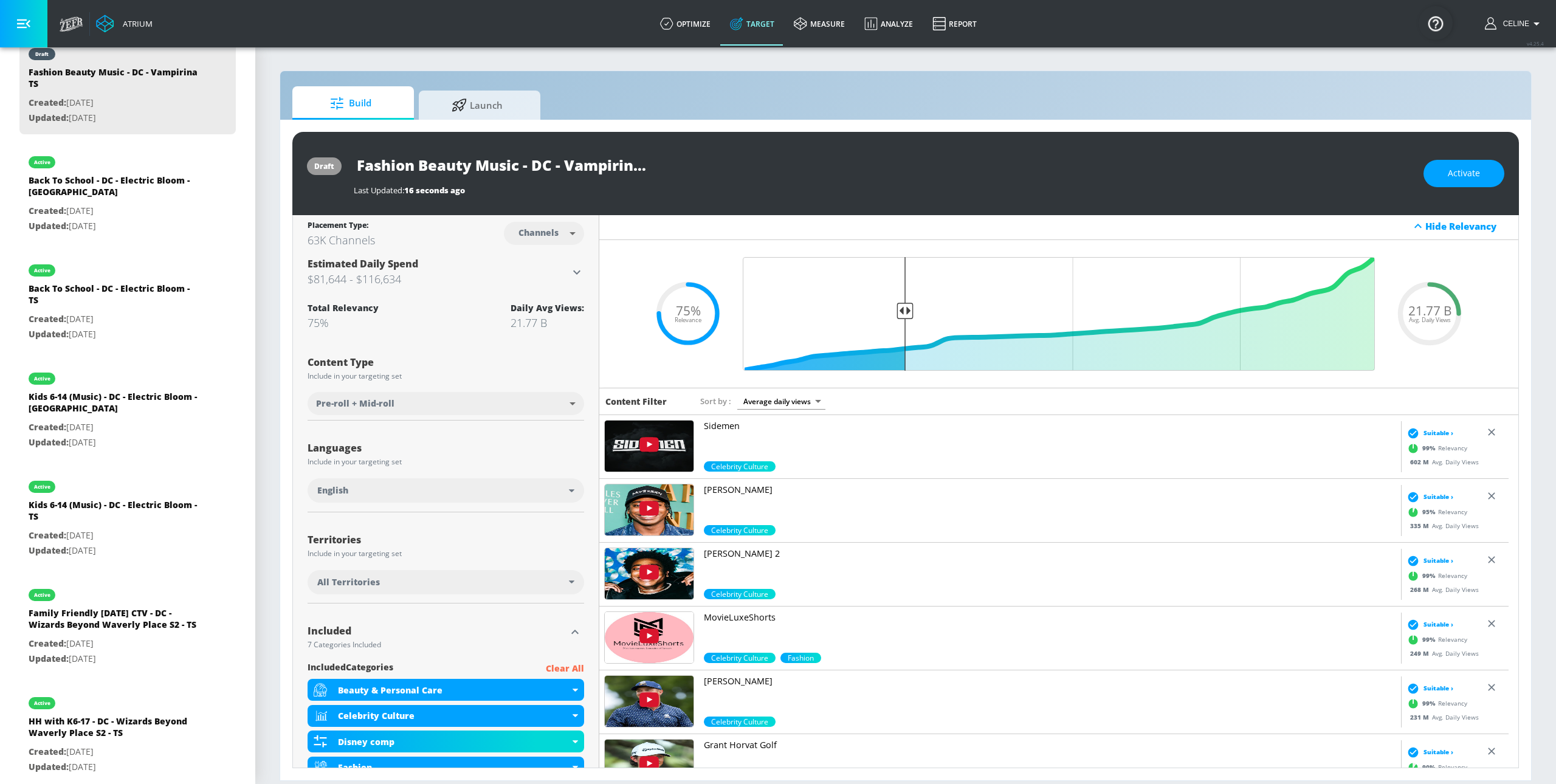
scroll to position [0, 0]
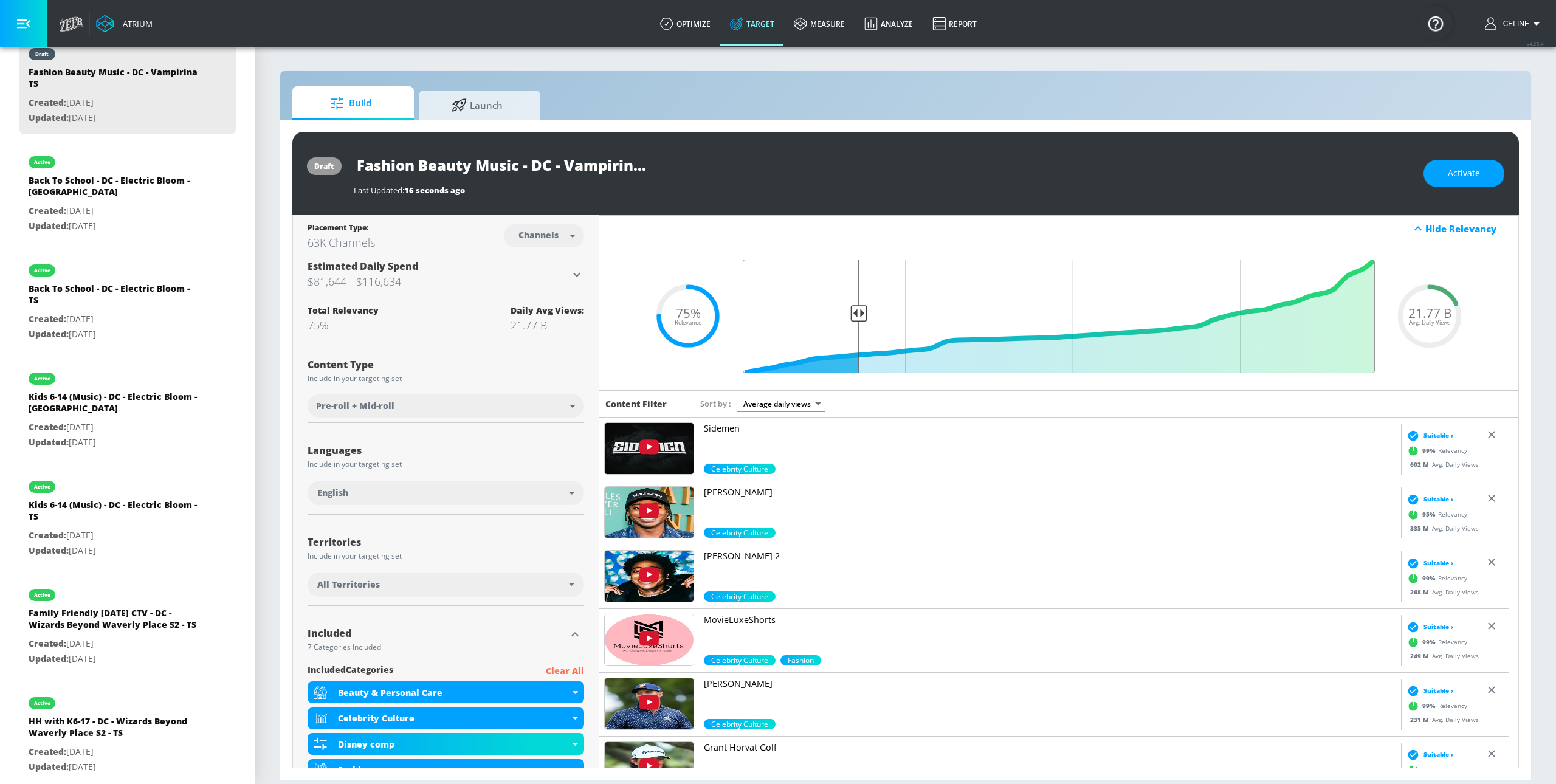
drag, startPoint x: 893, startPoint y: 314, endPoint x: 855, endPoint y: 316, distance: 38.1
click at [853, 317] on input "Final Threshold" at bounding box center [1059, 317] width 644 height 114
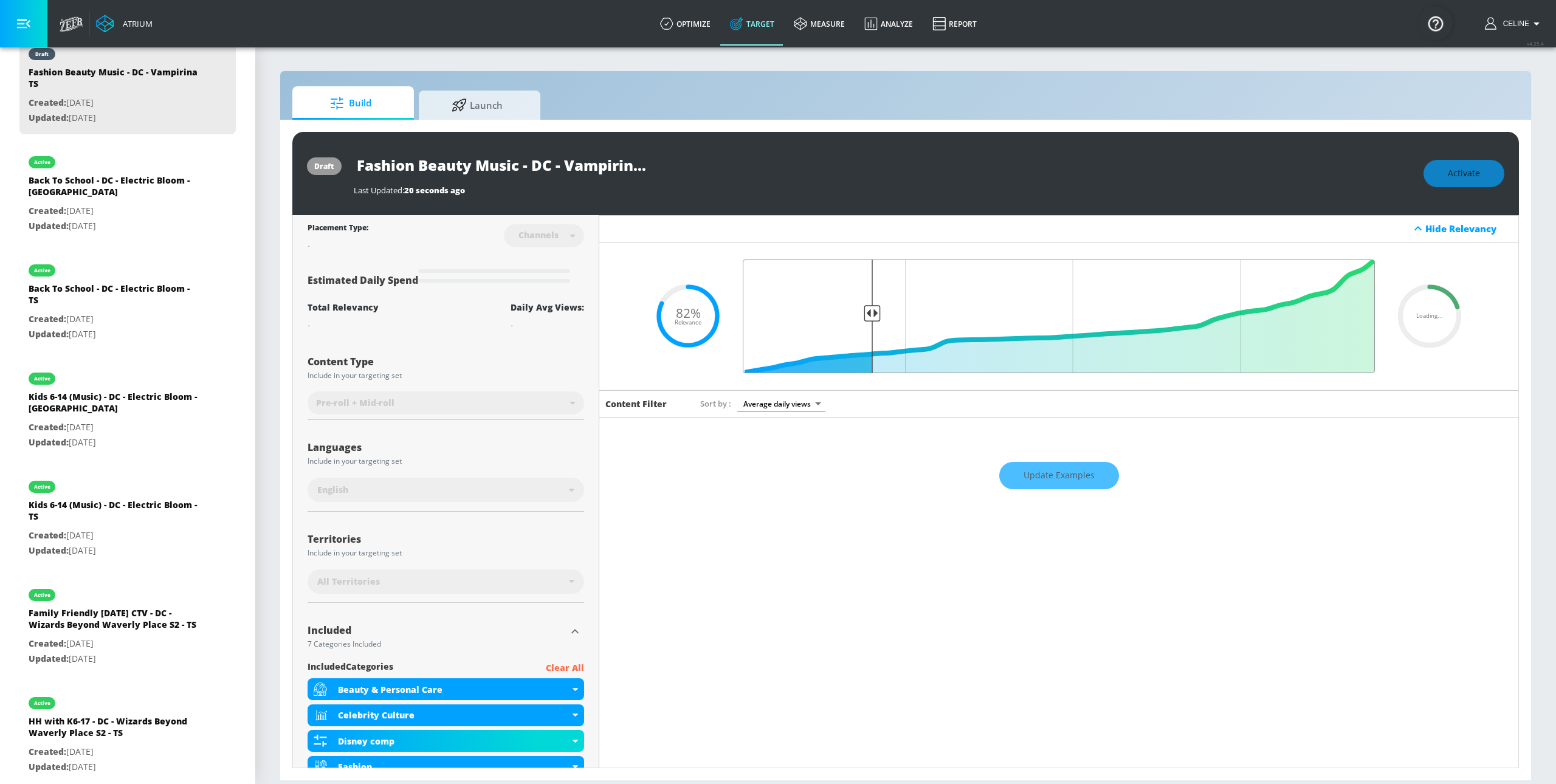
drag, startPoint x: 855, startPoint y: 316, endPoint x: 861, endPoint y: 315, distance: 6.1
click at [861, 315] on input "Final Threshold" at bounding box center [1059, 317] width 644 height 114
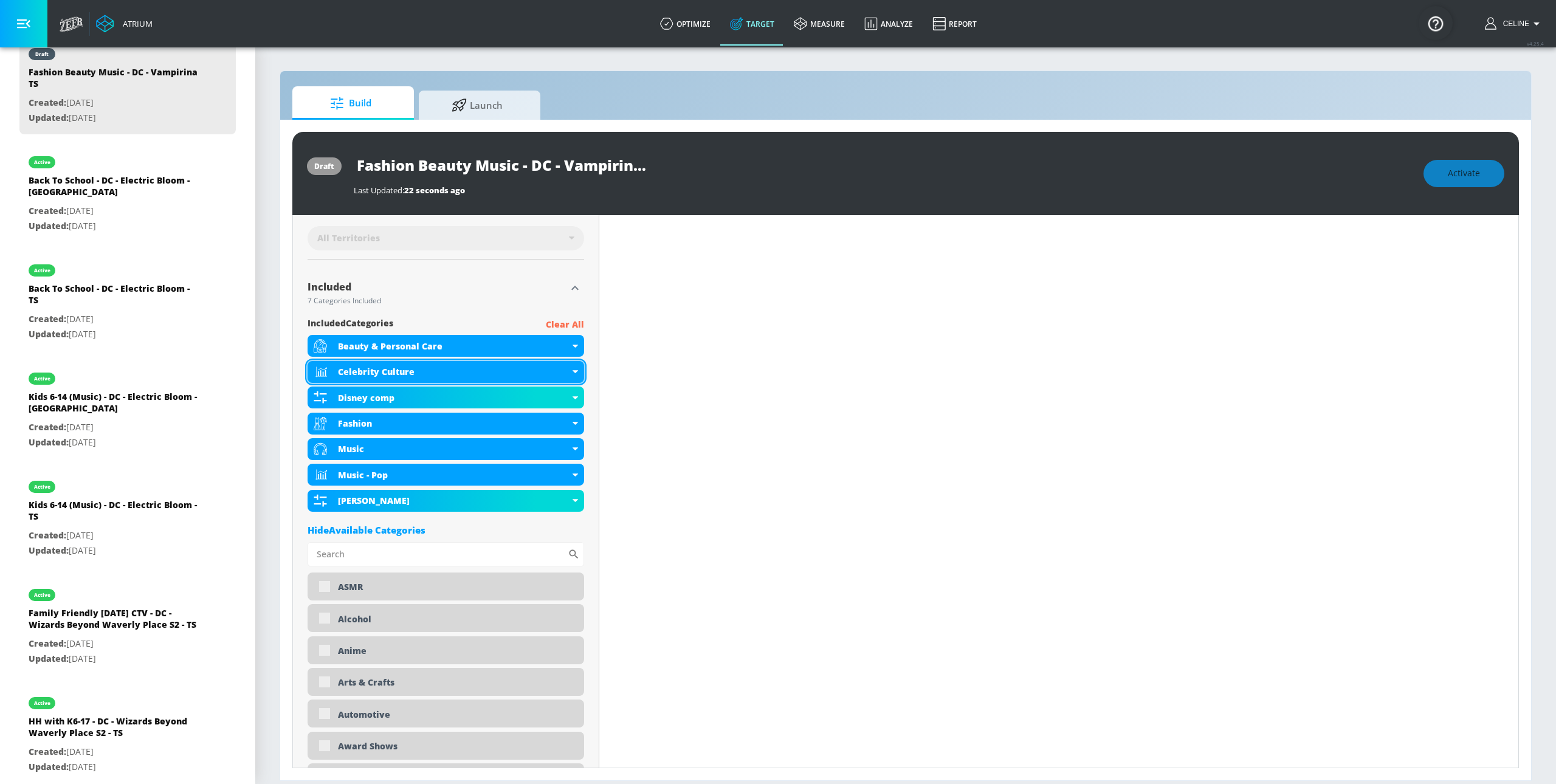
click at [574, 373] on icon at bounding box center [575, 371] width 5 height 3
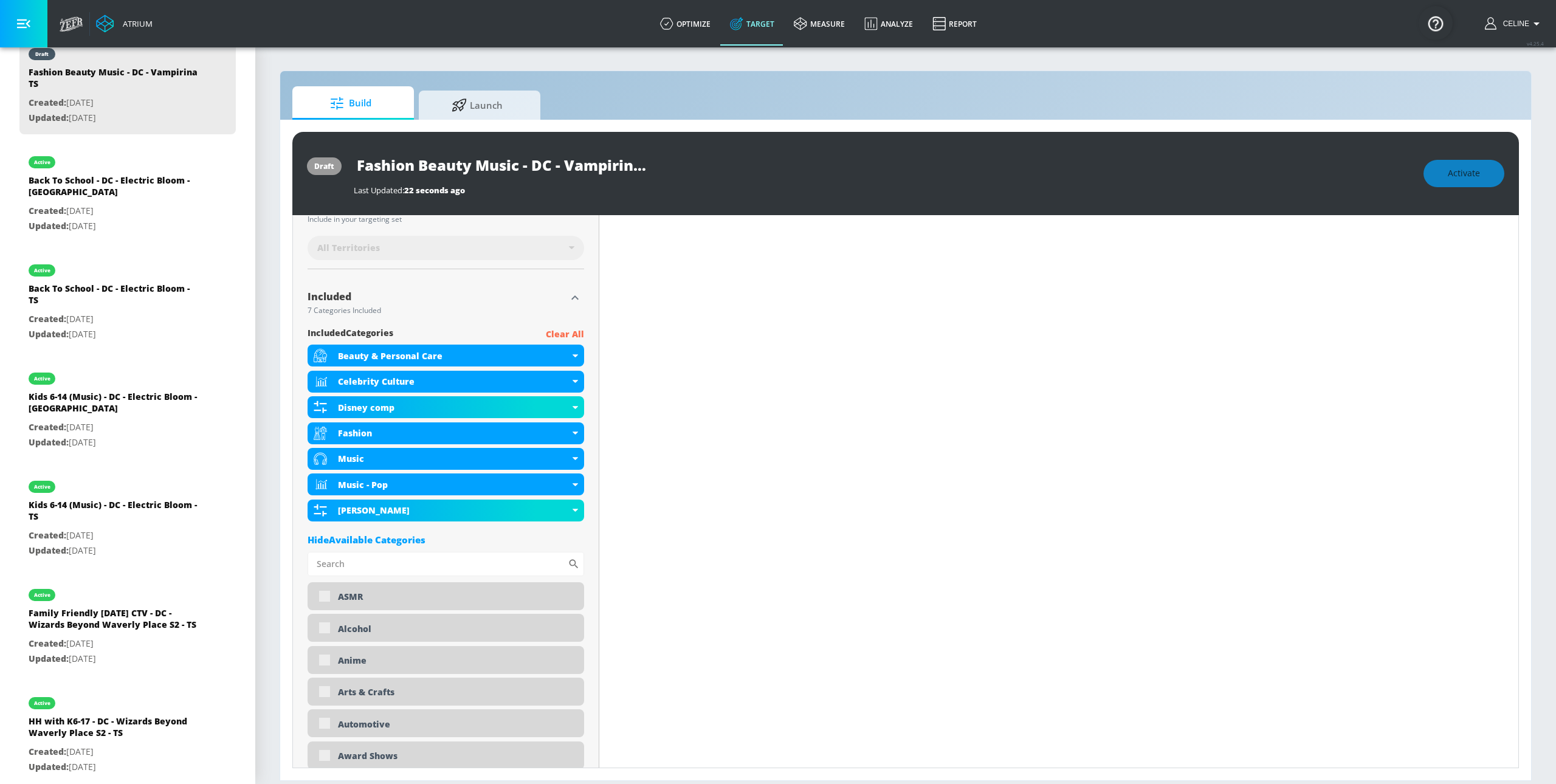
scroll to position [319, 0]
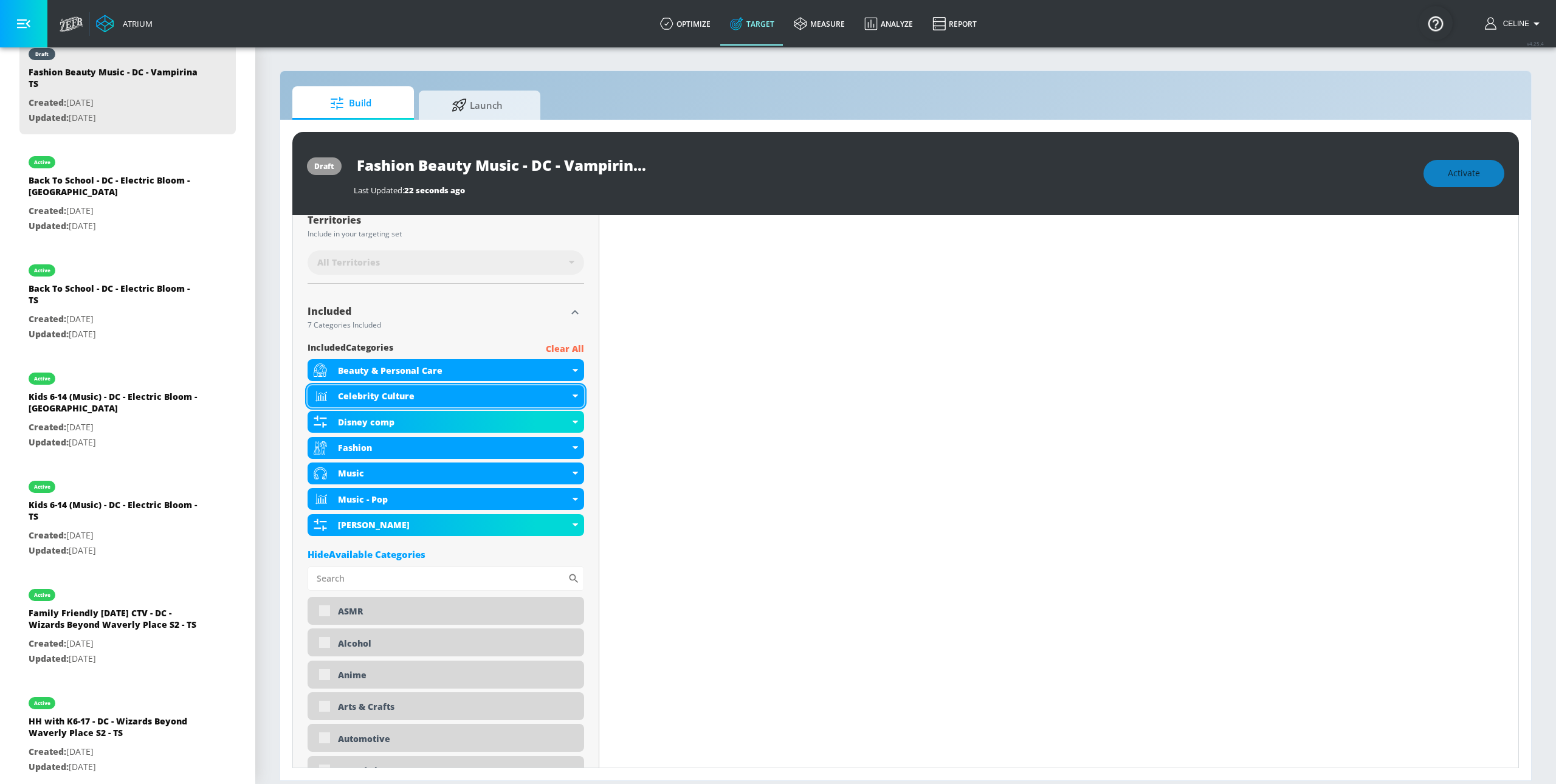
click at [564, 402] on div "Celebrity Culture" at bounding box center [446, 396] width 277 height 22
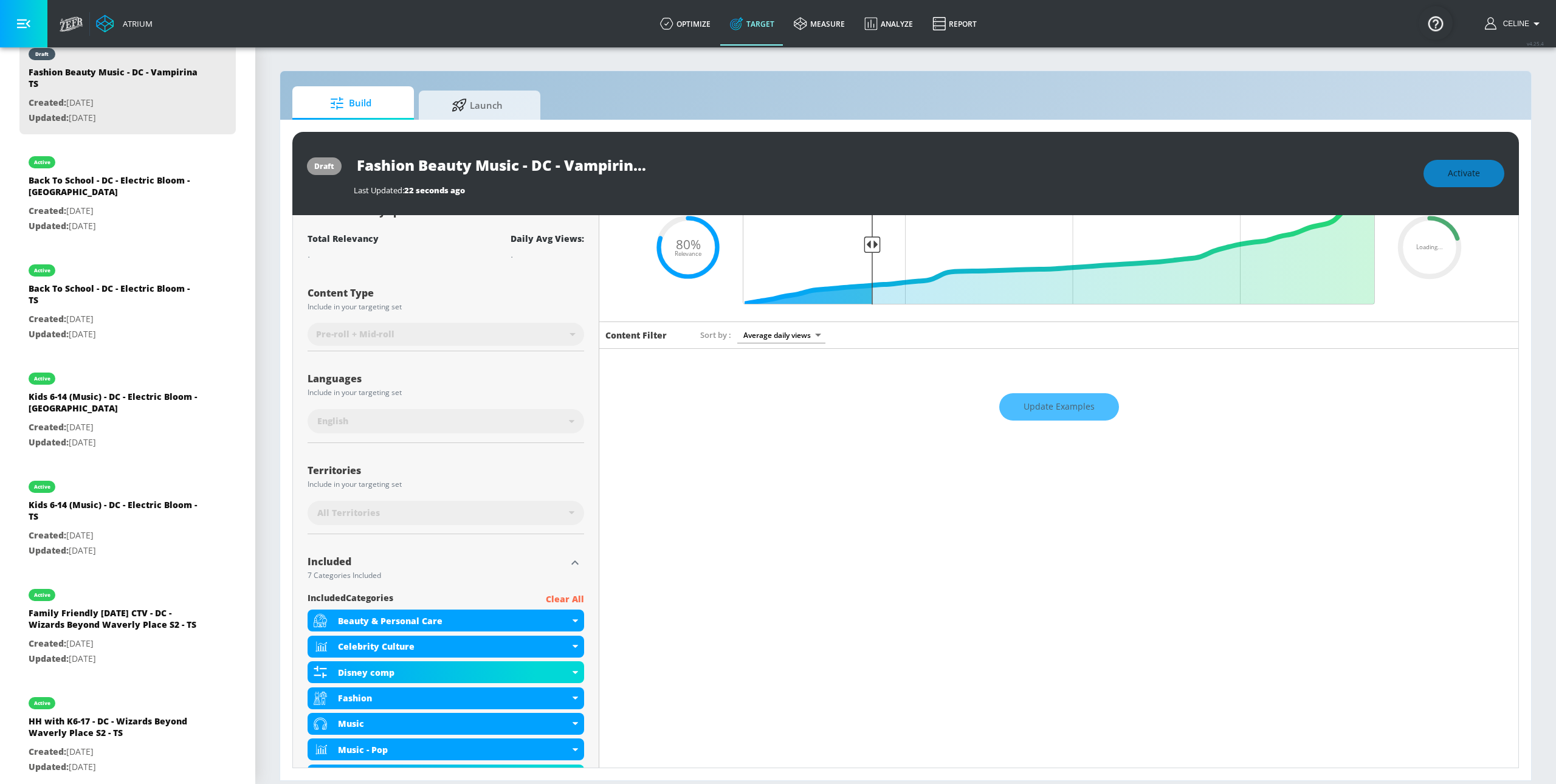
scroll to position [0, 0]
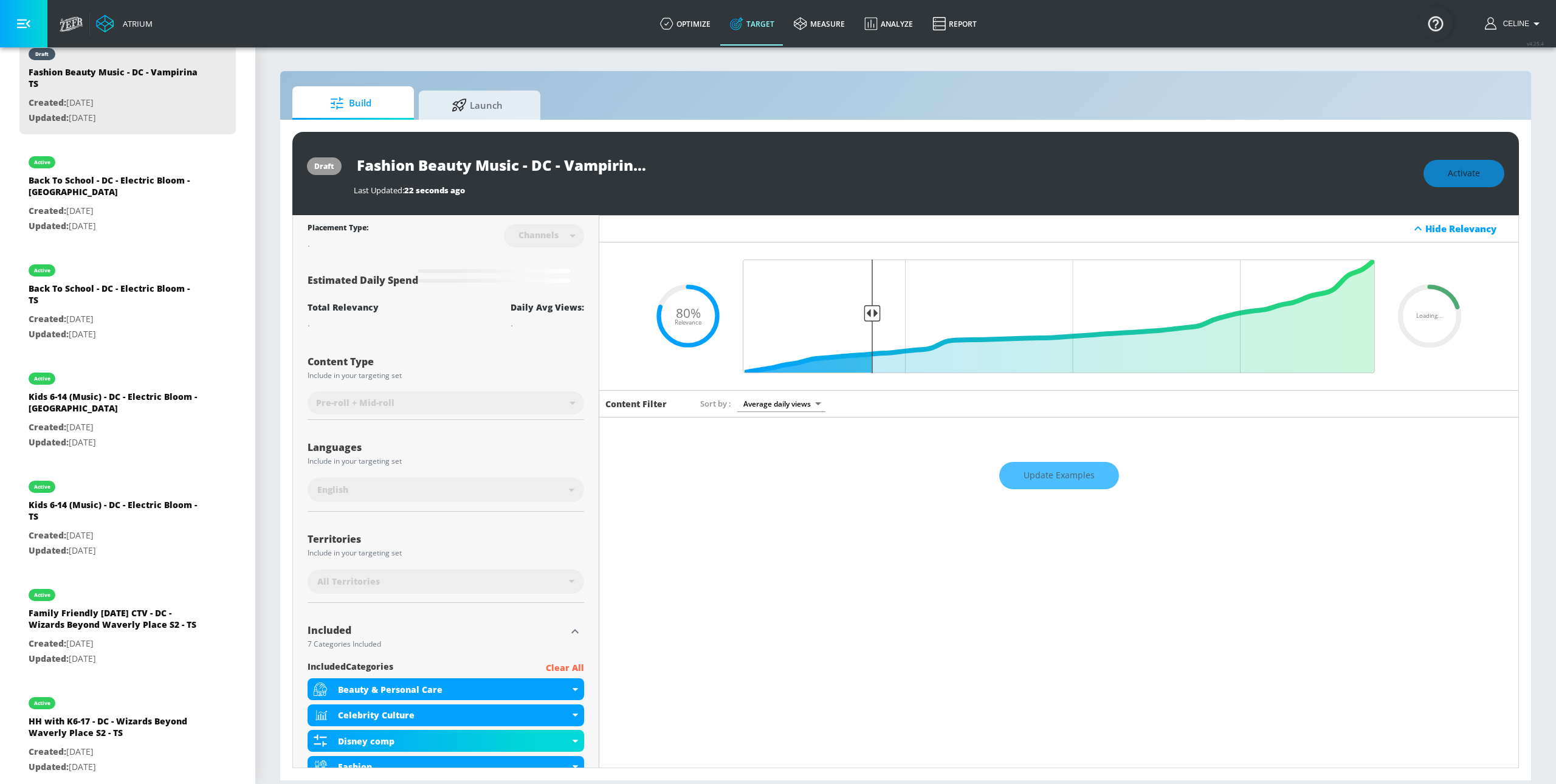
click at [1445, 175] on div "Activate" at bounding box center [1464, 174] width 81 height 28
type input "0.82"
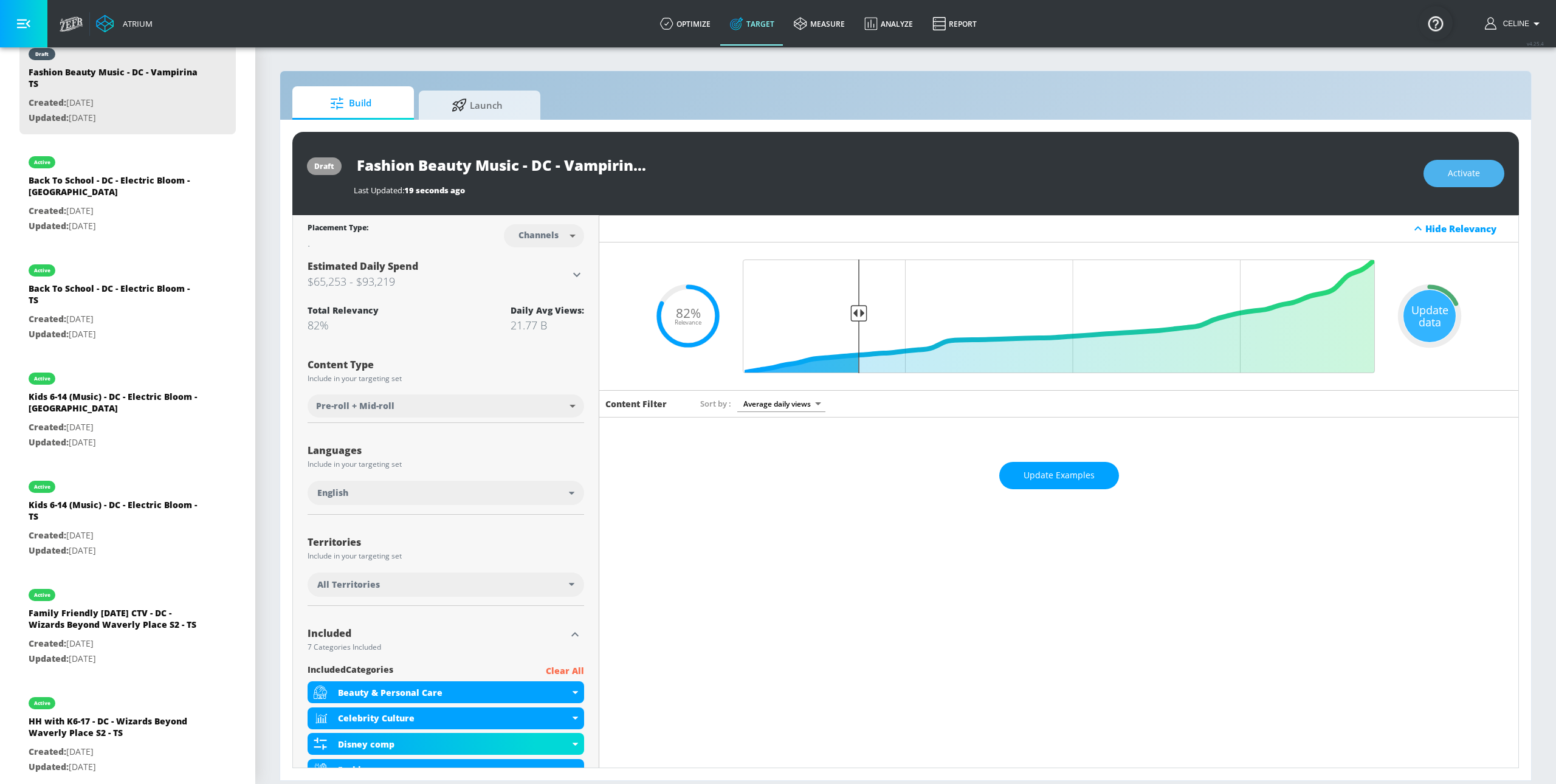
click at [1463, 175] on span "Activate" at bounding box center [1464, 174] width 32 height 15
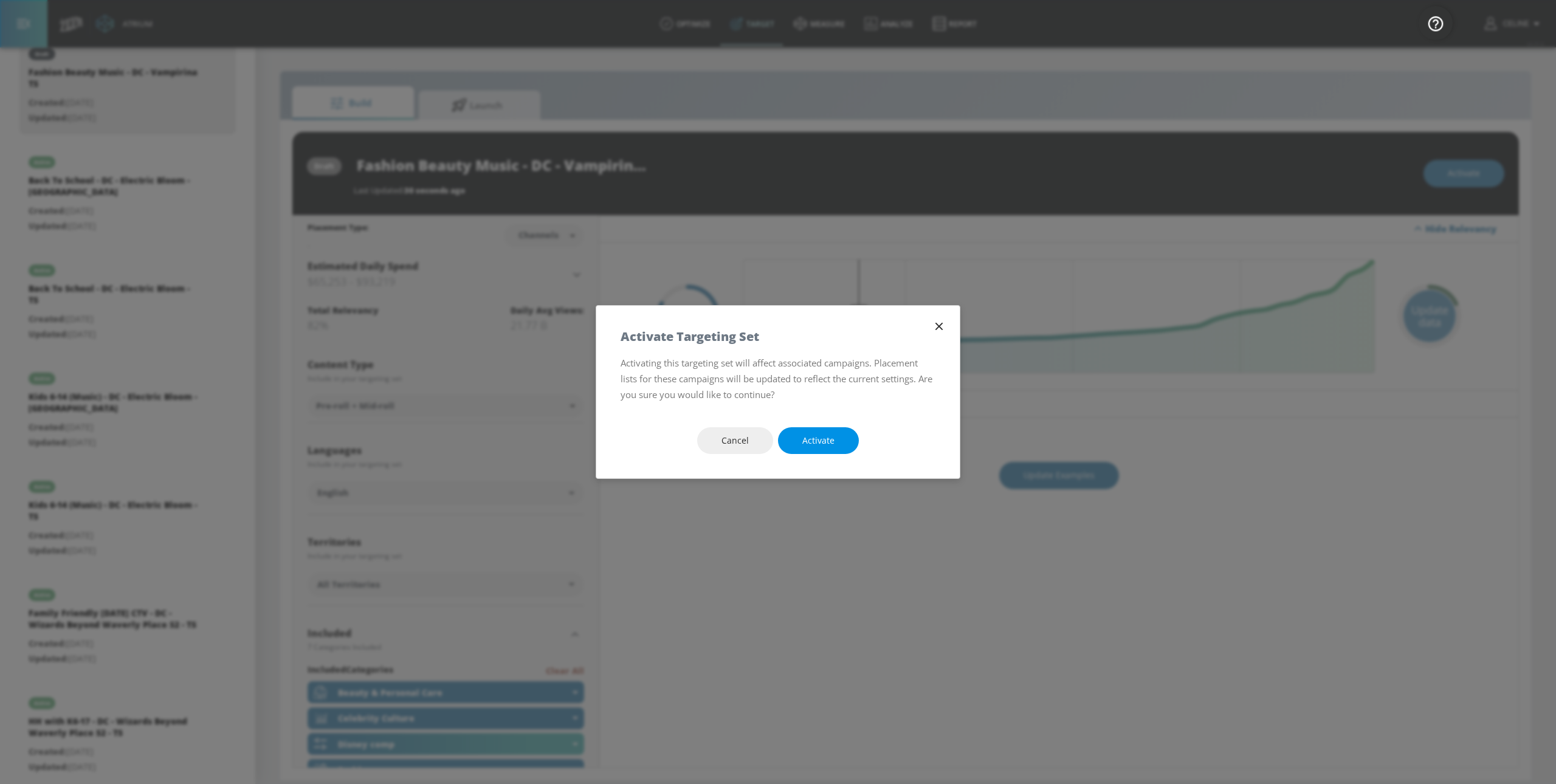
click at [786, 447] on button "Activate" at bounding box center [818, 441] width 81 height 28
click at [835, 446] on button "Activate" at bounding box center [818, 441] width 81 height 28
click at [824, 446] on span "Activate" at bounding box center [819, 441] width 32 height 15
click at [803, 434] on span "Activate" at bounding box center [819, 441] width 32 height 15
click at [820, 446] on span "Activate" at bounding box center [819, 441] width 32 height 15
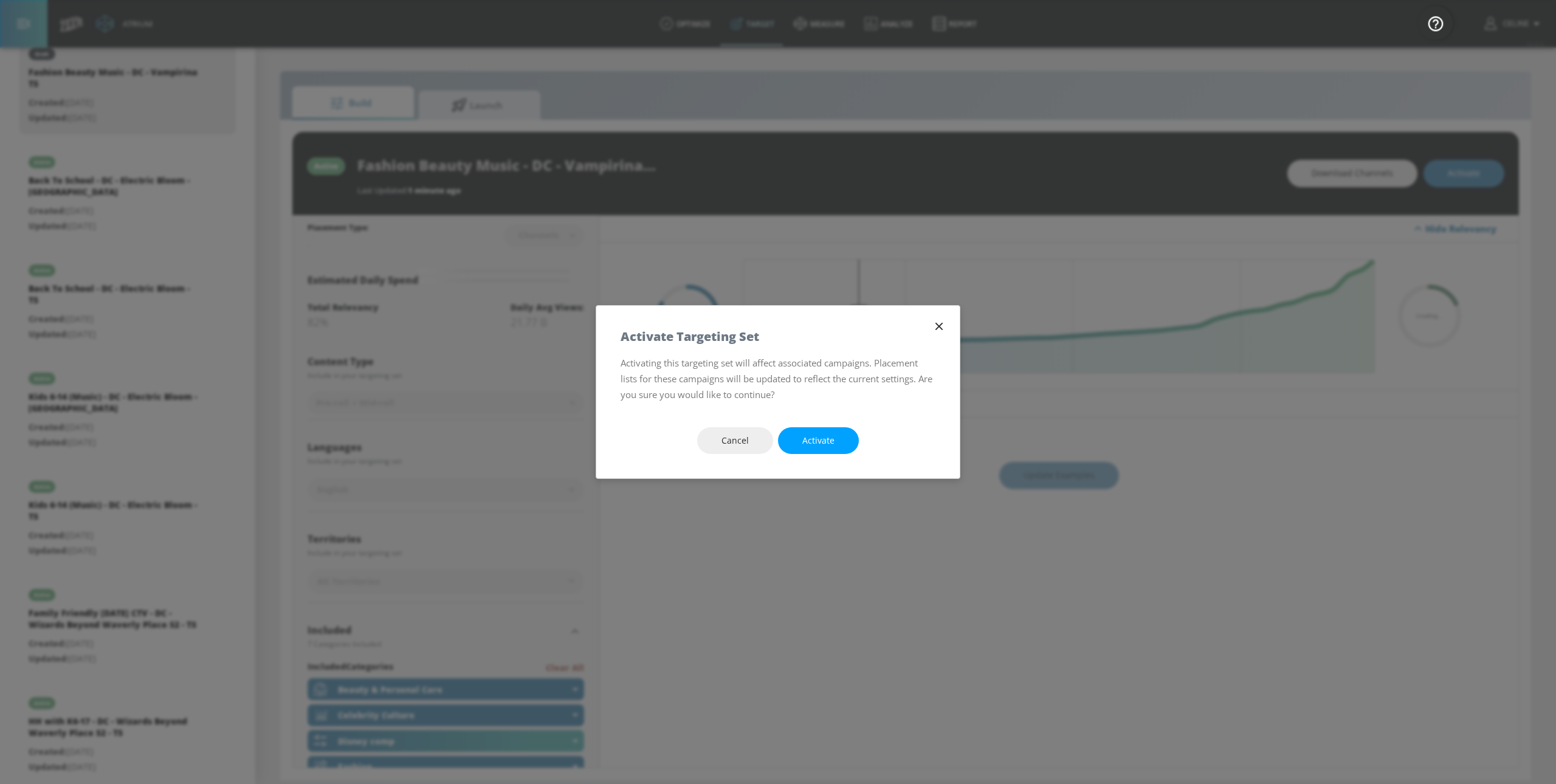
click at [938, 332] on icon "button" at bounding box center [939, 326] width 13 height 13
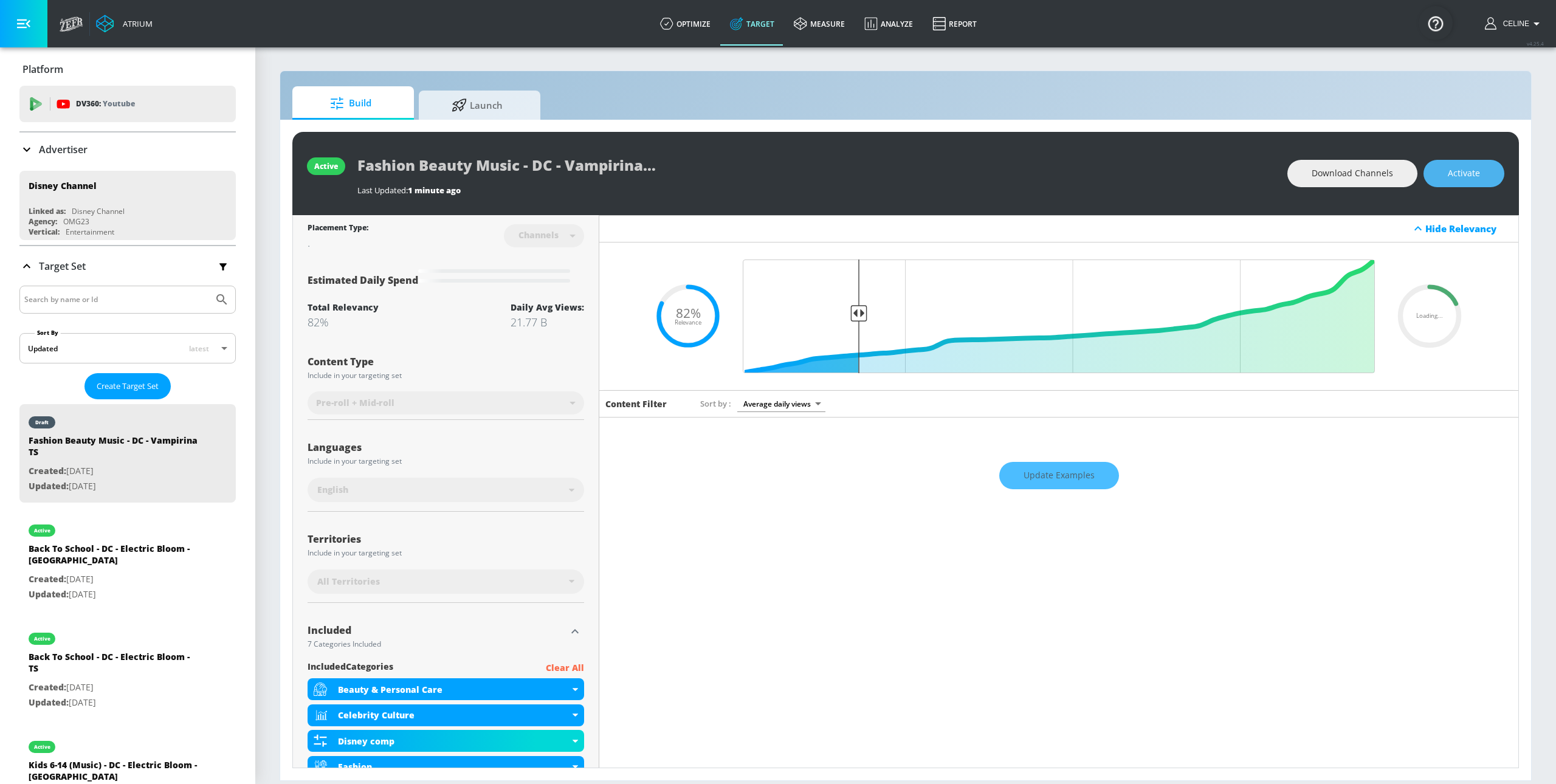
click at [1461, 174] on span "Activate" at bounding box center [1464, 174] width 32 height 15
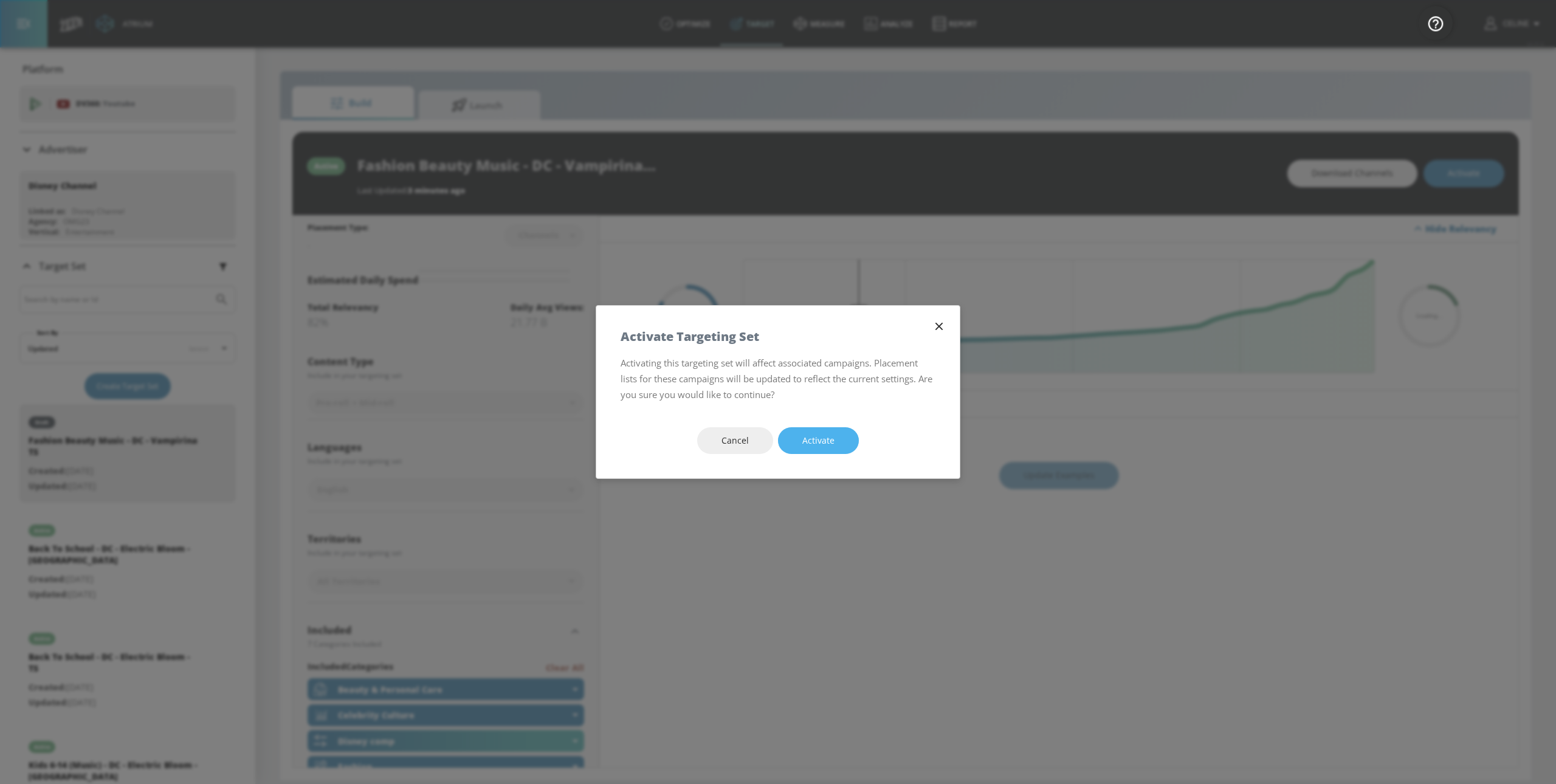
click at [829, 446] on span "Activate" at bounding box center [819, 441] width 32 height 15
click at [840, 417] on div "Cancel Activate" at bounding box center [778, 440] width 364 height 76
click at [820, 453] on button "Activate" at bounding box center [818, 441] width 81 height 28
click at [817, 443] on span "Activate" at bounding box center [819, 441] width 32 height 15
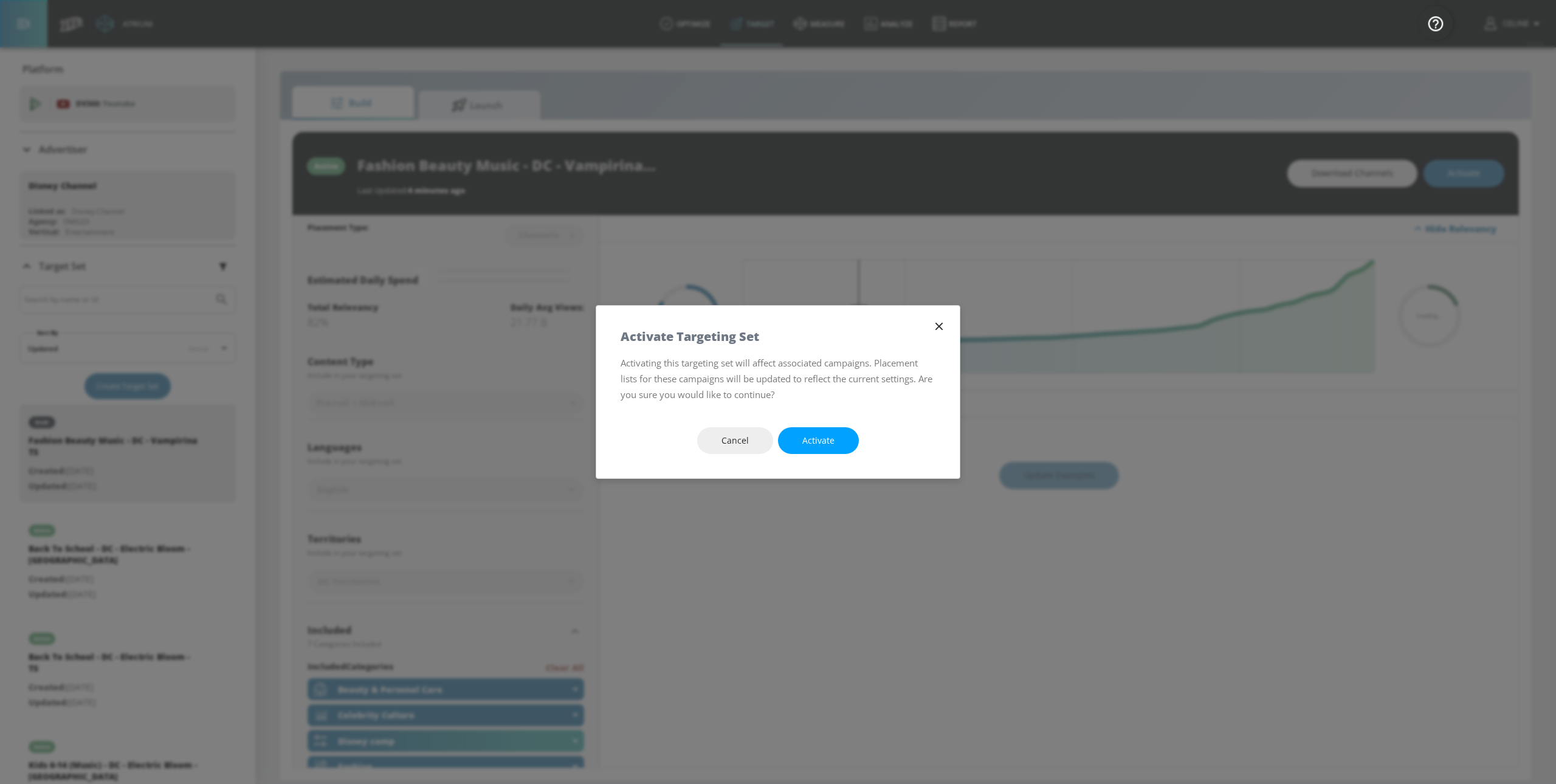
click at [936, 329] on icon "button" at bounding box center [939, 326] width 7 height 7
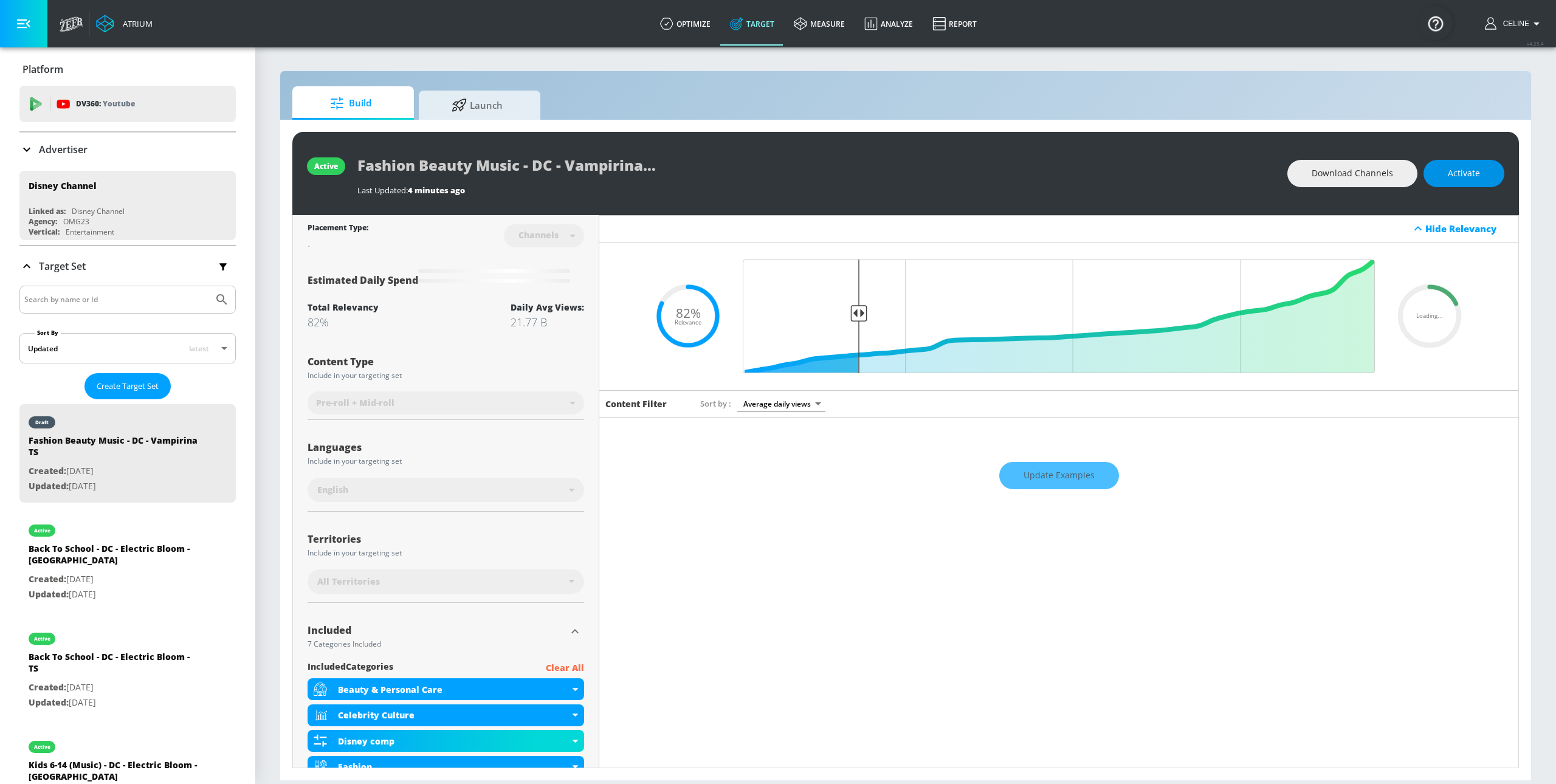
click at [1451, 183] on button "Activate" at bounding box center [1464, 174] width 81 height 28
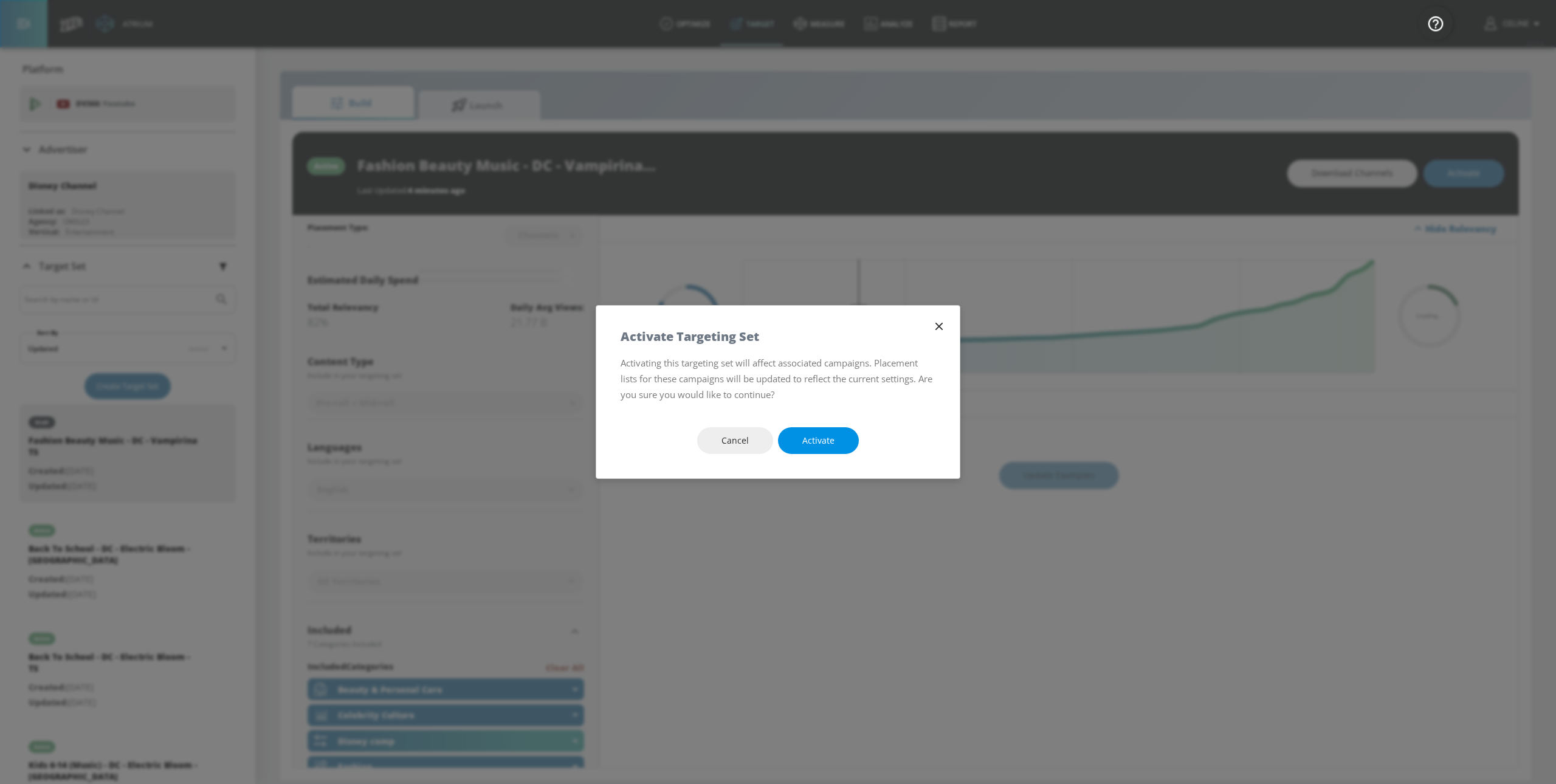
click at [821, 440] on span "Activate" at bounding box center [819, 441] width 32 height 15
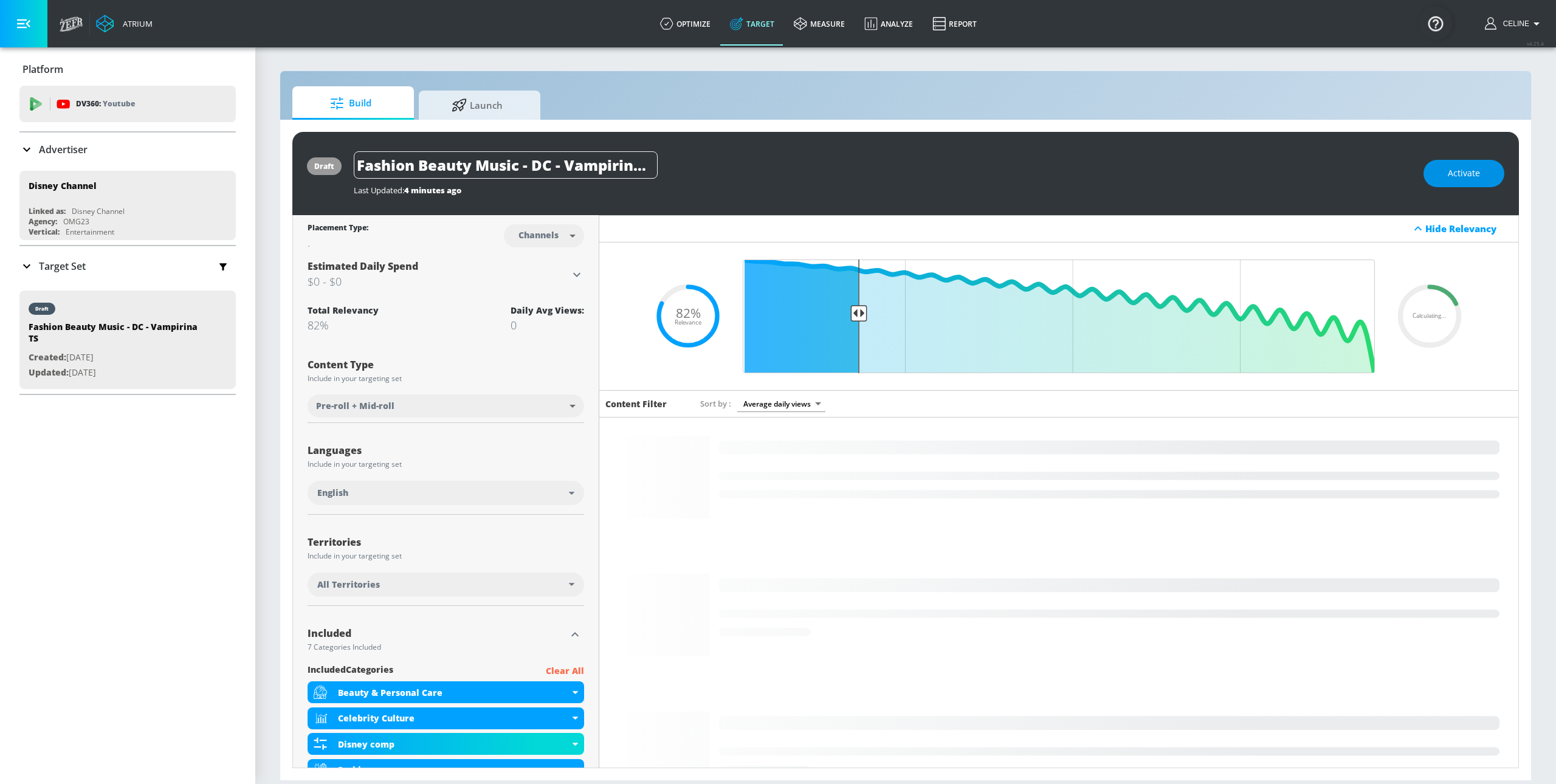
click at [1466, 173] on span "Activate" at bounding box center [1464, 174] width 32 height 15
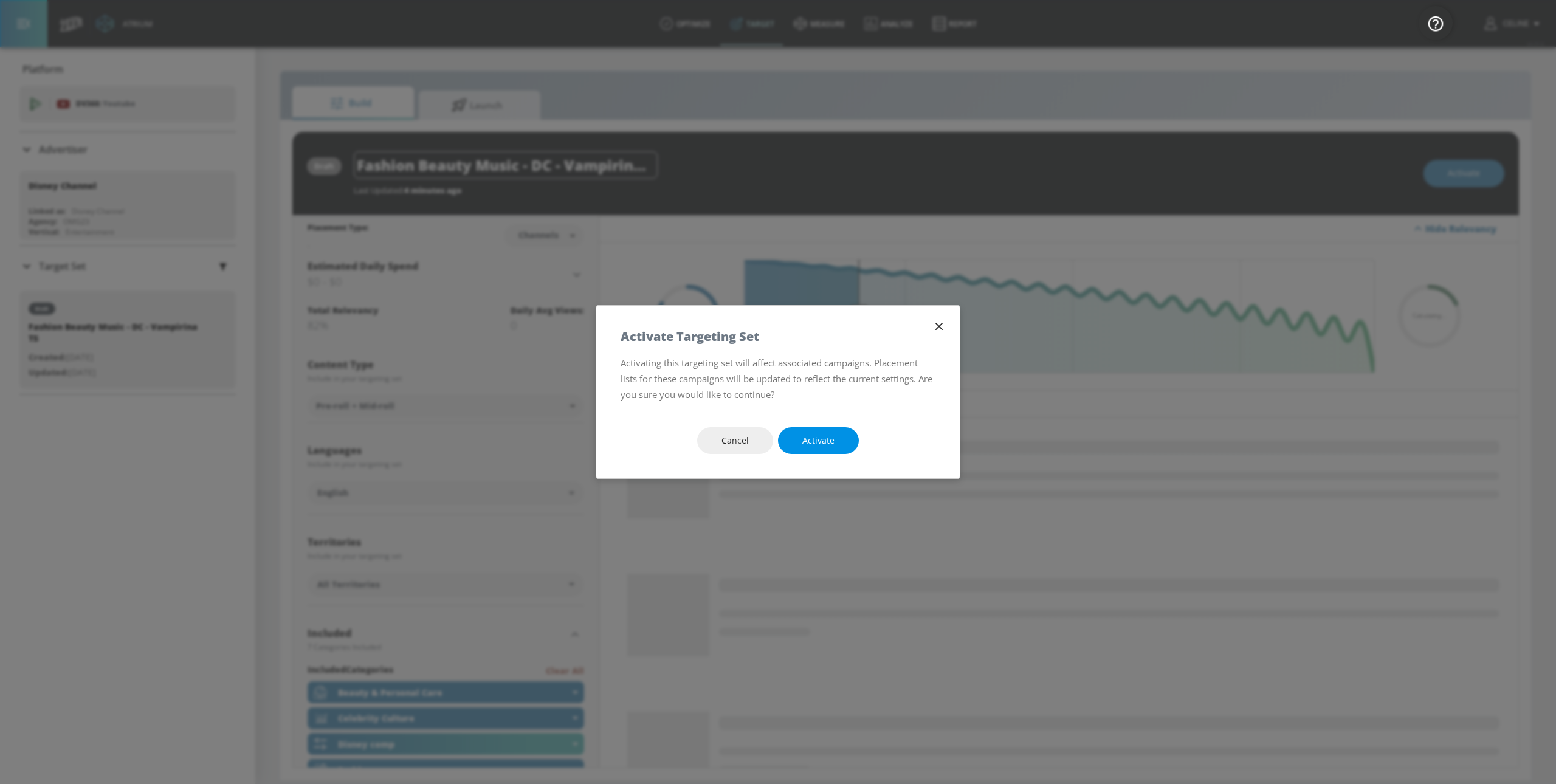
click at [815, 430] on button "Activate" at bounding box center [818, 441] width 81 height 28
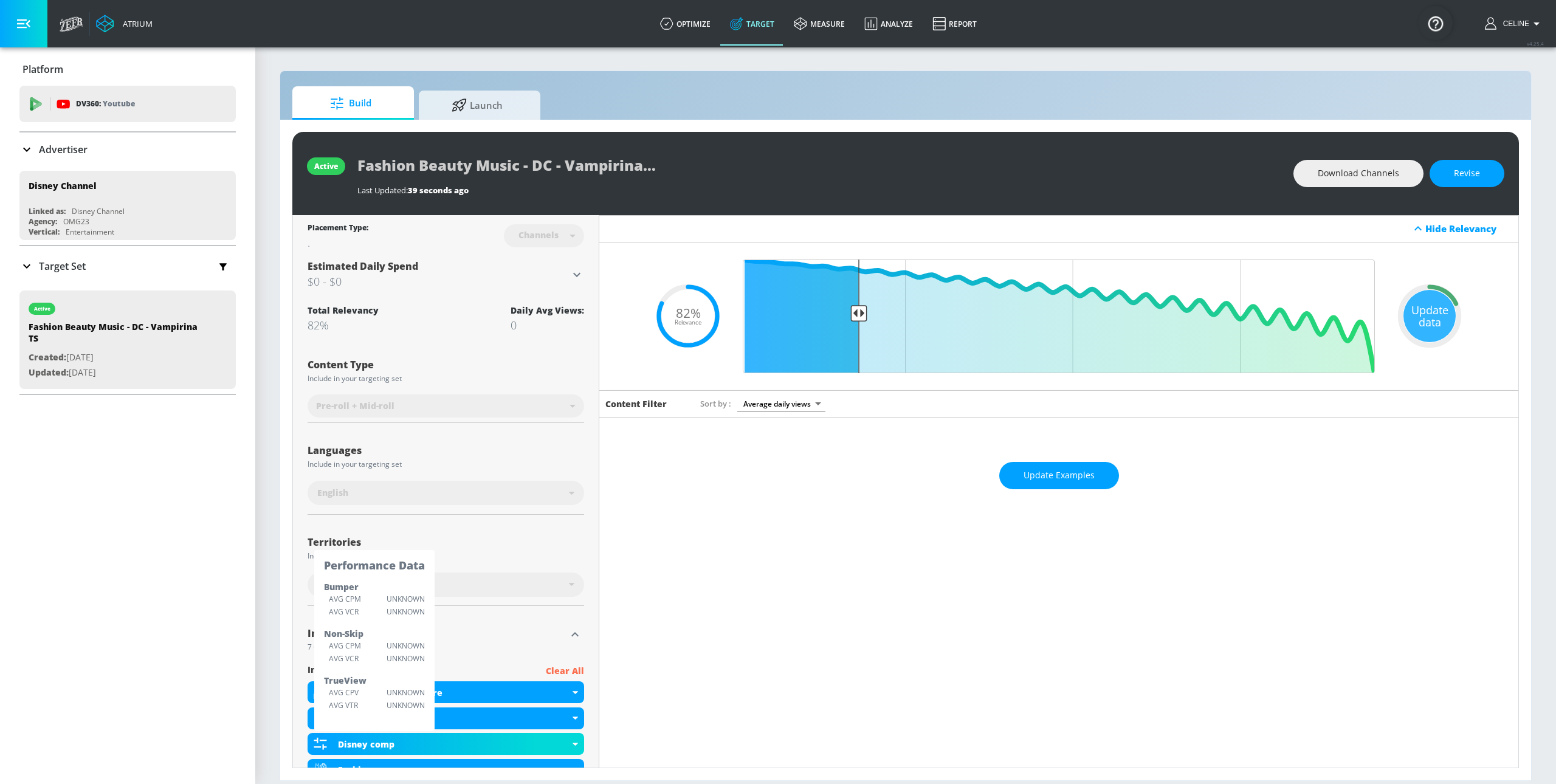
click at [710, 541] on div "Content Filter Sort by Average daily views avg_daily_views_last_7_days Update E…" at bounding box center [1059, 777] width 919 height 773
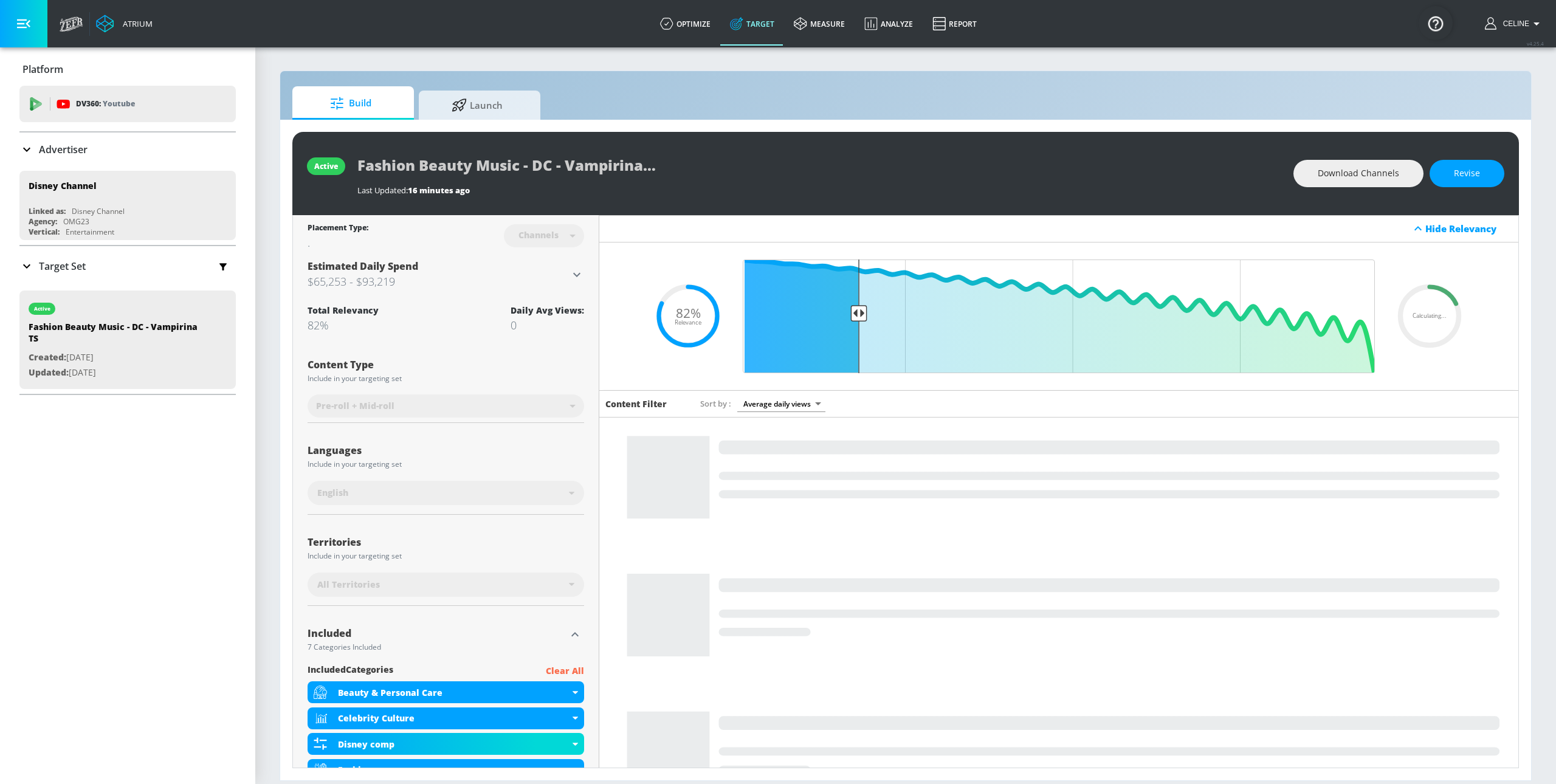
drag, startPoint x: 111, startPoint y: 338, endPoint x: 4, endPoint y: 334, distance: 107.1
click at [4, 334] on div "Platform DV360: Youtube DV360: Youtube Advertiser Sort By A-Z asc ​ Add Account…" at bounding box center [128, 224] width 255 height 353
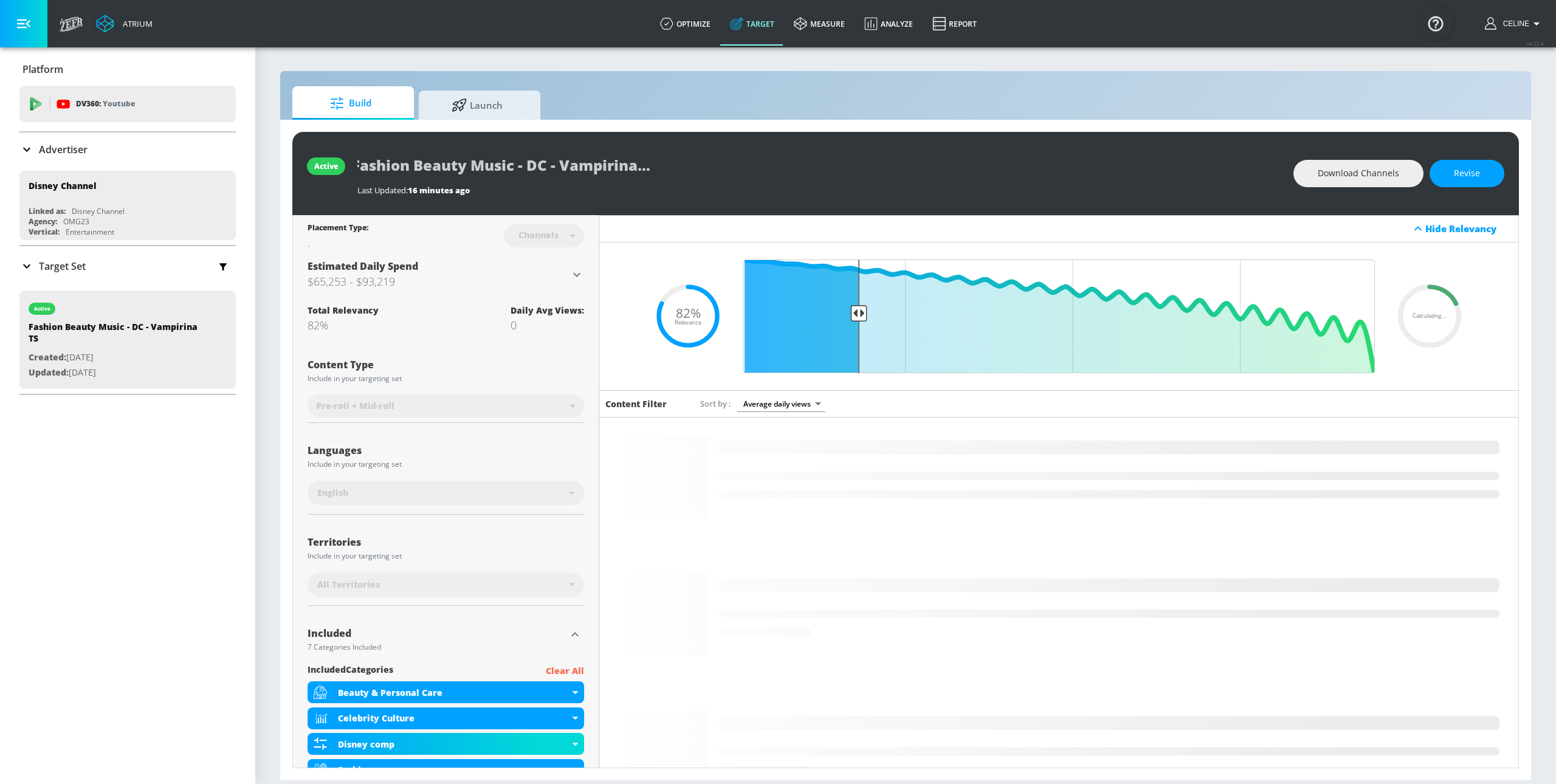
click at [733, 175] on div "Fashion Beauty Music - DC - Vampirina TS" at bounding box center [820, 165] width 924 height 28
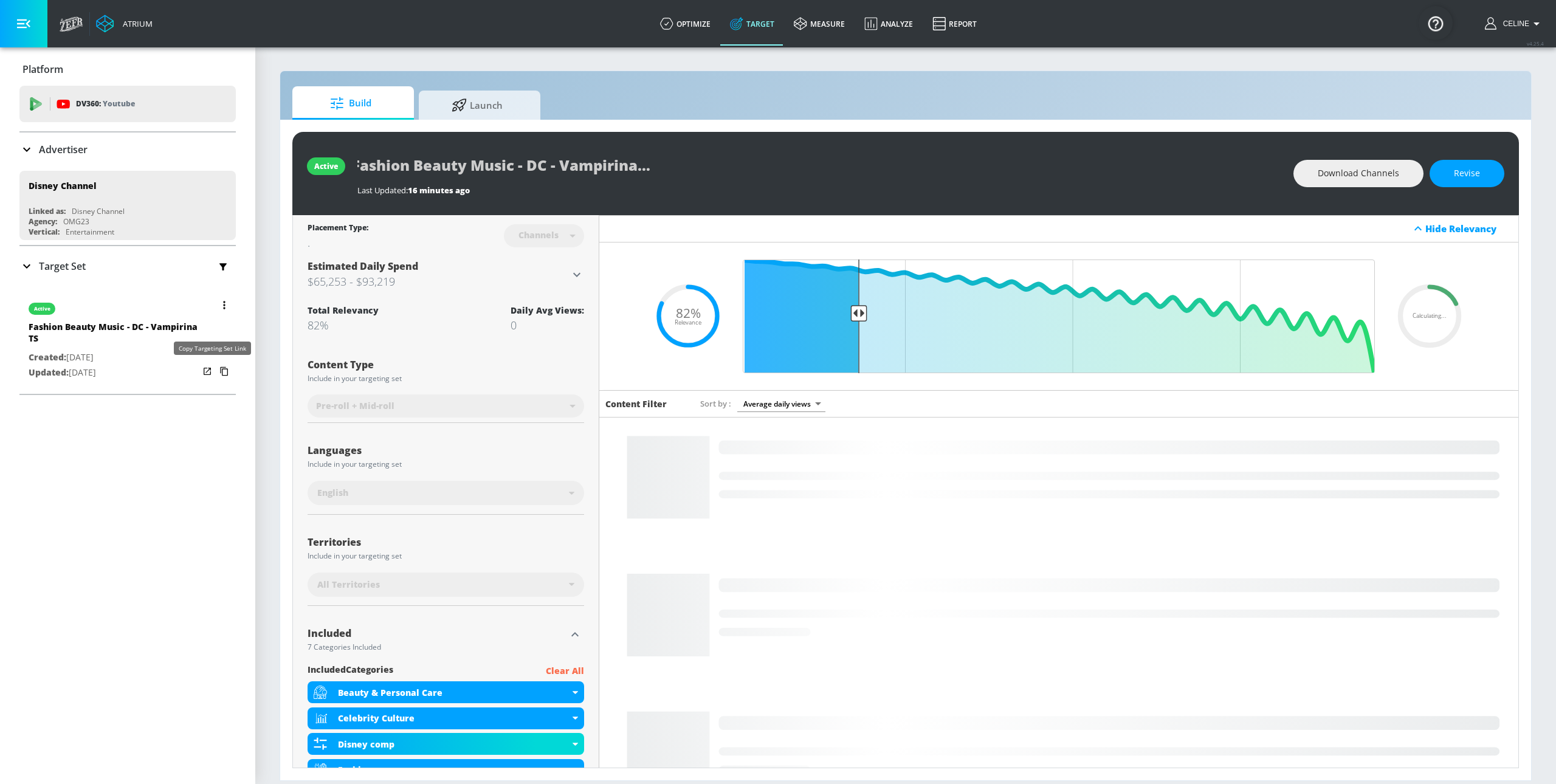
click at [214, 375] on icon "button" at bounding box center [224, 370] width 19 height 19
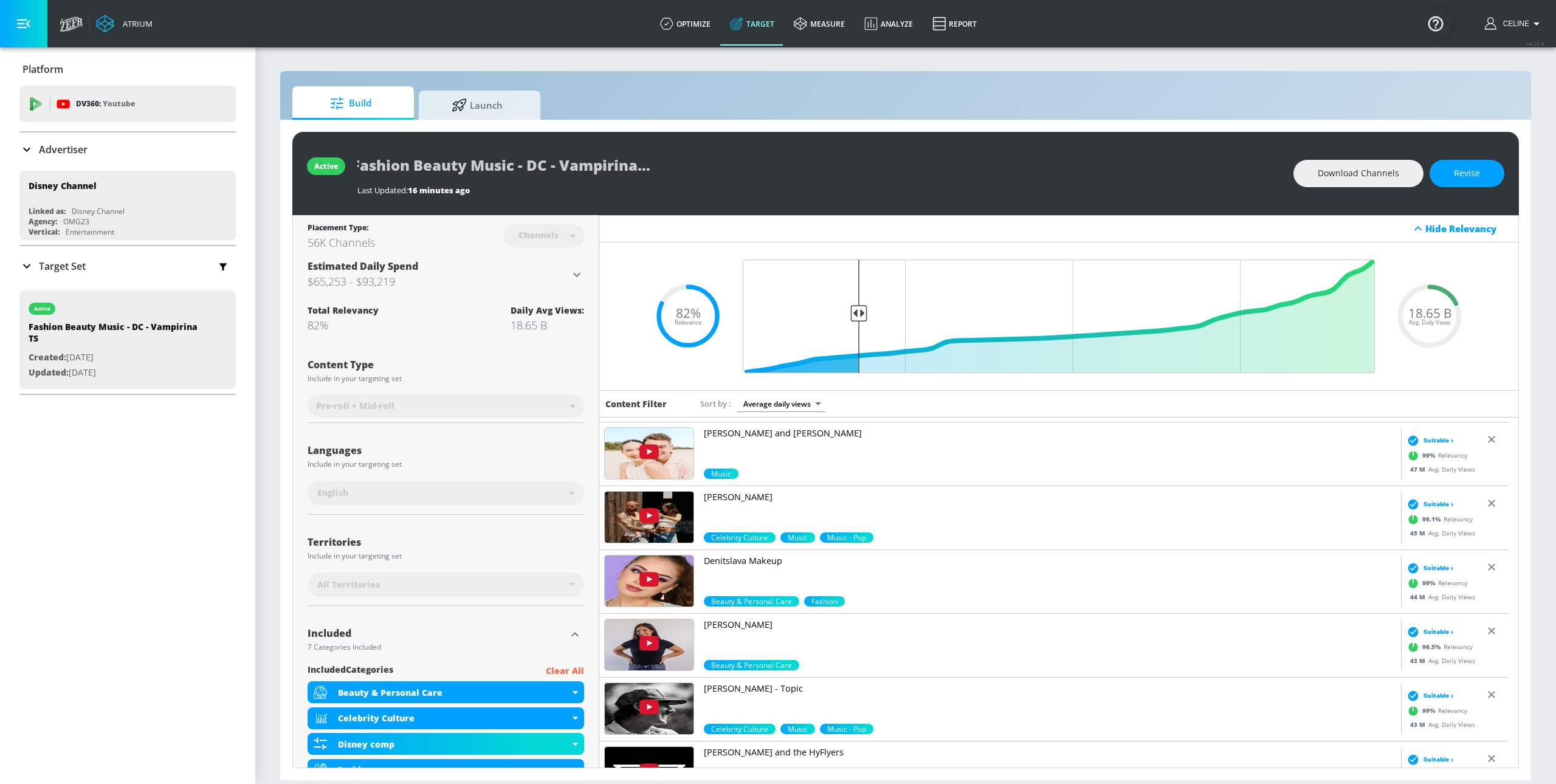
scroll to position [1778, 0]
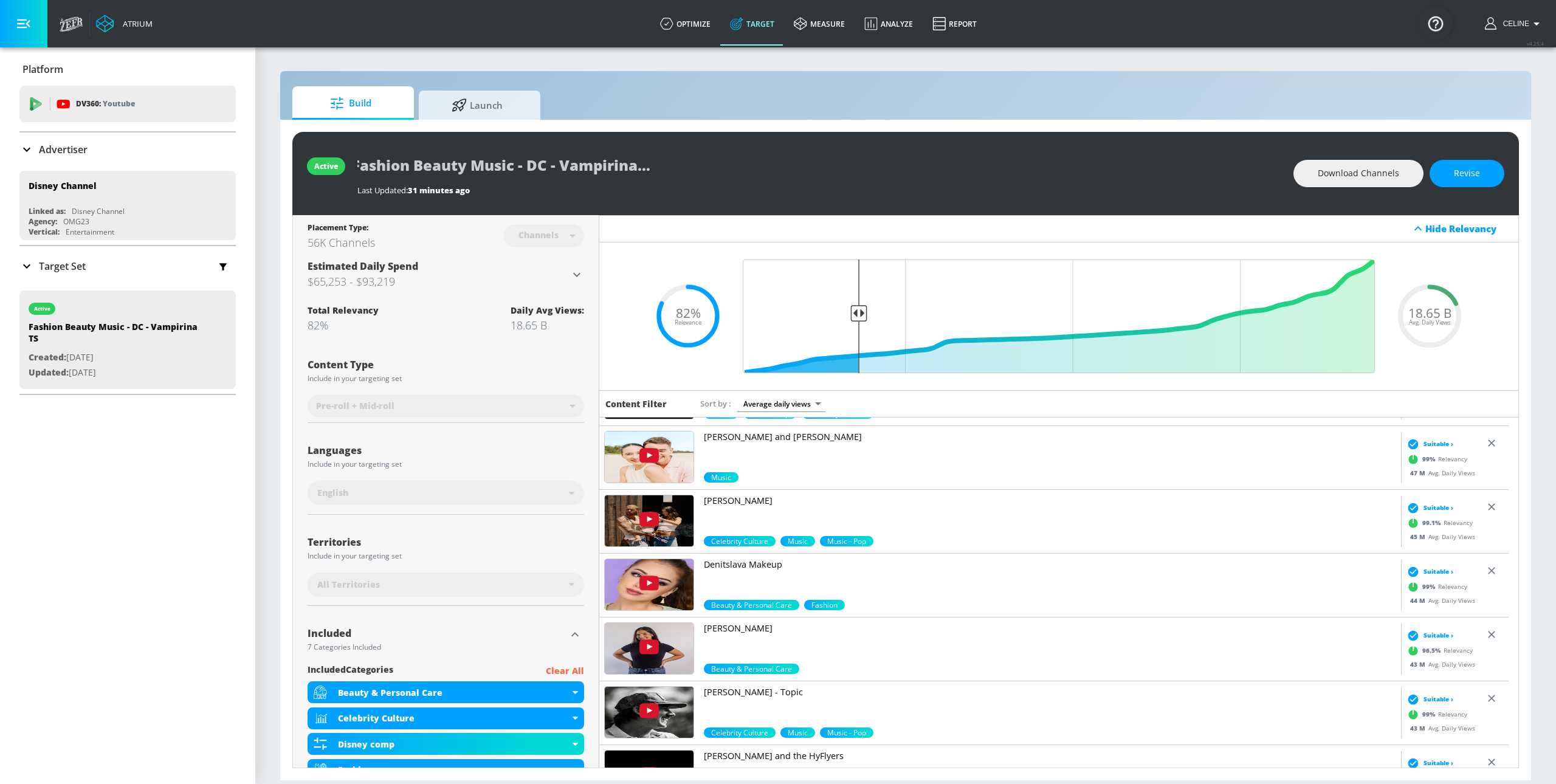
click at [72, 271] on p "Target Set" at bounding box center [62, 266] width 47 height 13
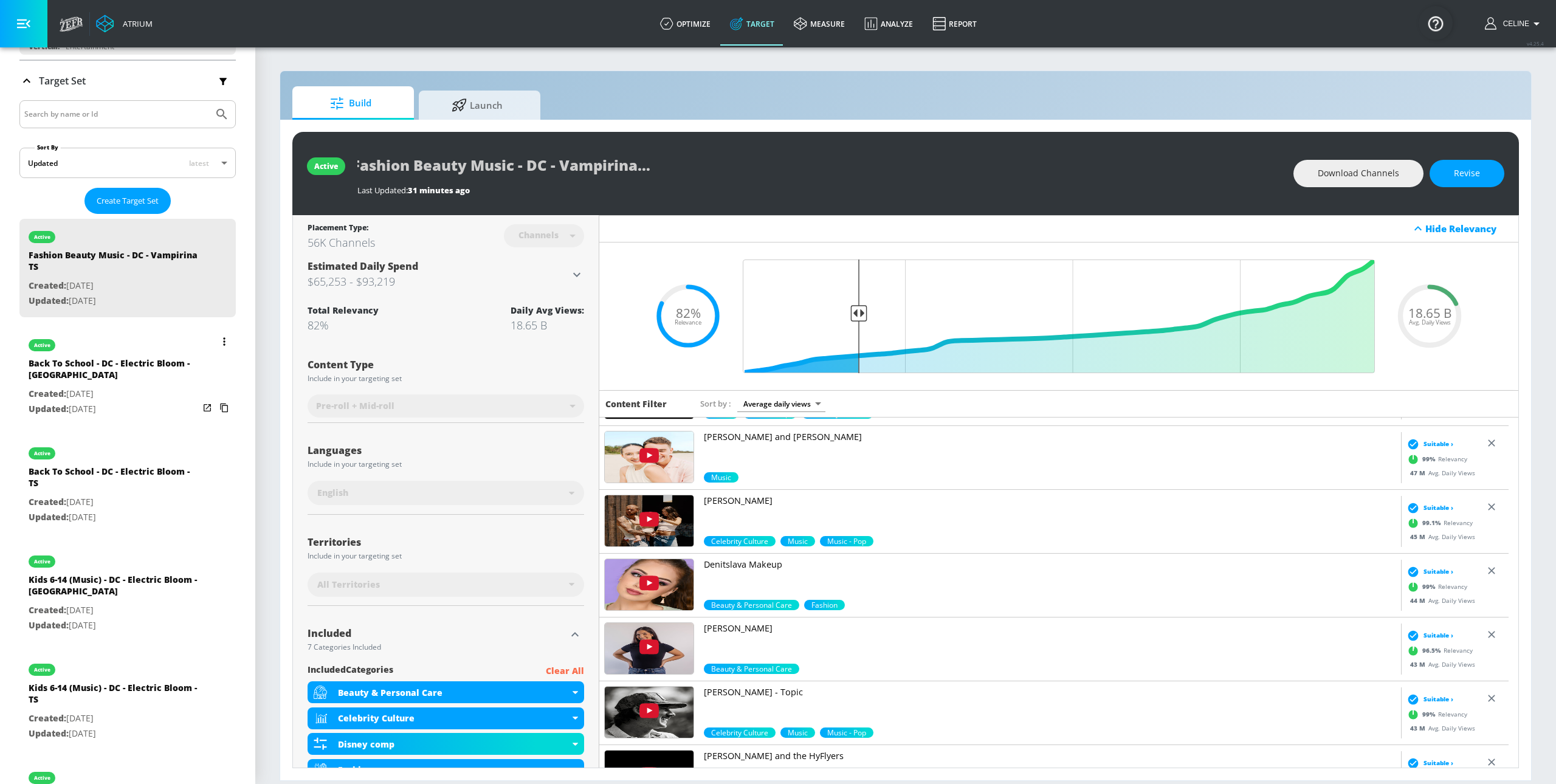
scroll to position [182, 0]
click at [126, 211] on span "Create Target Set" at bounding box center [128, 204] width 62 height 14
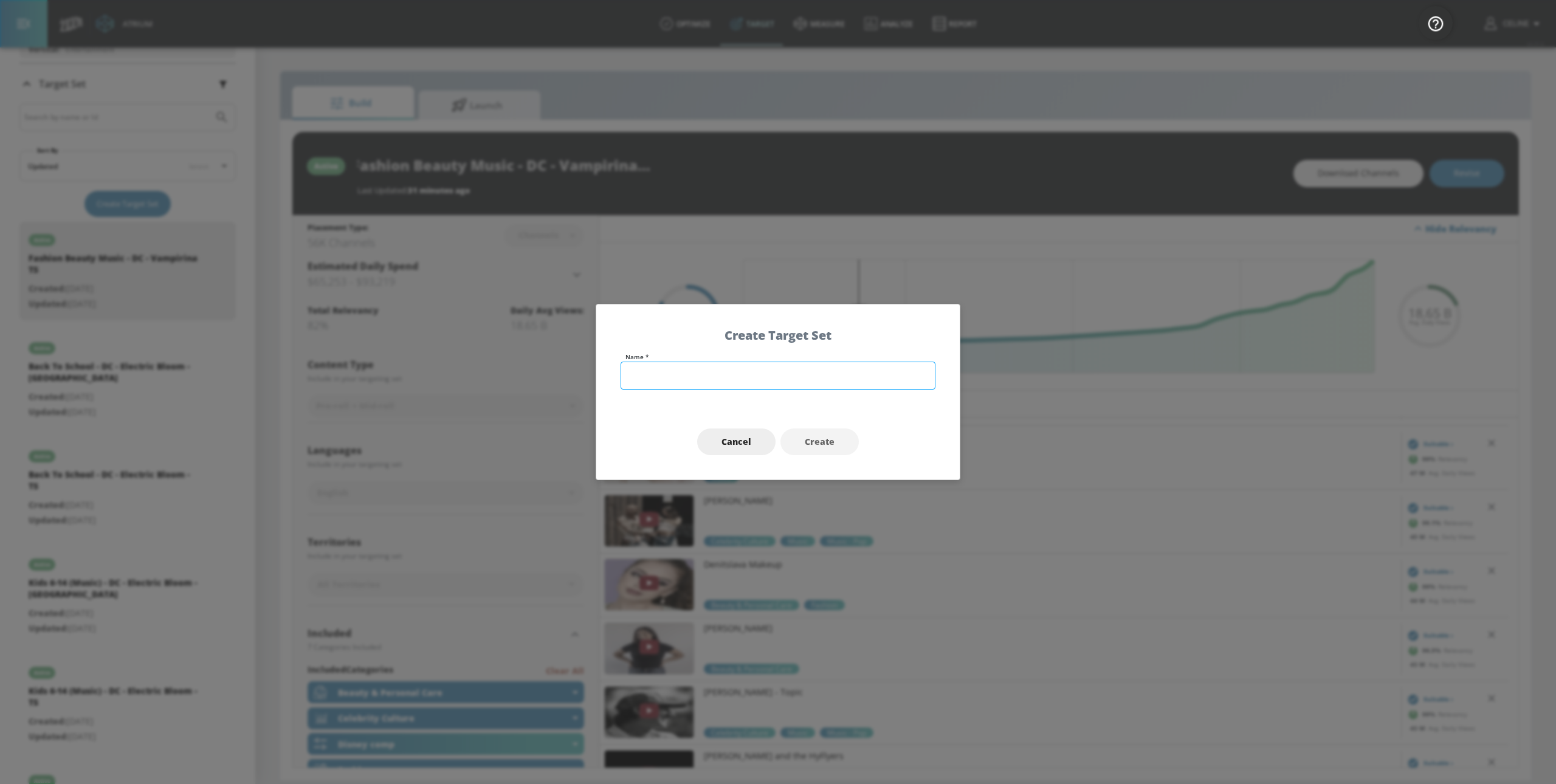
click at [736, 378] on input "text" at bounding box center [778, 375] width 315 height 28
drag, startPoint x: 566, startPoint y: 431, endPoint x: 690, endPoint y: 434, distance: 124.0
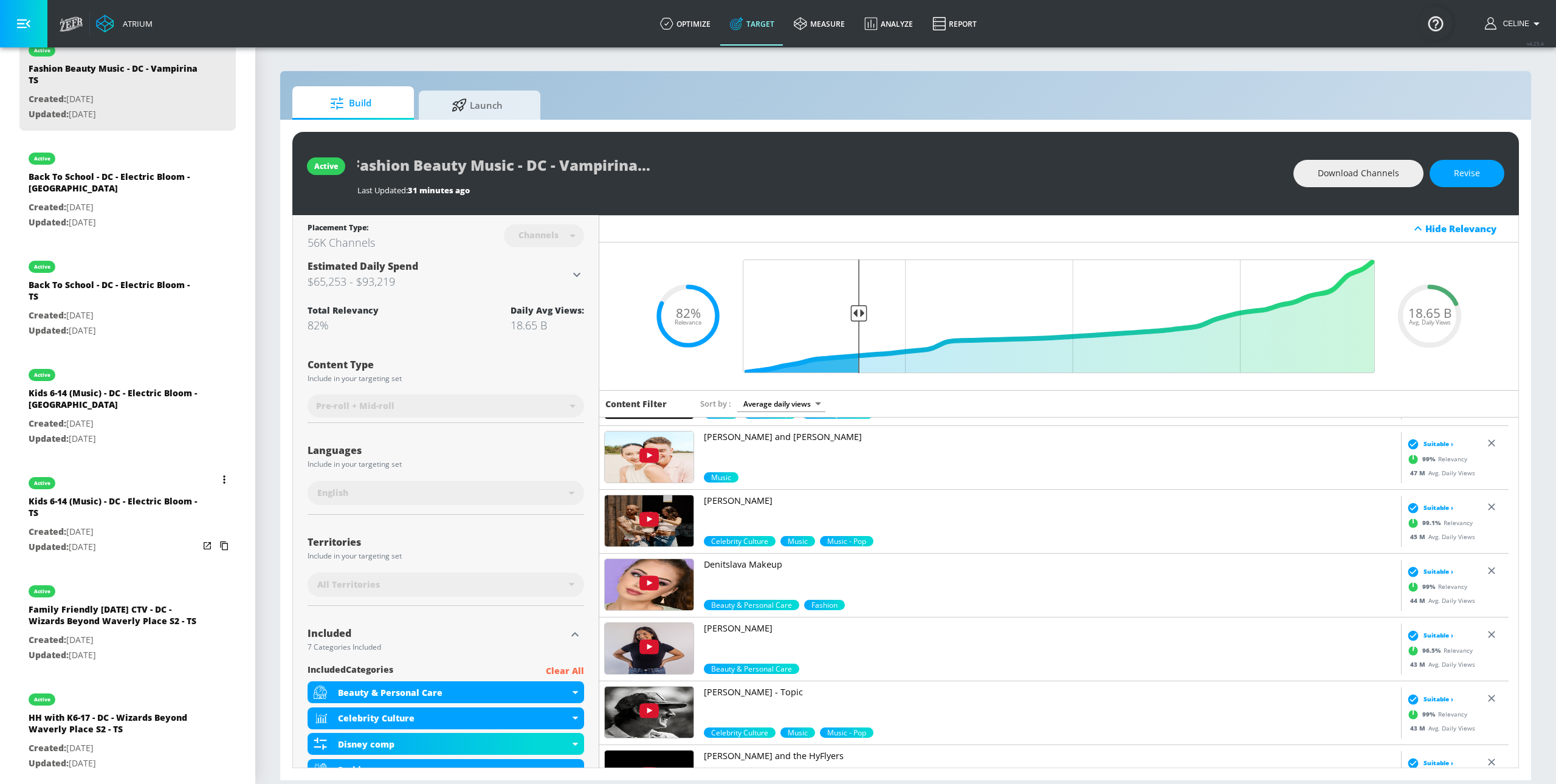
scroll to position [390, 0]
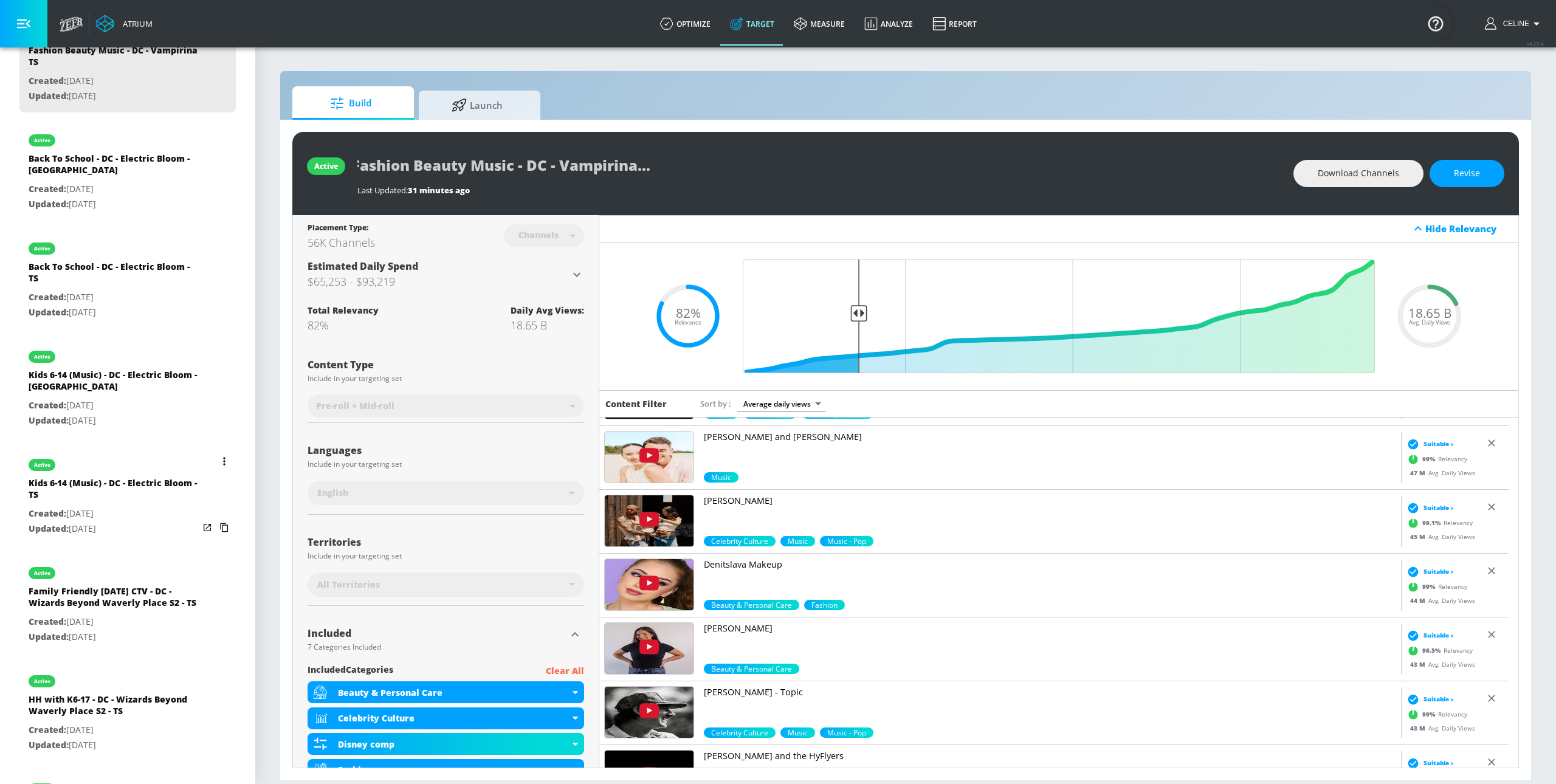
click at [216, 460] on button "list of Target Set" at bounding box center [224, 461] width 17 height 17
click at [137, 606] on div at bounding box center [778, 392] width 1556 height 784
click at [223, 570] on icon "list of Target Set" at bounding box center [224, 569] width 2 height 8
click at [183, 586] on li "Duplicate" at bounding box center [160, 593] width 121 height 22
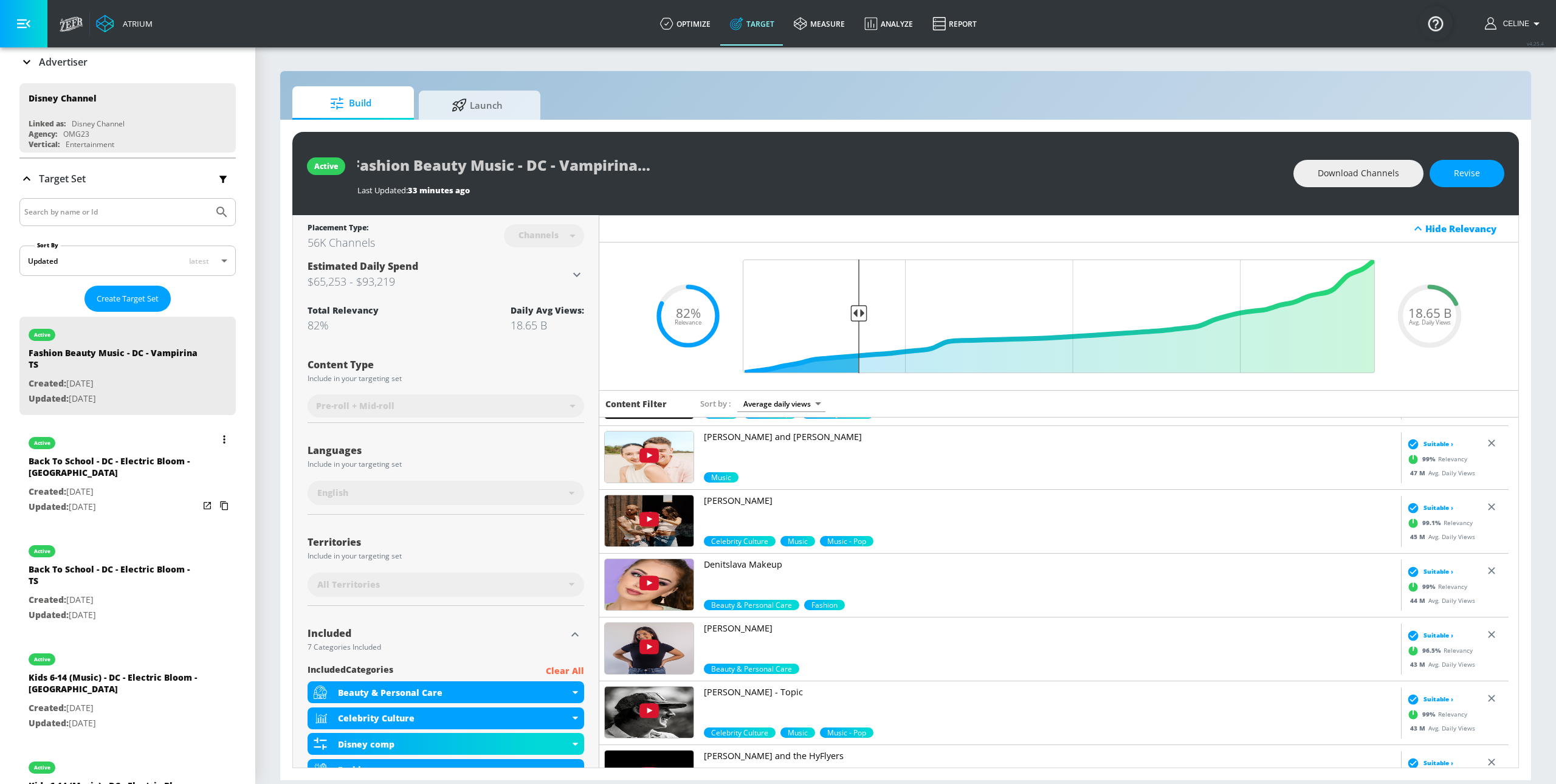
scroll to position [0, 0]
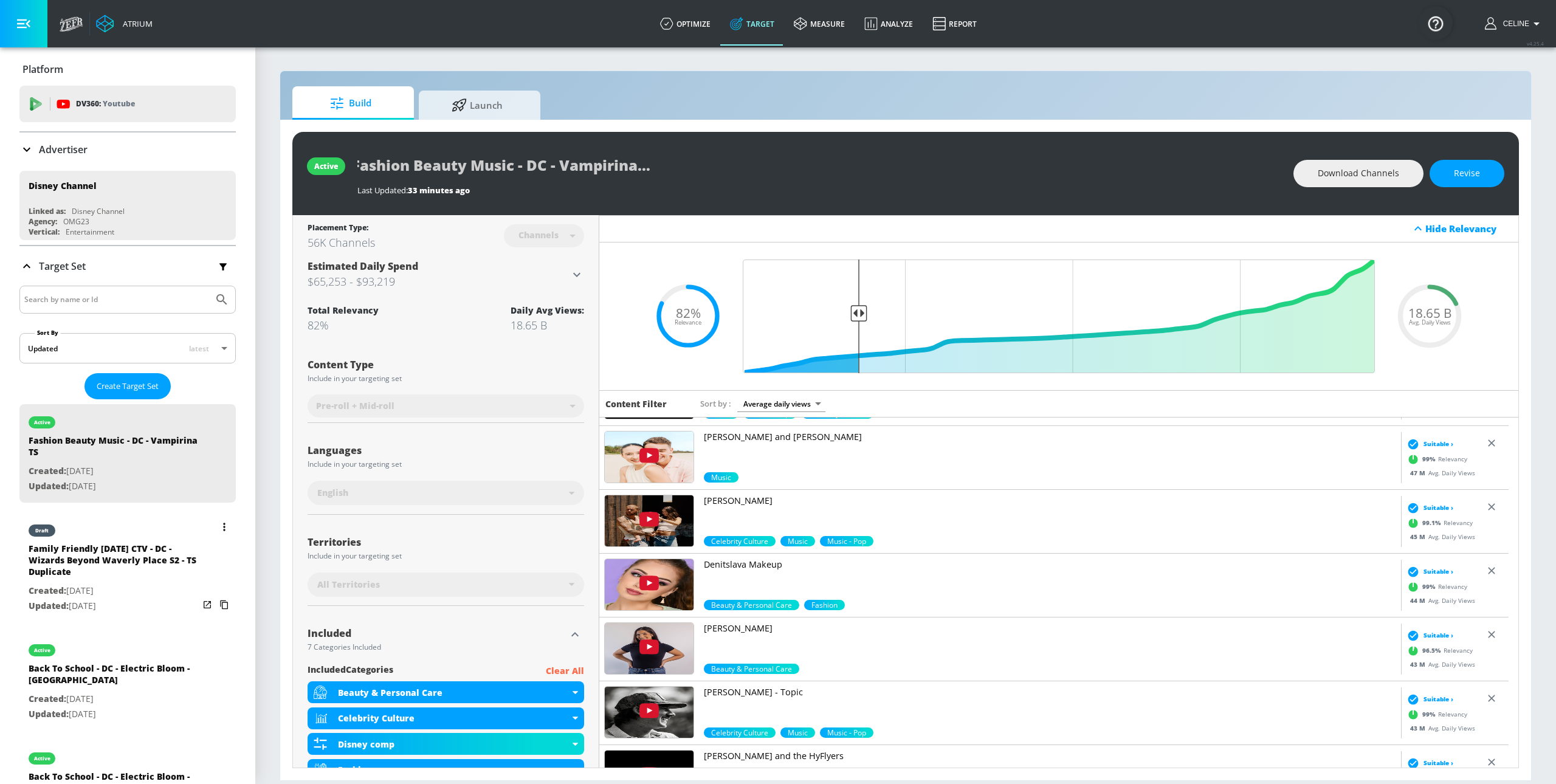
click at [111, 531] on div "draft" at bounding box center [113, 527] width 170 height 31
type input "Family Friendly Halloween CTV - DC - Wizards Beyond Waverly Place S2 - TS Dupli…"
type input "videos"
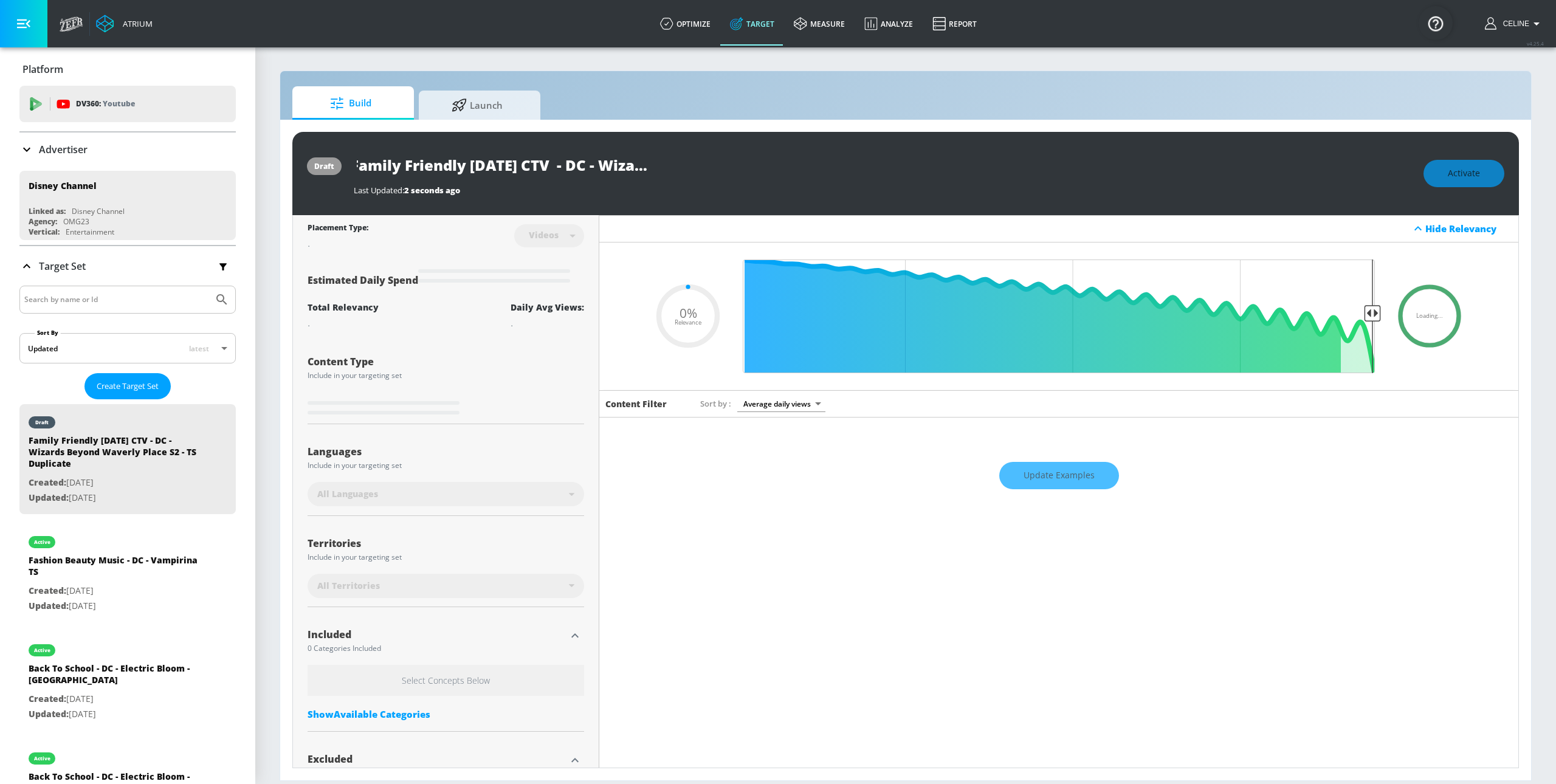
type input "0.8"
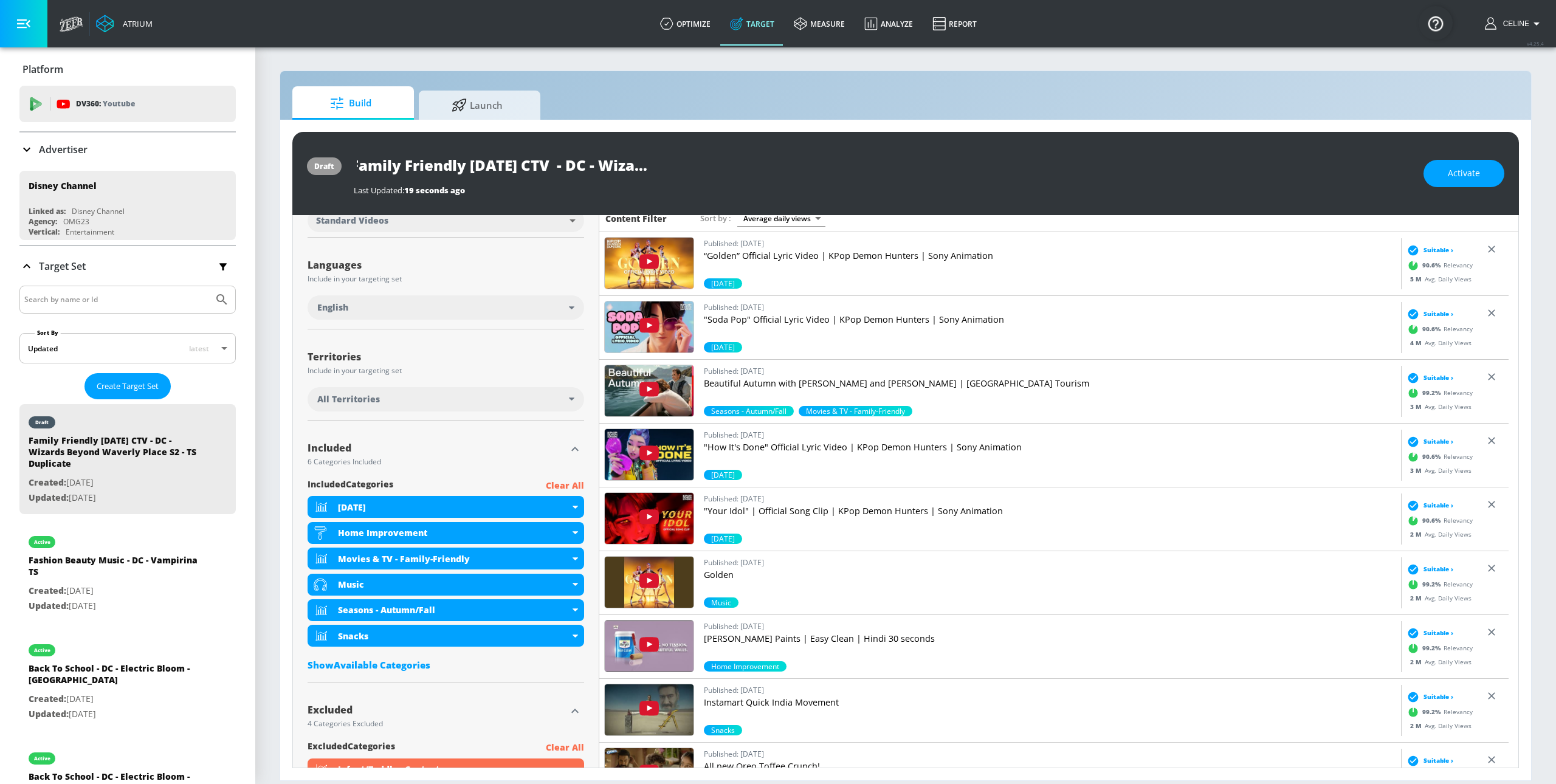
scroll to position [188, 0]
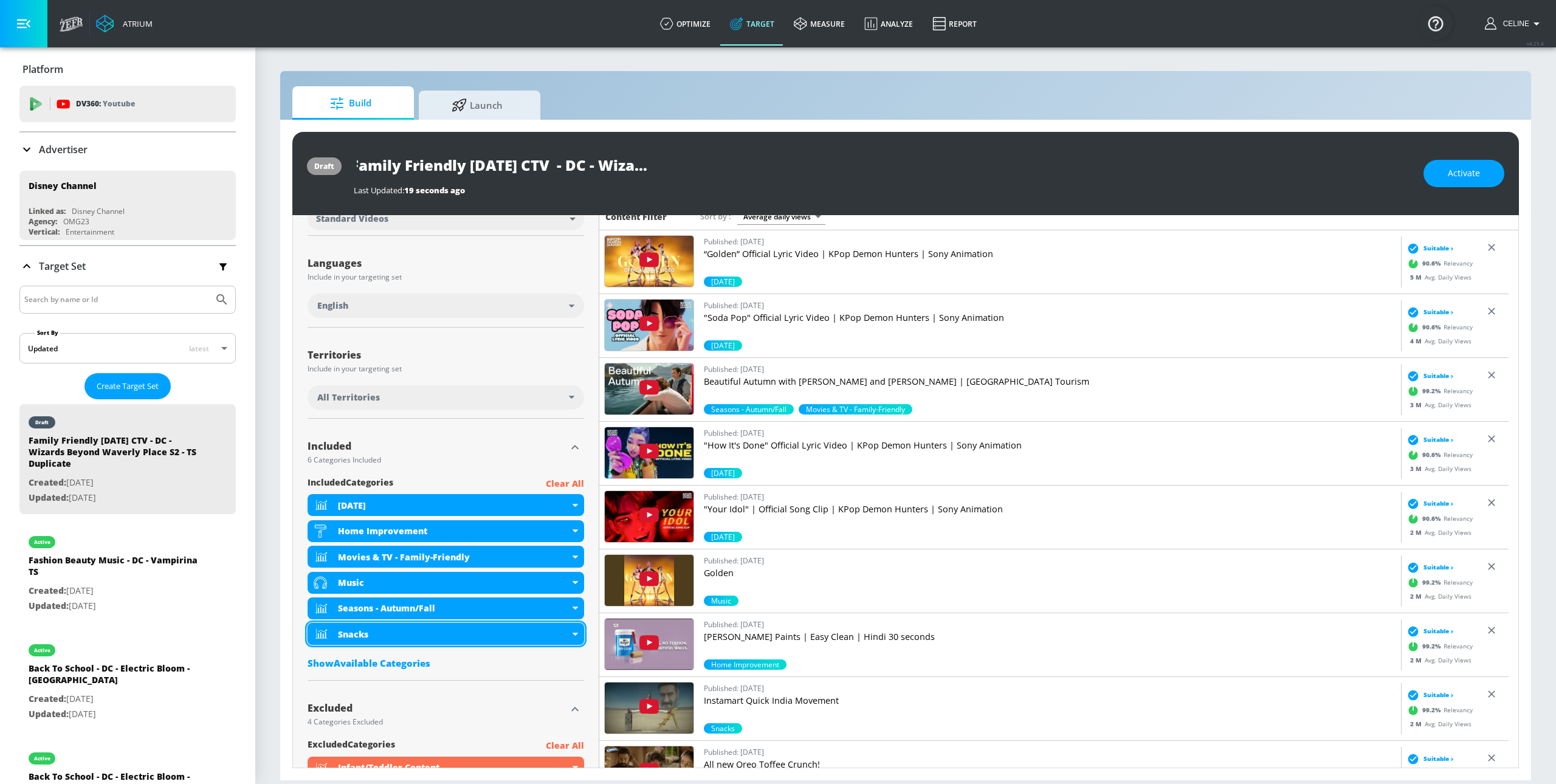
click at [480, 637] on div "Snacks" at bounding box center [454, 634] width 231 height 12
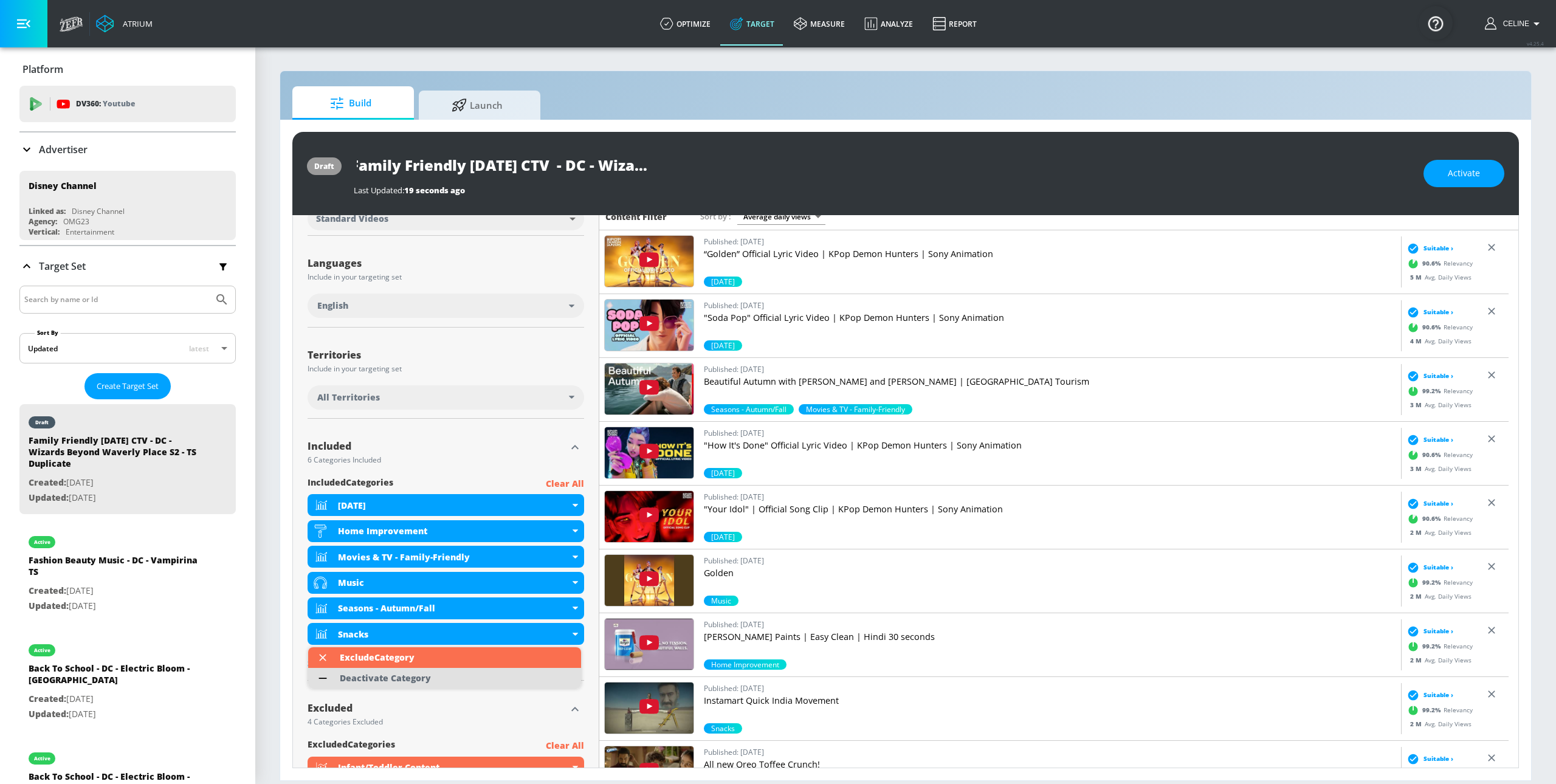
click at [472, 680] on li "Deactivate Category" at bounding box center [444, 678] width 273 height 21
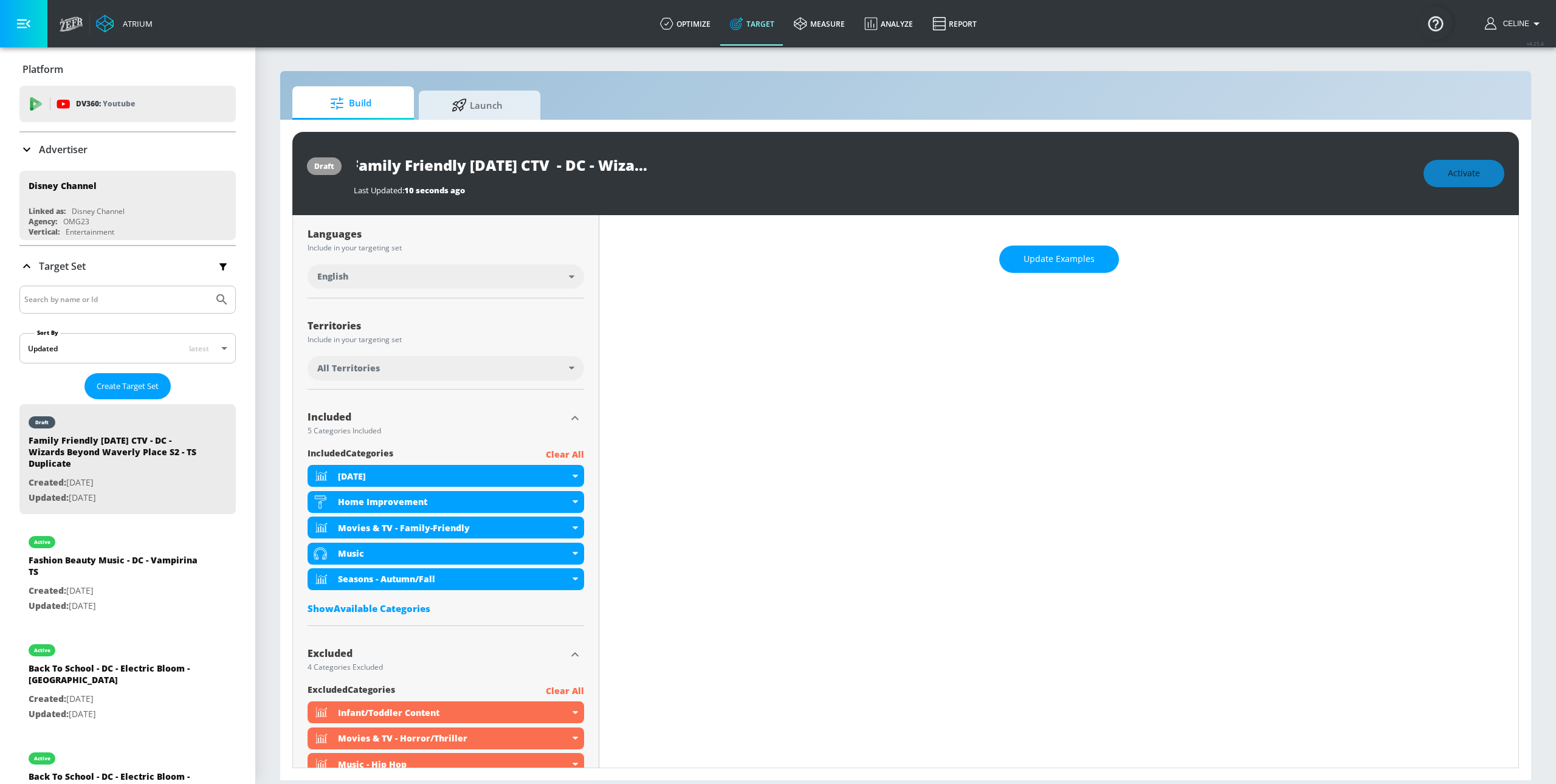
scroll to position [347, 0]
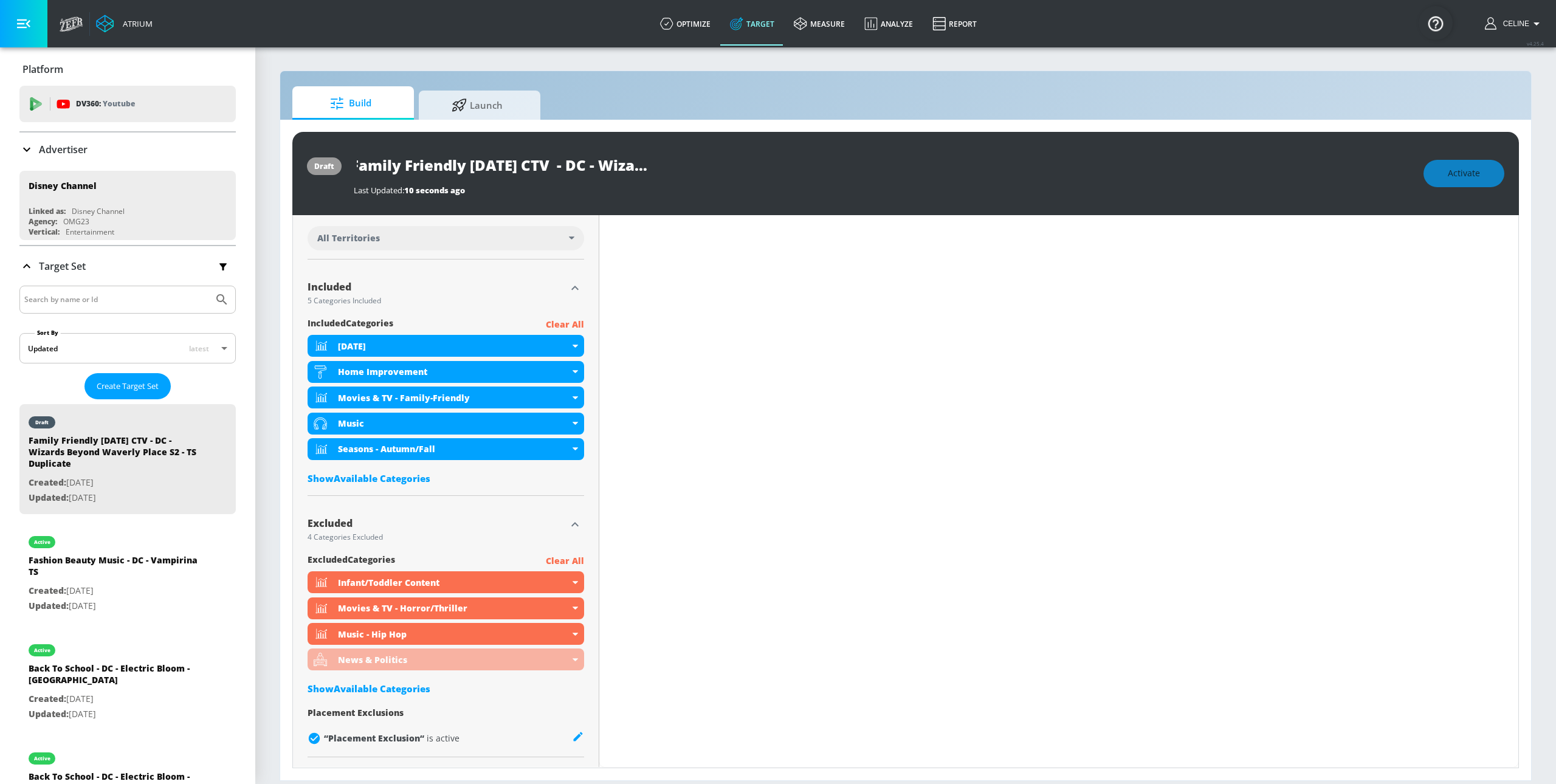
click at [417, 486] on div "included Categories Clear All Halloween Home Improvement Movies & TV - Family-F…" at bounding box center [446, 404] width 277 height 173
click at [414, 480] on div "Show Available Categories" at bounding box center [446, 478] width 277 height 12
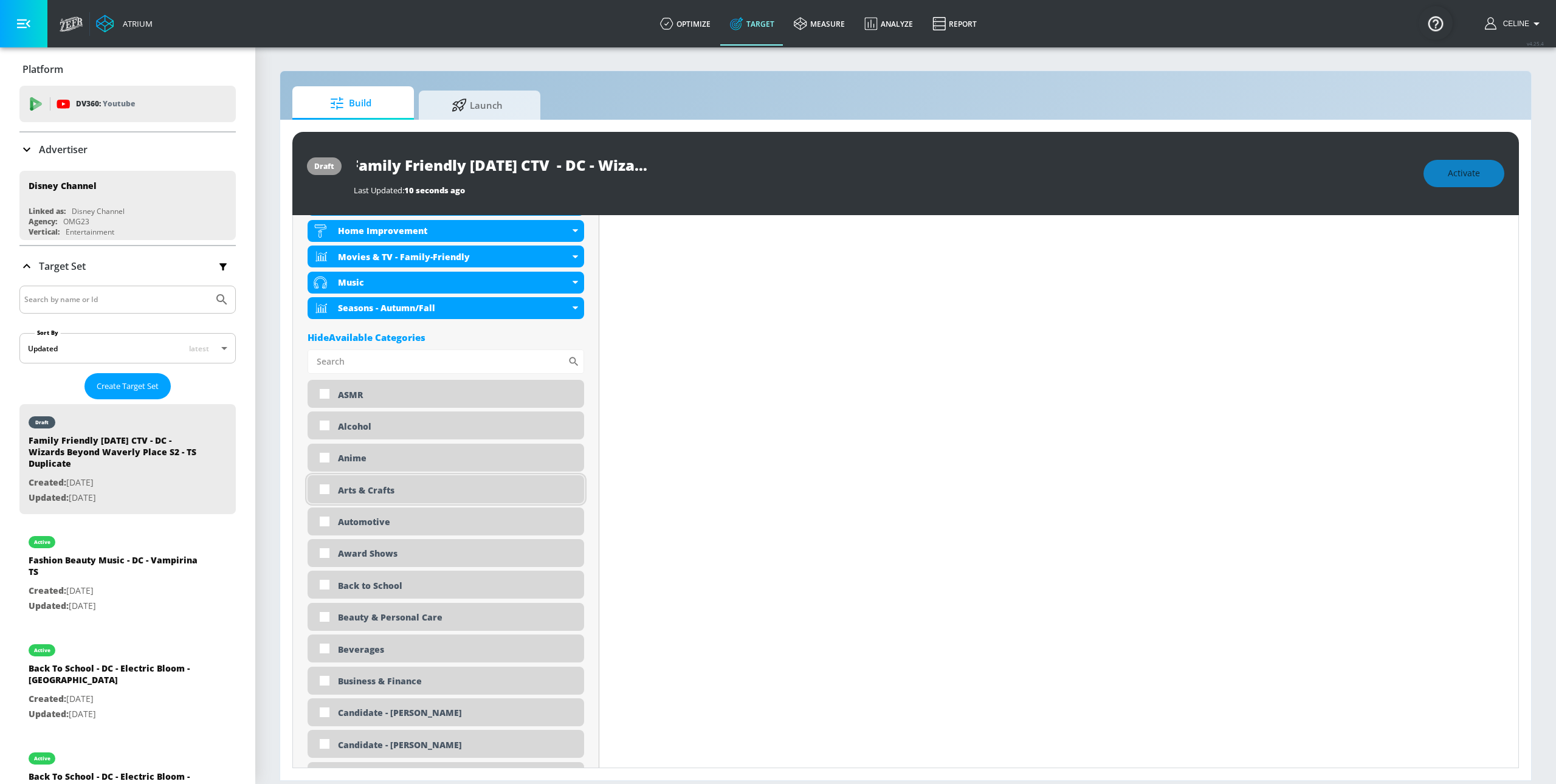
scroll to position [469, 0]
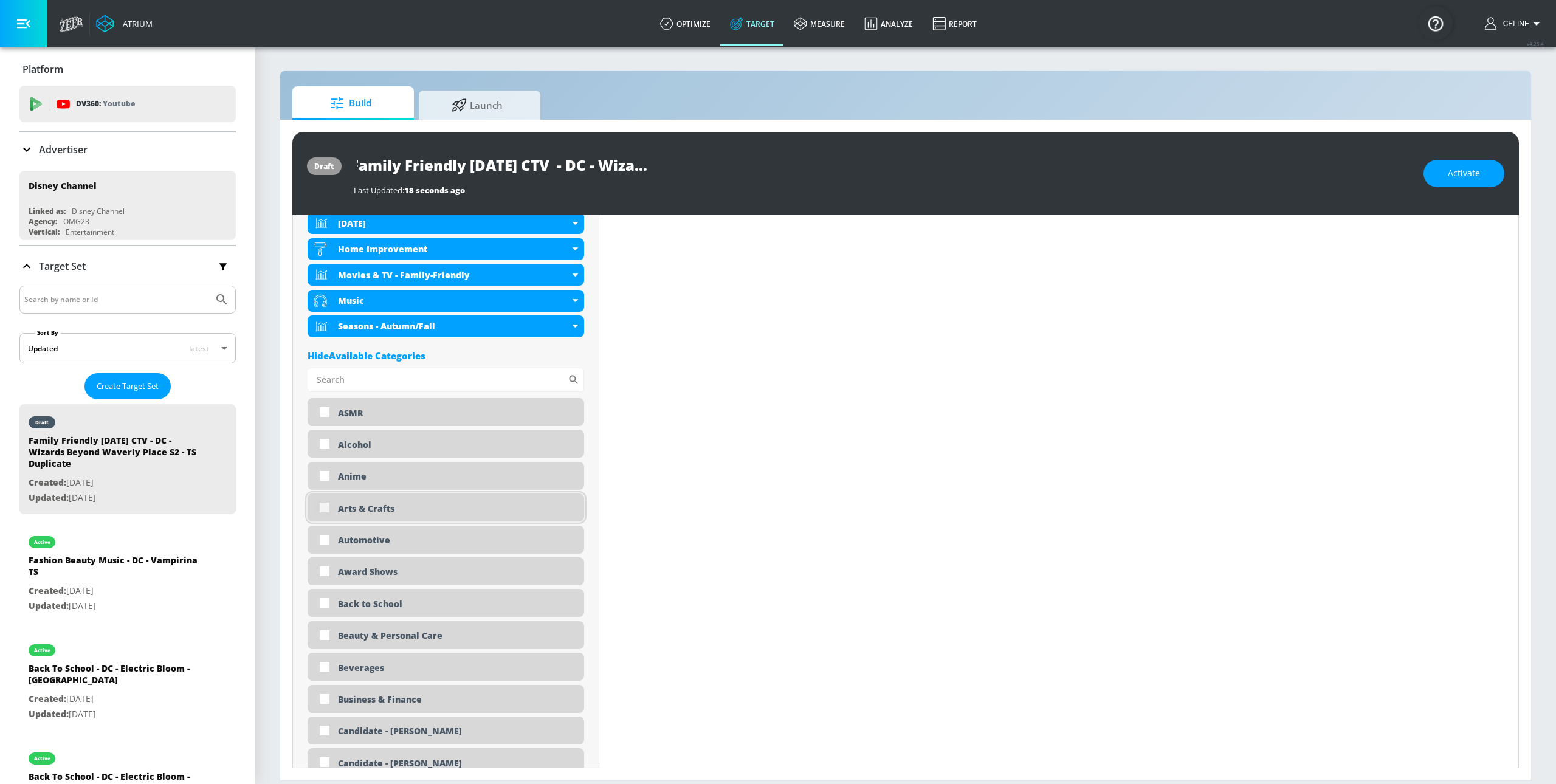
click at [324, 510] on input "checkbox" at bounding box center [324, 507] width 22 height 22
checkbox input "true"
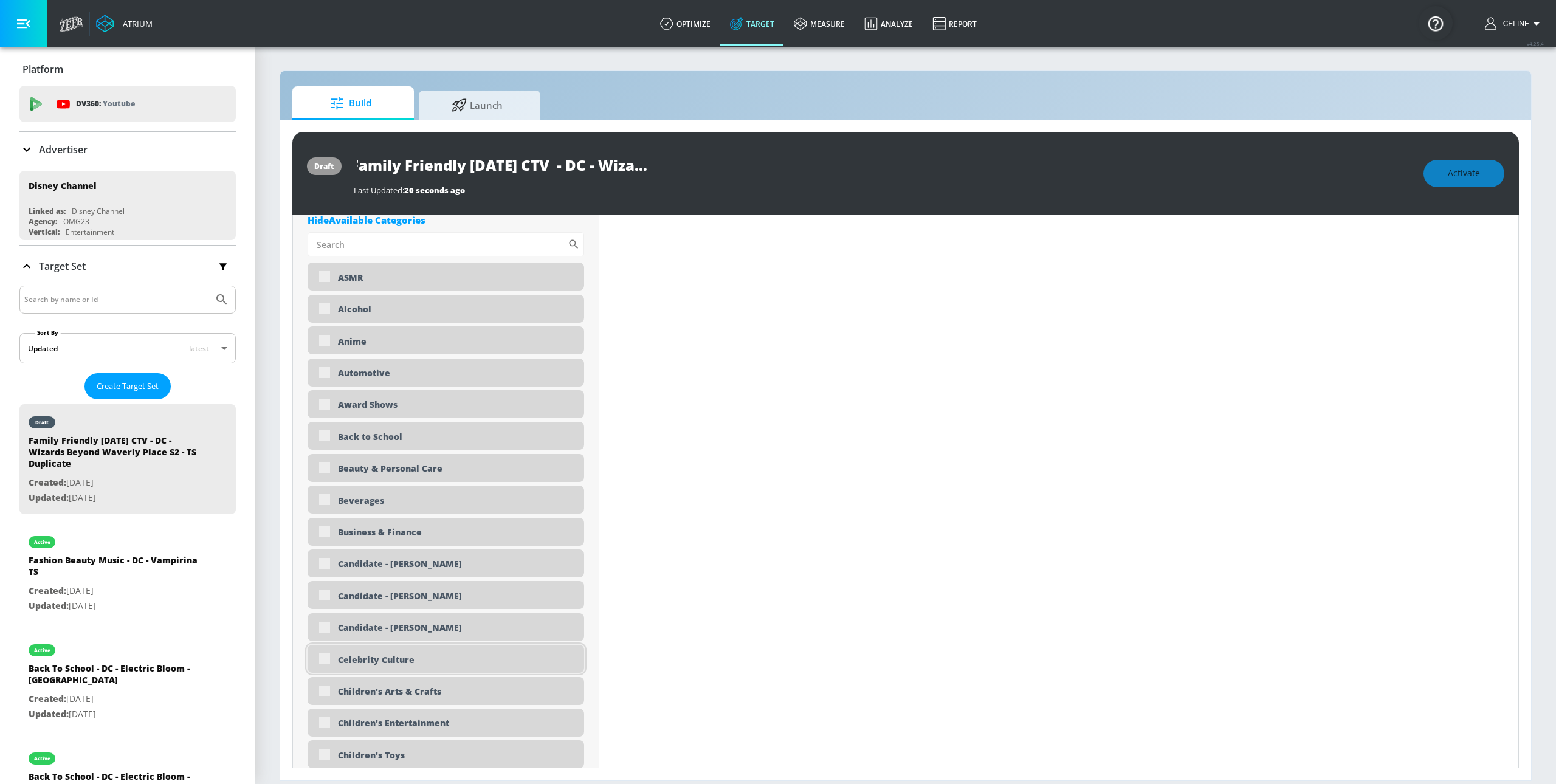
scroll to position [759, 0]
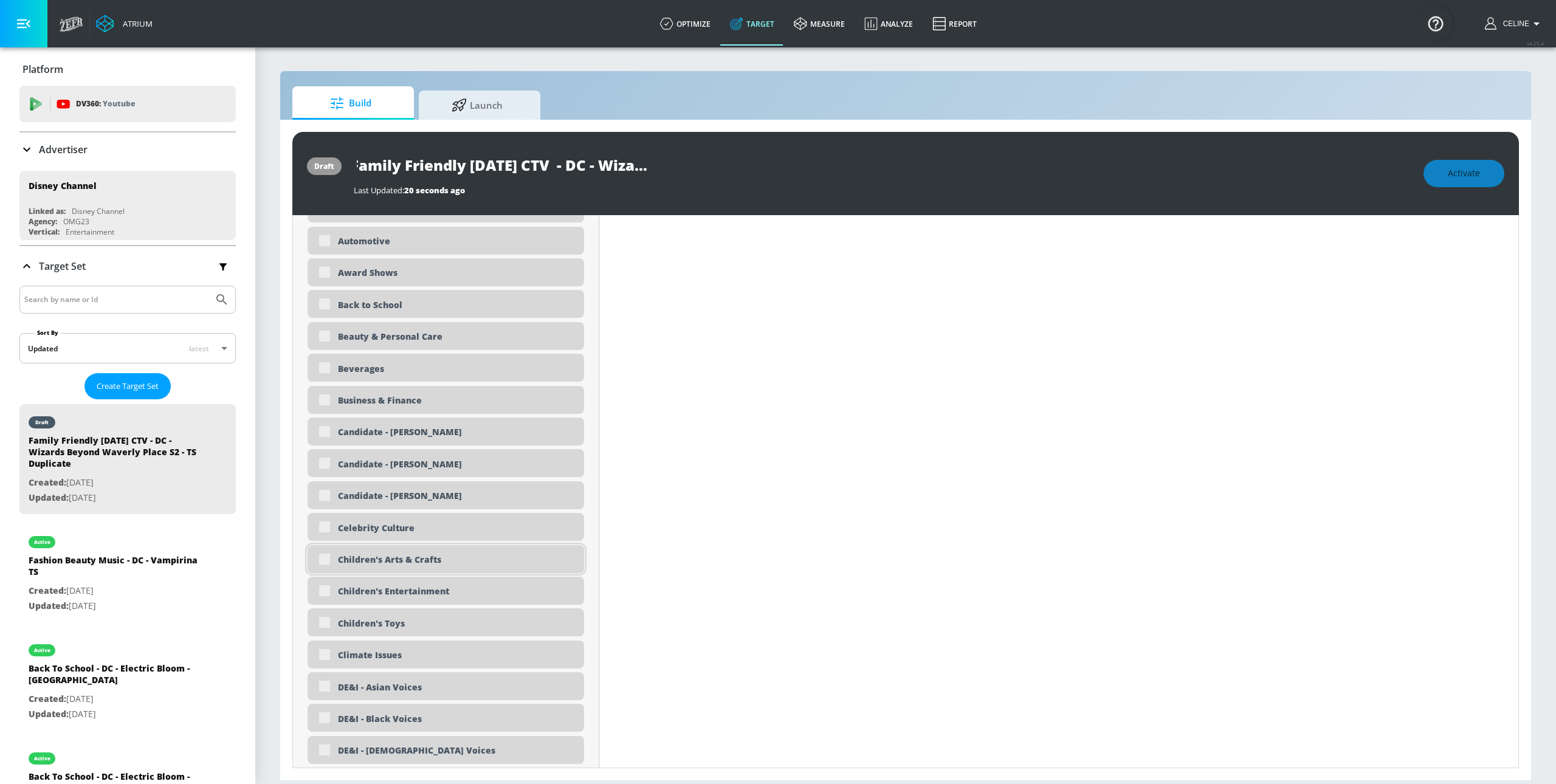
click at [327, 565] on div "Children's Arts & Crafts" at bounding box center [446, 559] width 277 height 28
click at [327, 562] on div "Children's Arts & Crafts" at bounding box center [446, 559] width 277 height 28
click at [324, 563] on input "checkbox" at bounding box center [324, 559] width 22 height 22
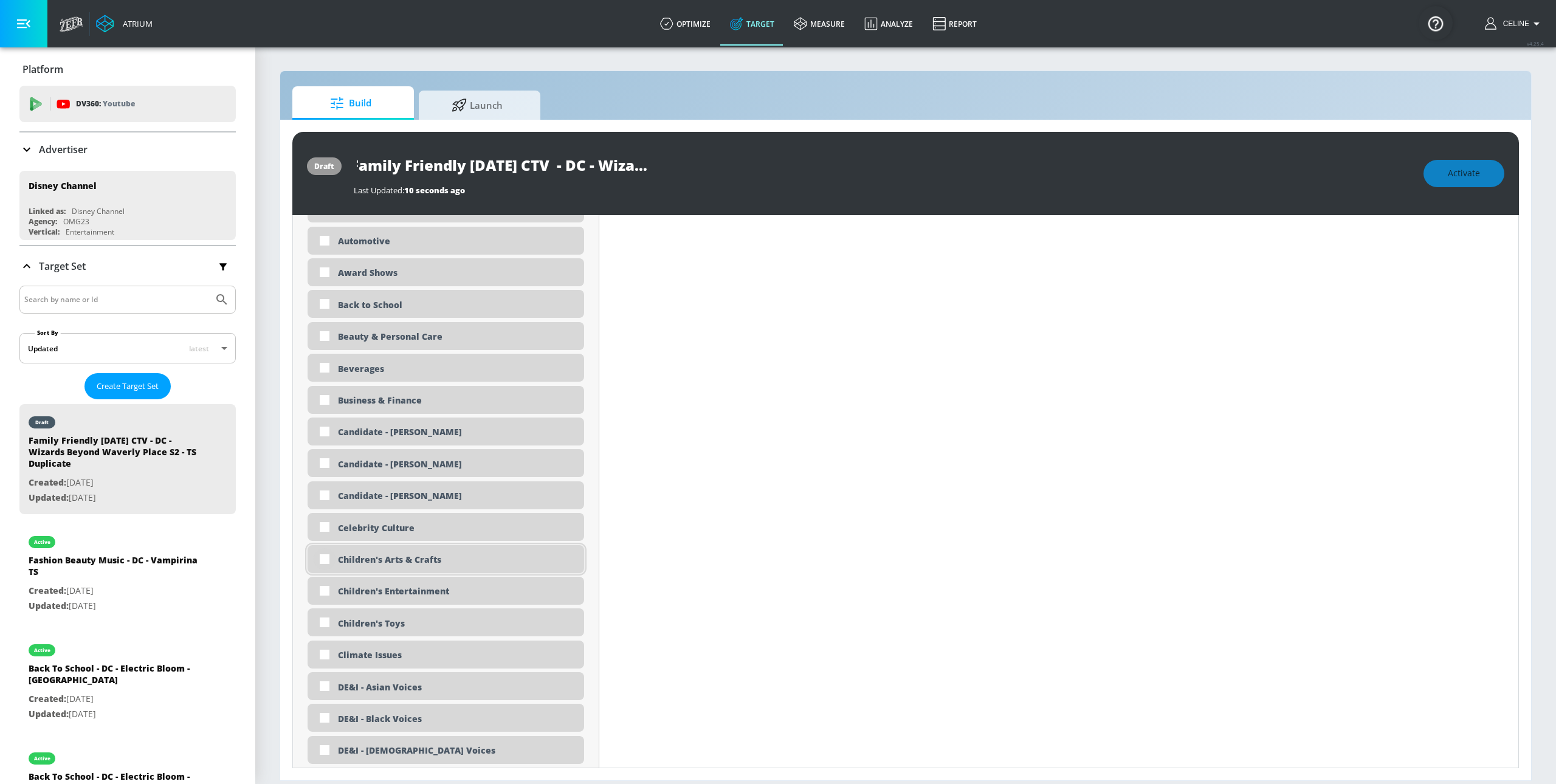
checkbox input "true"
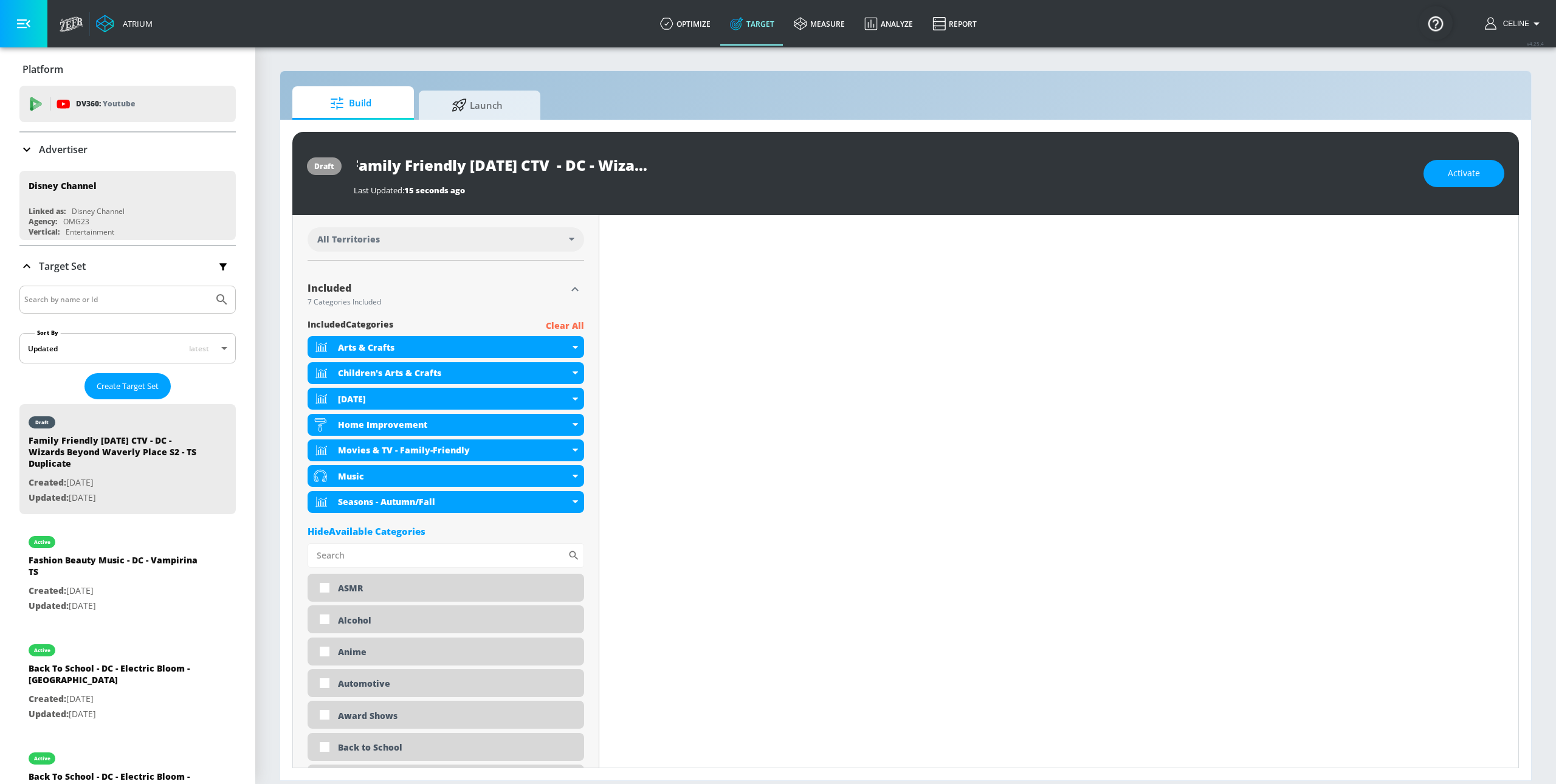
scroll to position [0, 0]
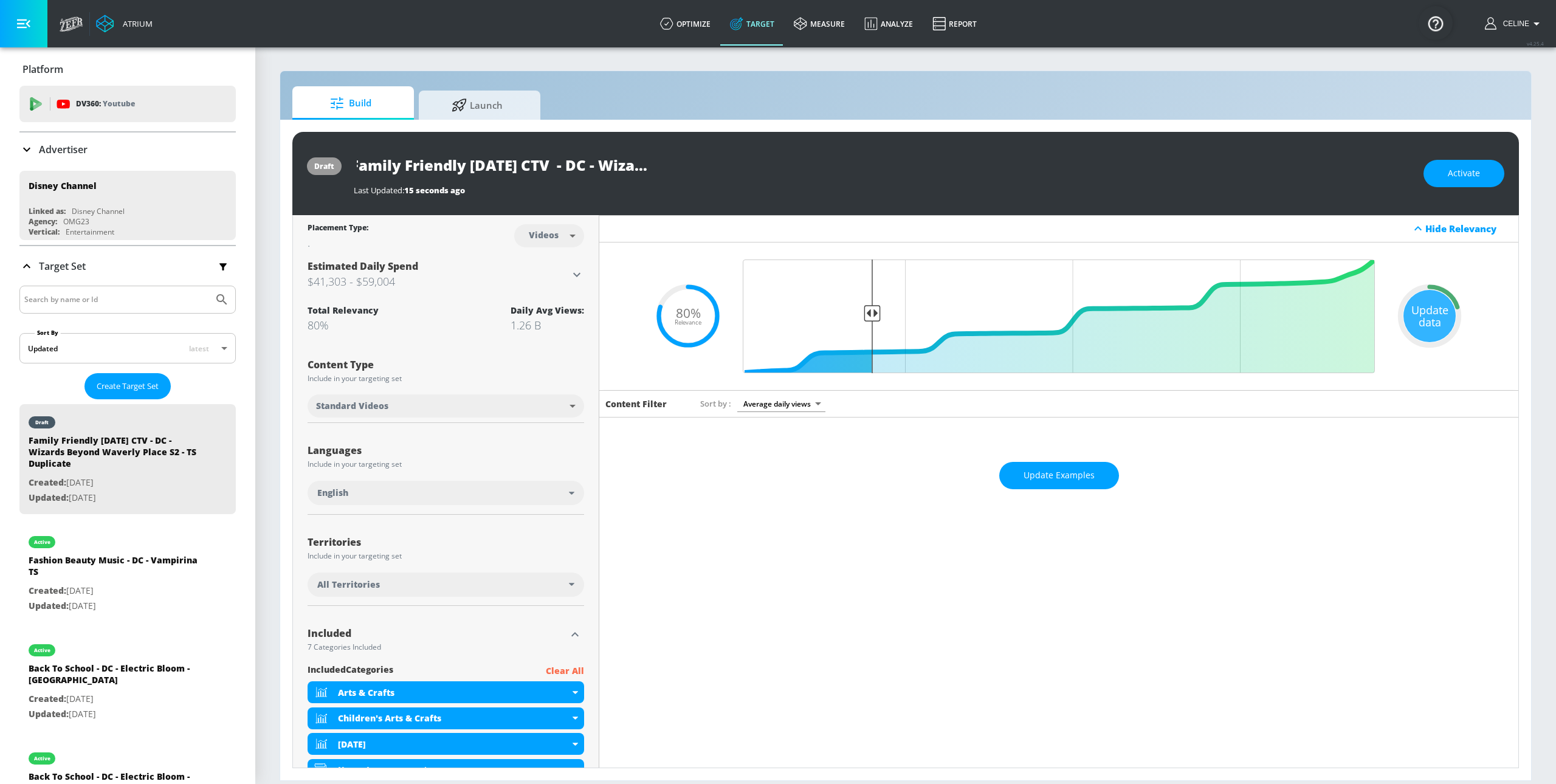
click at [559, 178] on input "Family Friendly Halloween CTV - DC - Wizards Beyond Waverly Place S2 - TS Dupli…" at bounding box center [505, 165] width 304 height 28
drag, startPoint x: 590, startPoint y: 168, endPoint x: 585, endPoint y: 171, distance: 5.8
click at [590, 168] on input "Family Friendly Halloween CTV - DC - Wizards Beyond Waverly Place S2 - TS Dupli…" at bounding box center [505, 165] width 304 height 28
drag, startPoint x: 583, startPoint y: 167, endPoint x: 301, endPoint y: 164, distance: 282.0
click at [301, 164] on div "draft Family Friendly Halloween CTV - DC - Wizards Beyond Waverly Place S2 - TS…" at bounding box center [905, 174] width 1226 height 83
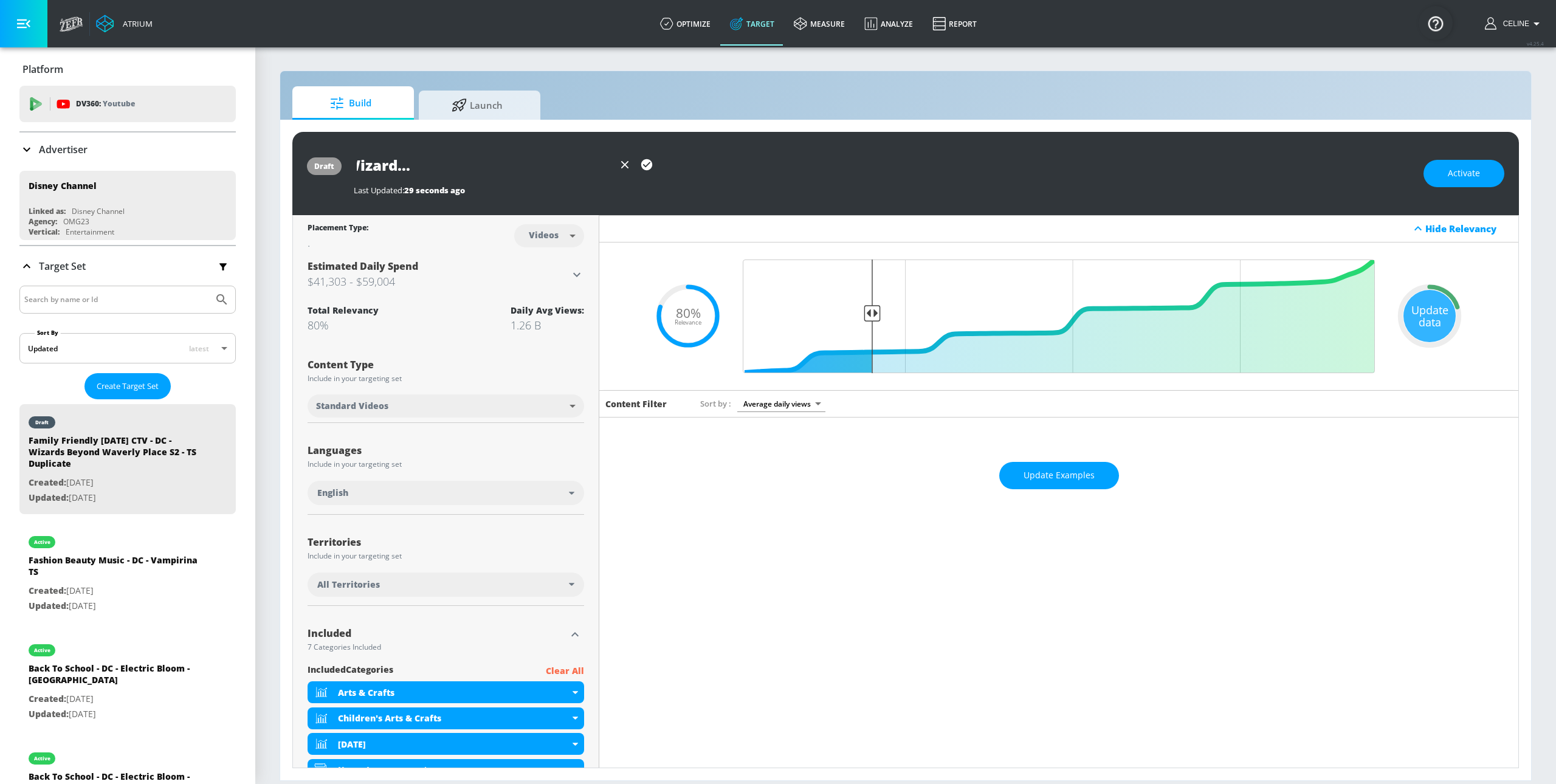
scroll to position [0, 202]
drag, startPoint x: 541, startPoint y: 171, endPoint x: 587, endPoint y: 168, distance: 46.1
click at [587, 168] on input "Family Co Viewing - DC - Wizards Beyond Waverly Place S2 - TS Duplicate" at bounding box center [484, 165] width 260 height 28
drag, startPoint x: 620, startPoint y: 167, endPoint x: 663, endPoint y: 165, distance: 43.0
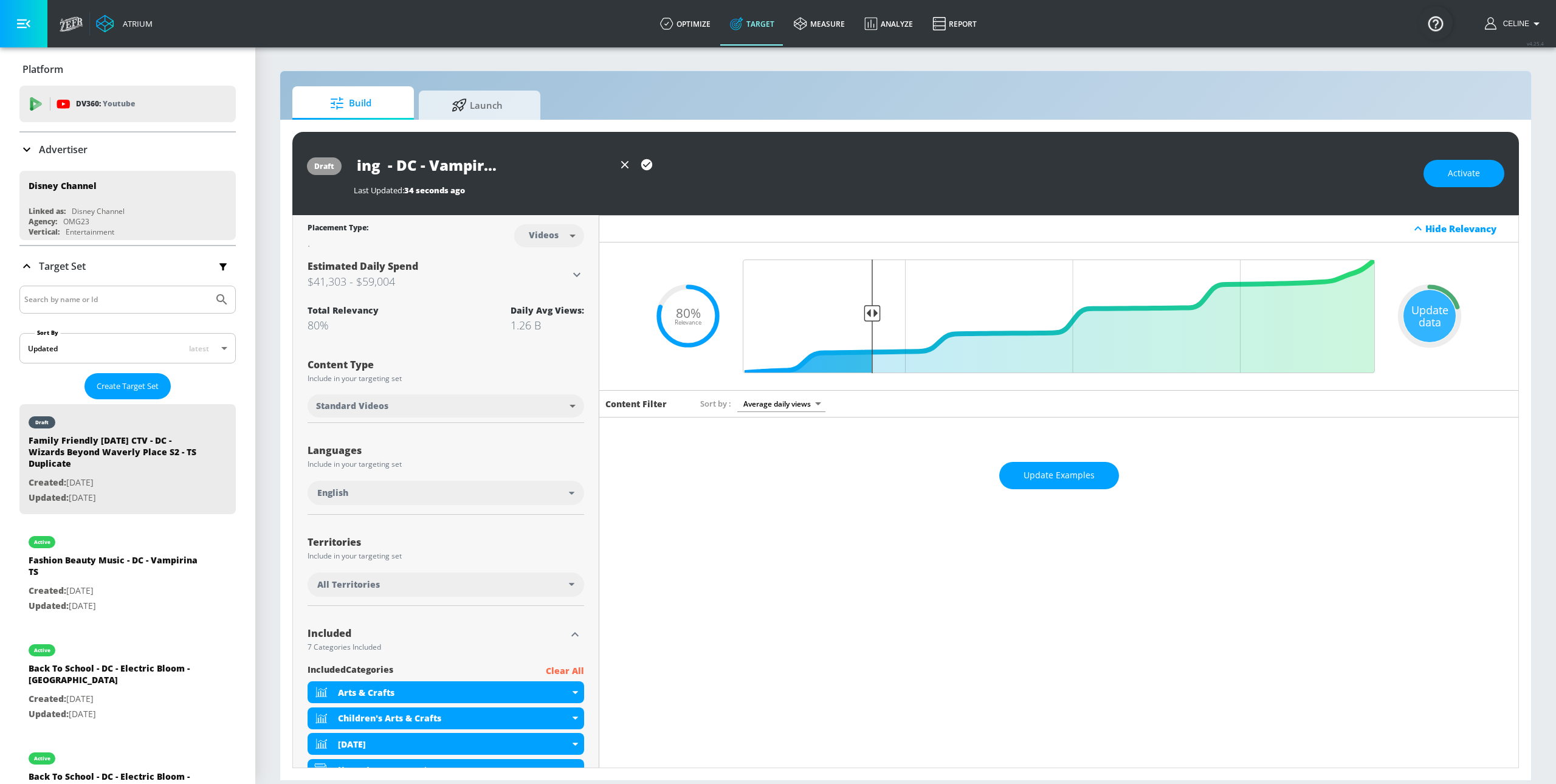
click at [663, 165] on div "Family Co Viewing - DC - Vampirina - TS Duplicate" at bounding box center [883, 165] width 1058 height 28
type input "Family Co Viewing - DC - Vampirina - TS"
click at [643, 168] on icon "button" at bounding box center [647, 164] width 11 height 11
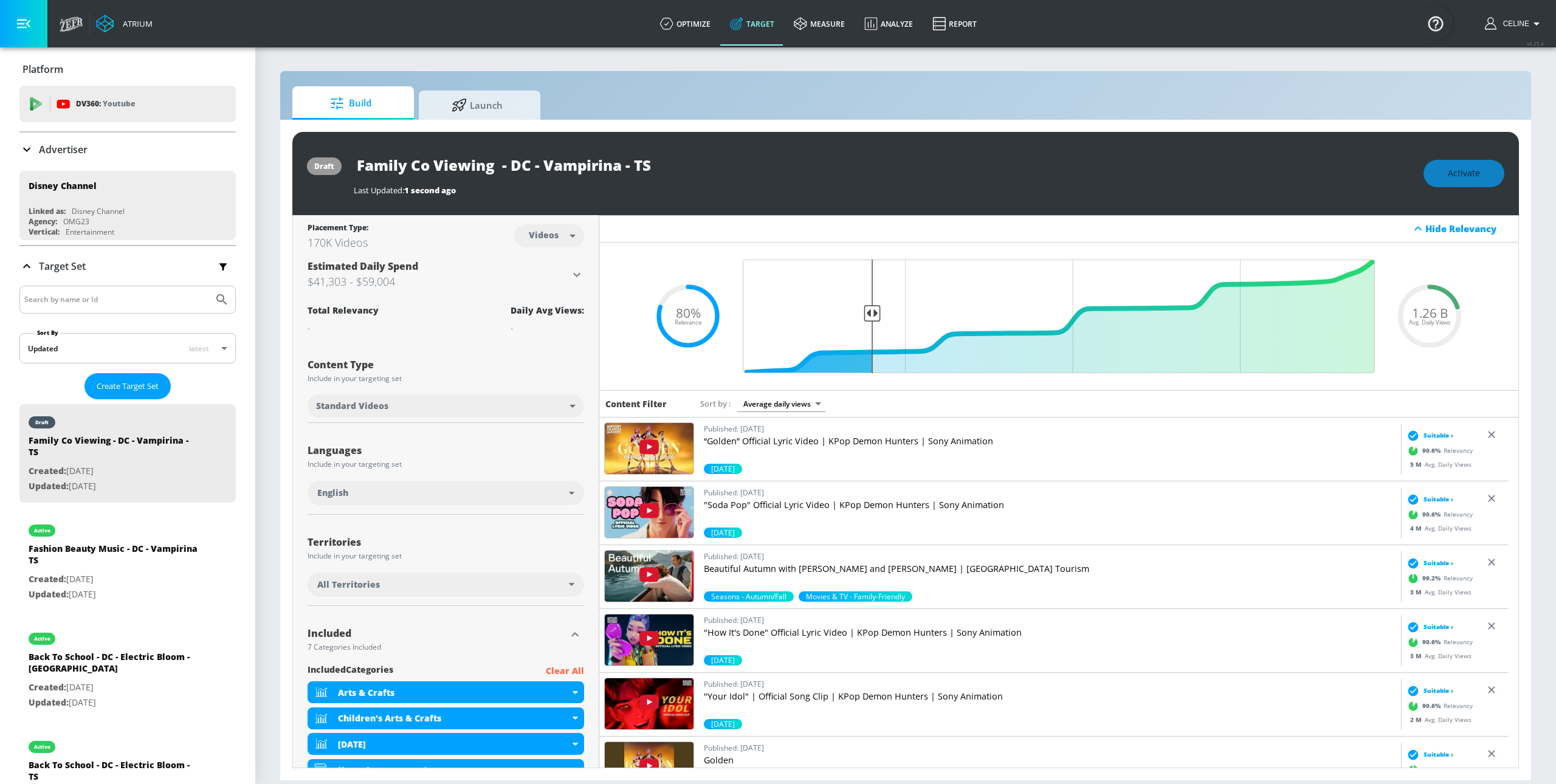
click at [1458, 181] on div "Activate" at bounding box center [1464, 174] width 81 height 28
click at [1447, 182] on div "Activate" at bounding box center [1464, 174] width 81 height 28
click at [1441, 178] on div "Activate" at bounding box center [1464, 174] width 81 height 28
click at [1441, 181] on div "Activate" at bounding box center [1464, 174] width 81 height 28
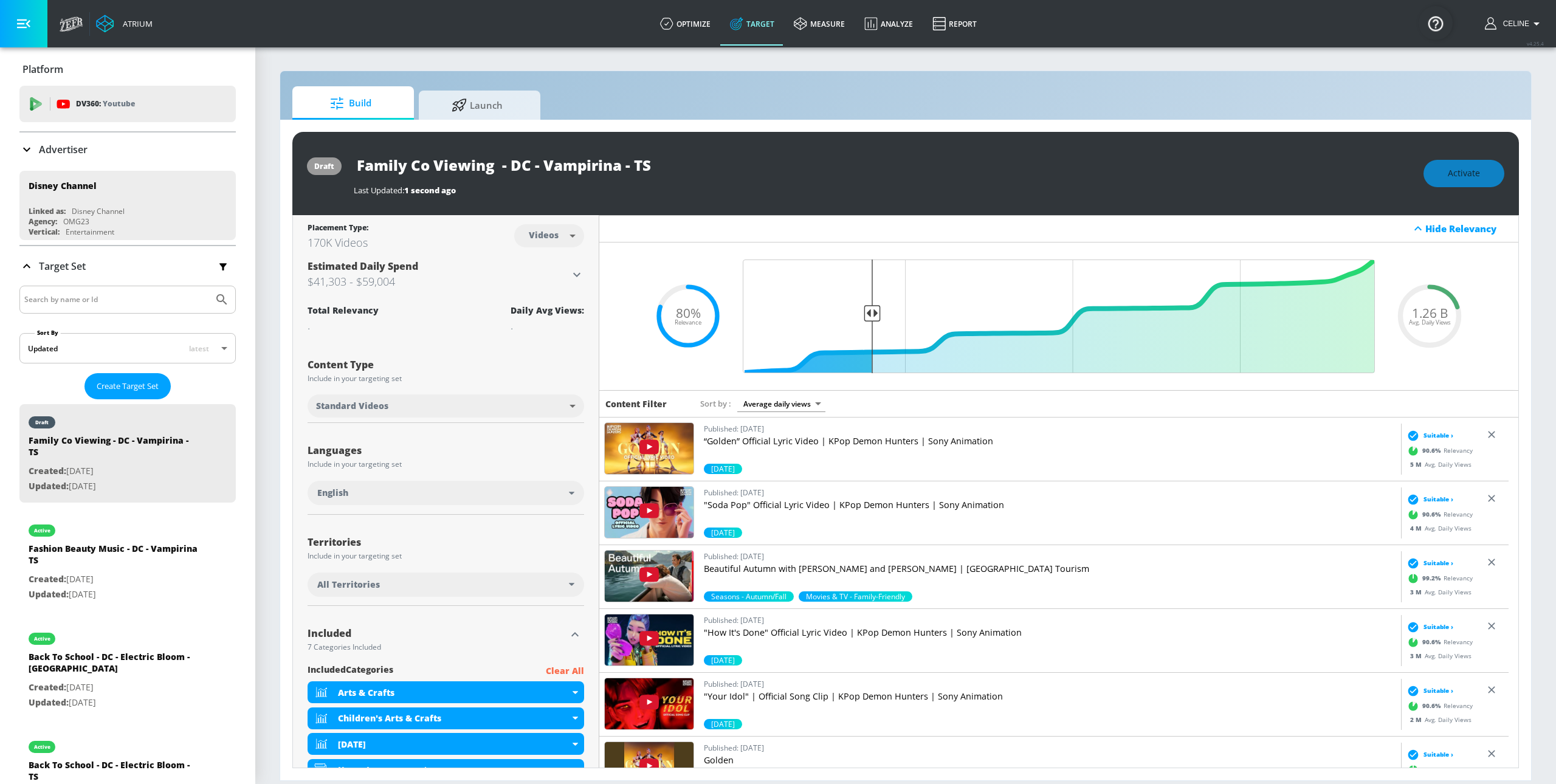
drag, startPoint x: 662, startPoint y: 159, endPoint x: 358, endPoint y: 164, distance: 304.0
click at [358, 164] on div "Family Co Viewing - DC - Vampirina - TS" at bounding box center [883, 165] width 1058 height 28
drag, startPoint x: 361, startPoint y: 164, endPoint x: 640, endPoint y: 164, distance: 279.0
click at [639, 164] on input "Family Co Viewing - DC - Vampirina - TS" at bounding box center [505, 165] width 304 height 28
drag, startPoint x: 649, startPoint y: 164, endPoint x: 337, endPoint y: 168, distance: 312.0
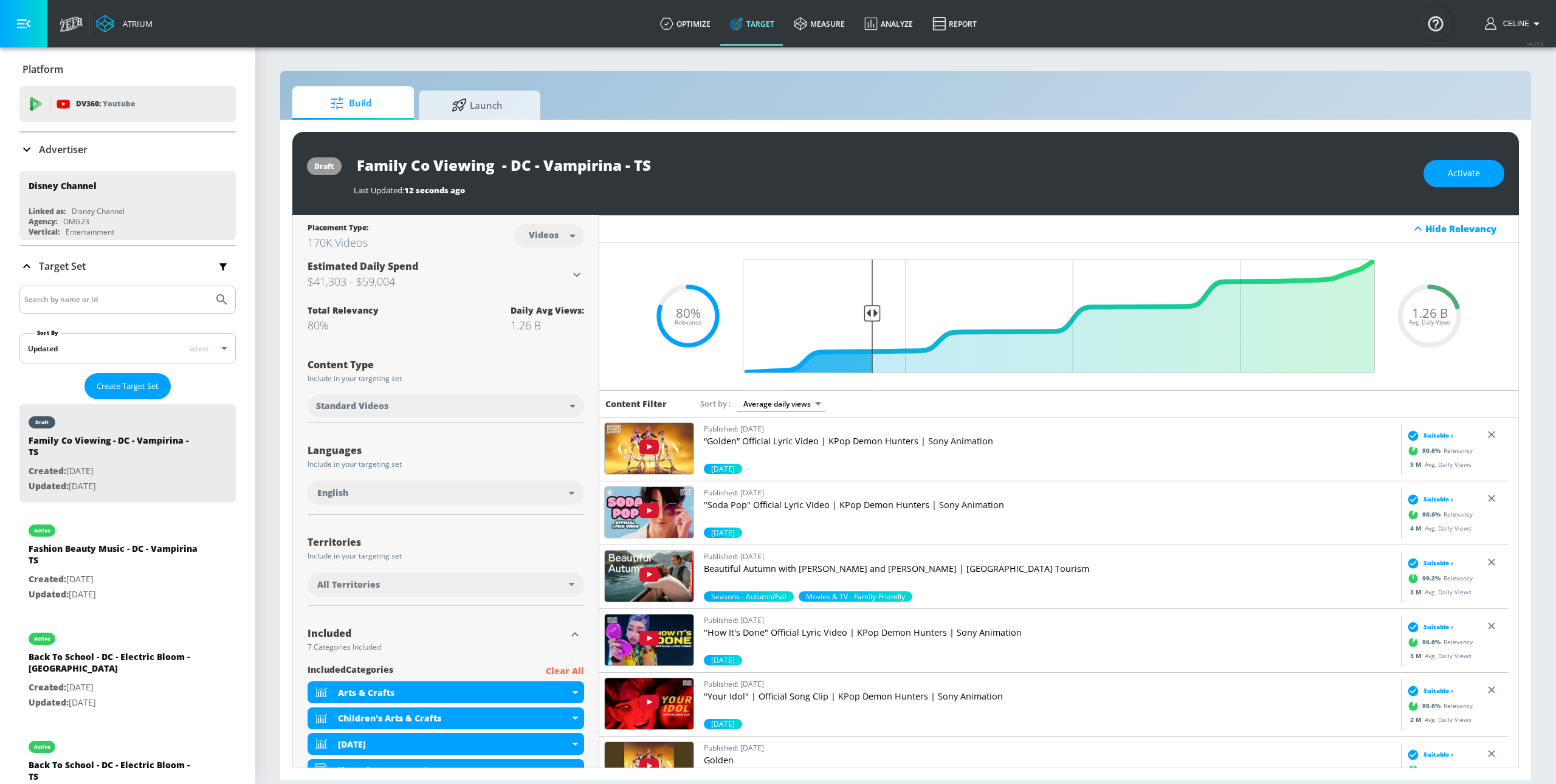
click at [337, 168] on div "draft Family Co Viewing - DC - Vampirina - TS Last Updated: 12 seconds ago Acti…" at bounding box center [905, 174] width 1226 height 83
click at [1258, 149] on div "draft Family Co Viewing - DC - Vampirina - TS Last Updated: 12 seconds ago Acti…" at bounding box center [905, 174] width 1226 height 83
click at [1483, 175] on button "Activate" at bounding box center [1464, 174] width 81 height 28
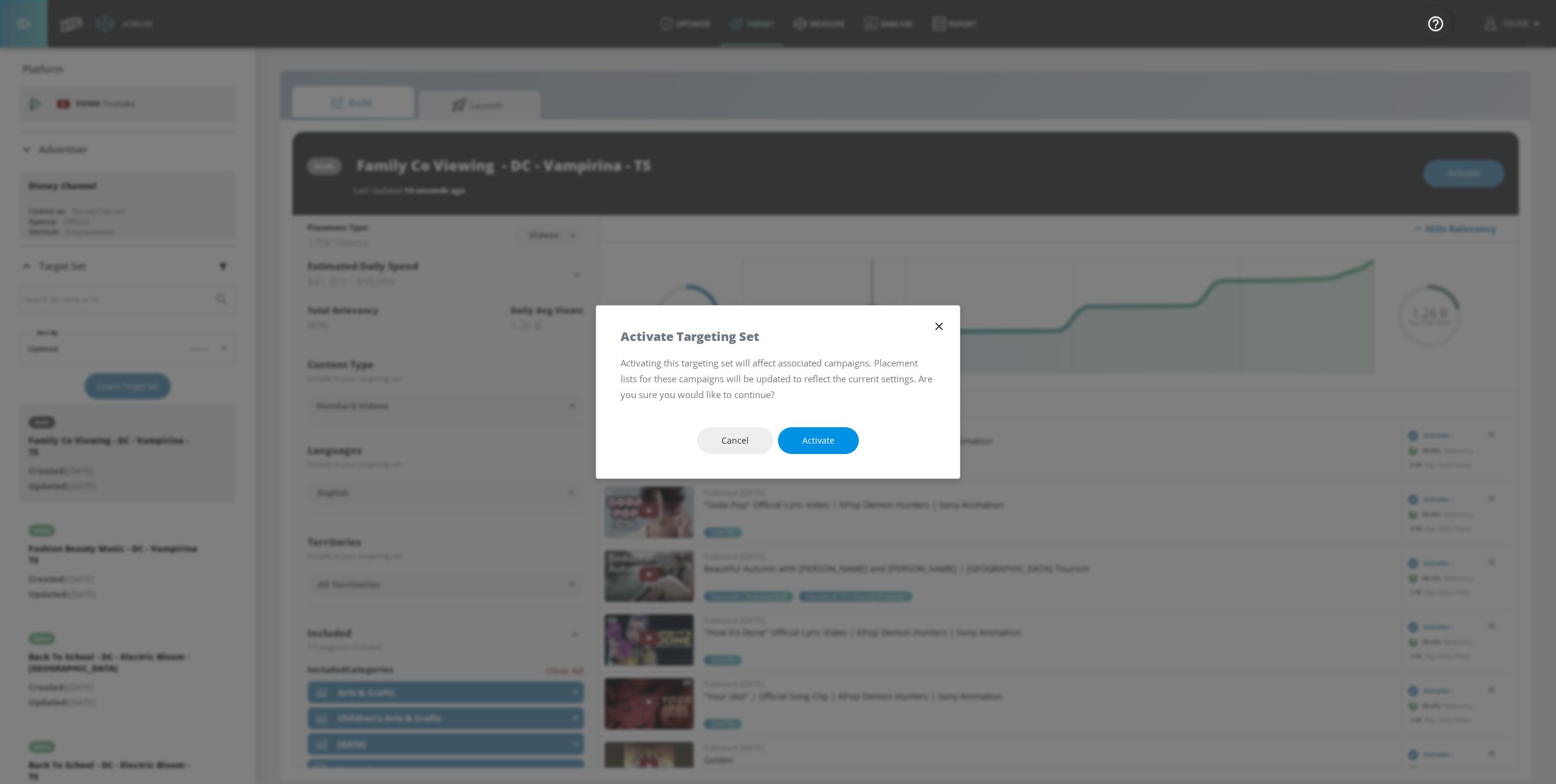
click at [839, 434] on button "Activate" at bounding box center [818, 441] width 81 height 28
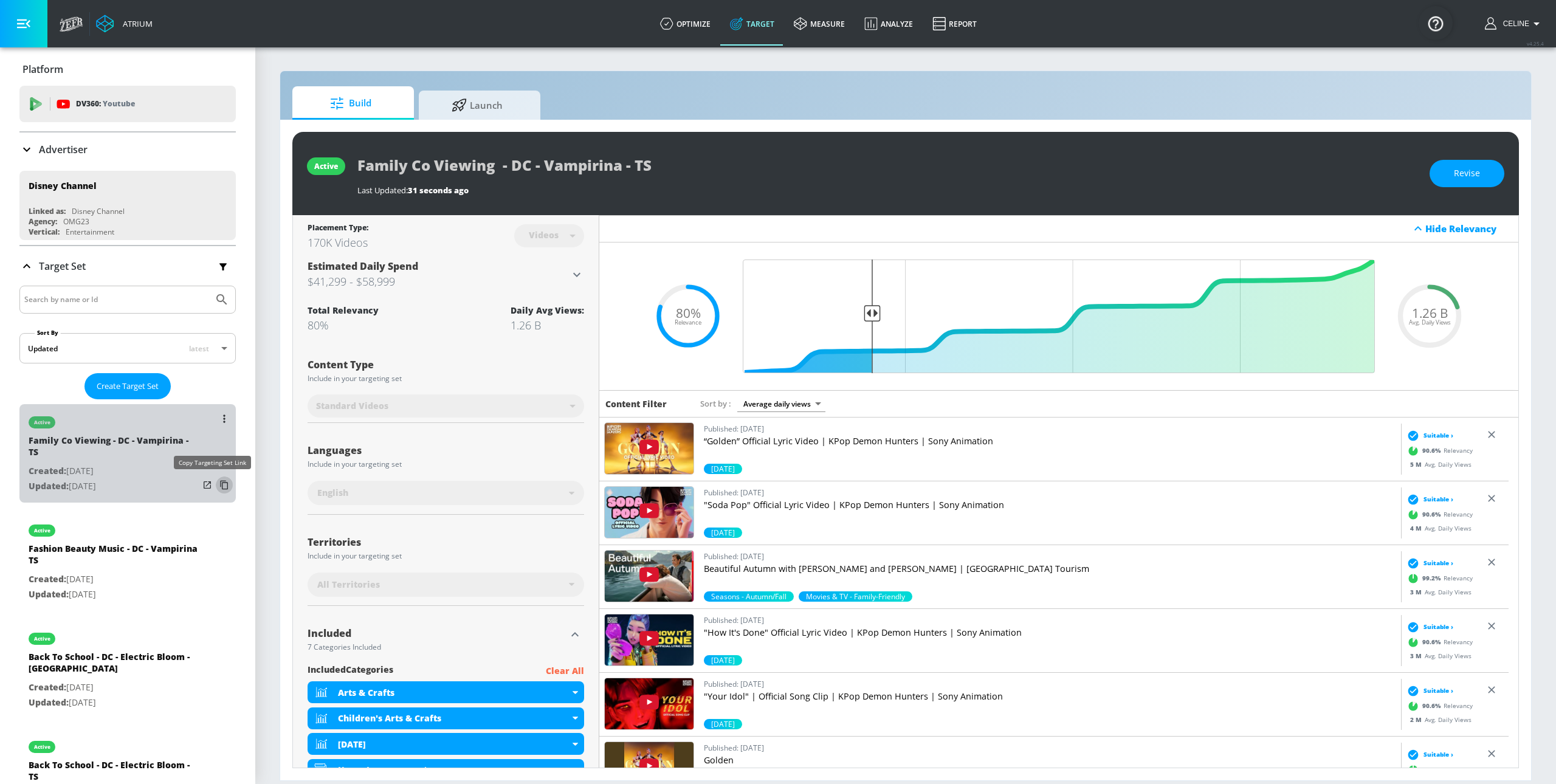
click at [220, 485] on icon "list of Target Set" at bounding box center [224, 485] width 8 height 9
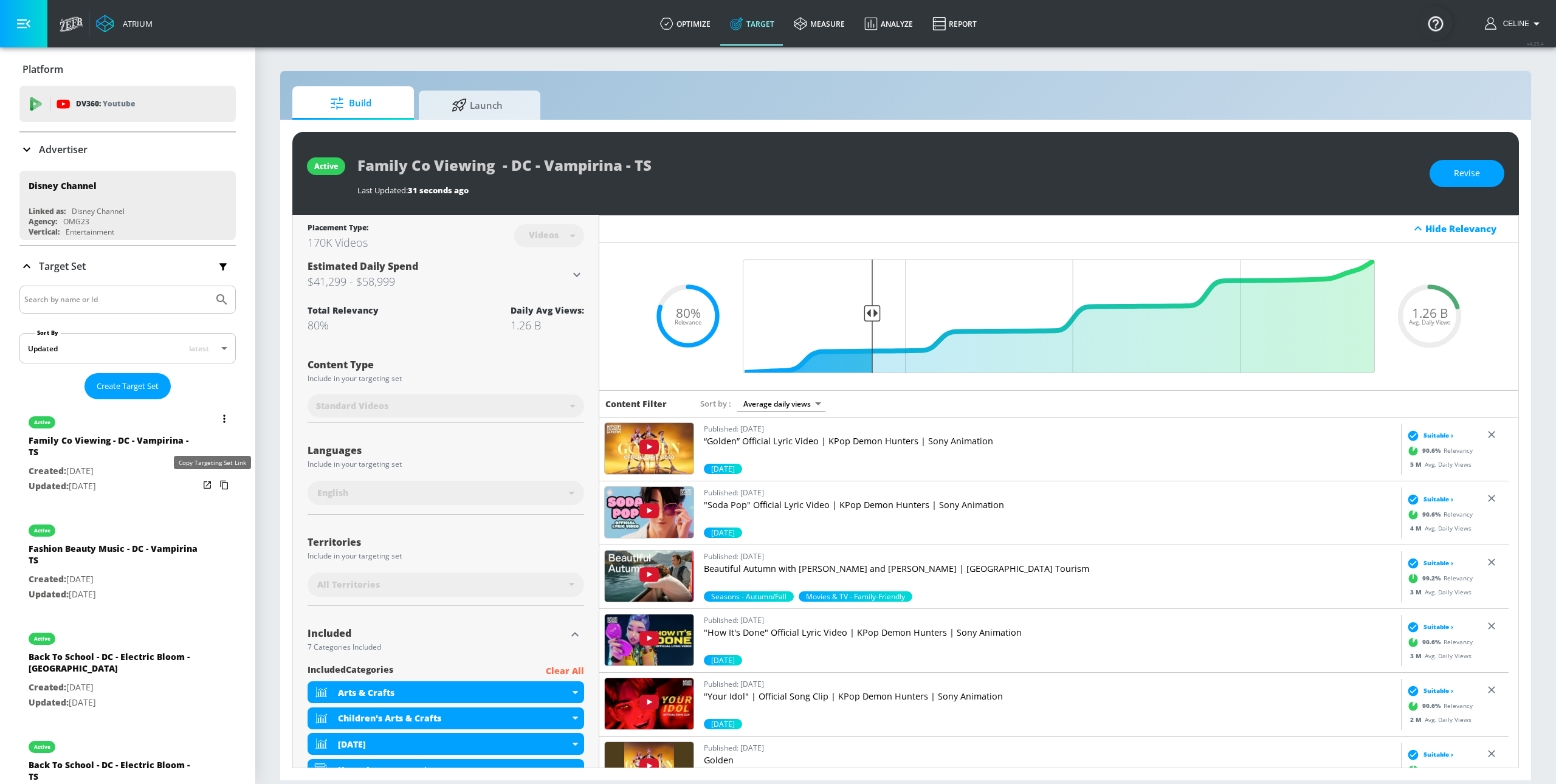
click at [215, 481] on icon "list of Target Set" at bounding box center [224, 484] width 19 height 19
